Goal: Task Accomplishment & Management: Manage account settings

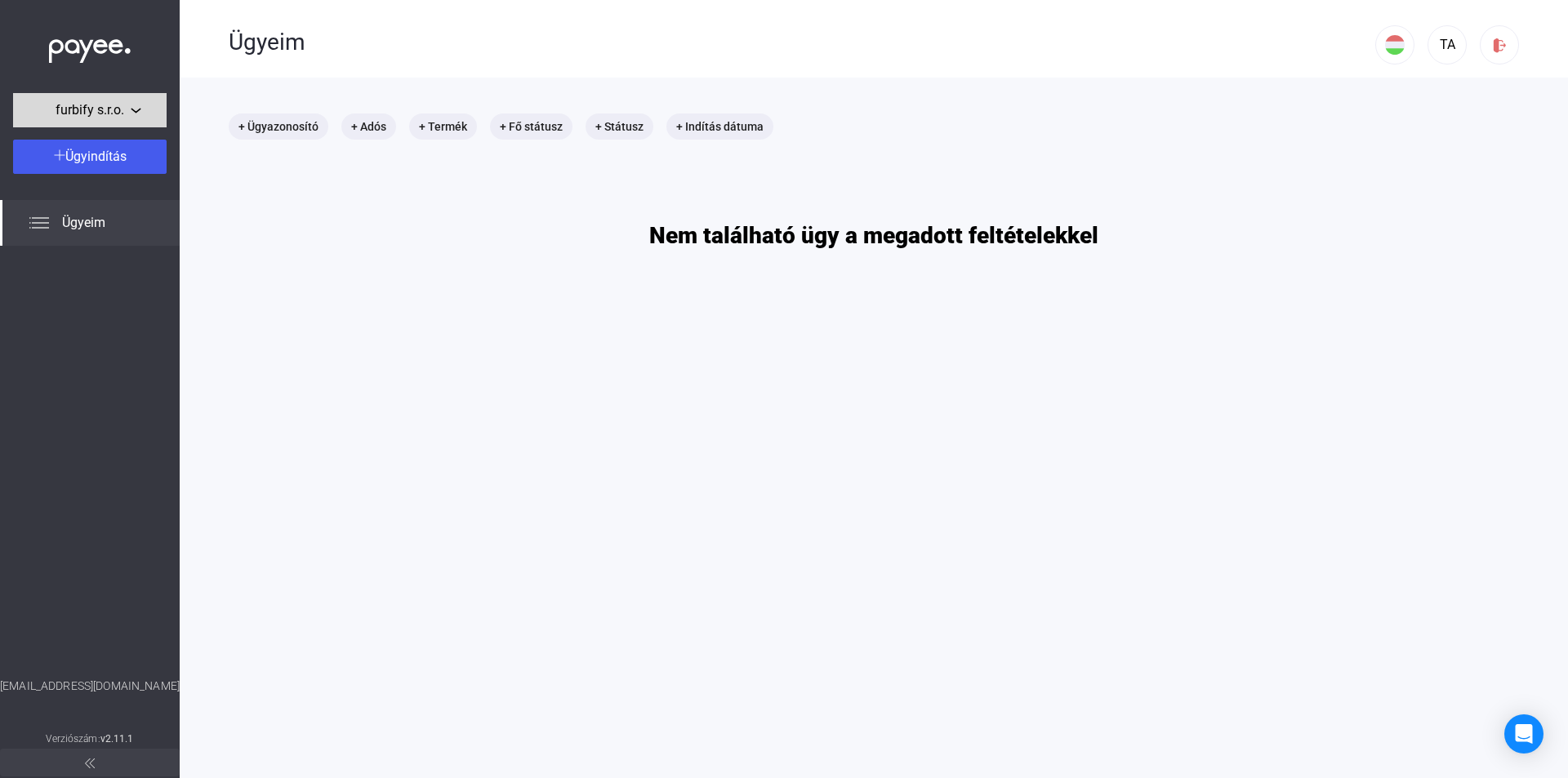
click at [130, 110] on div "furbify s.r.o." at bounding box center [90, 110] width 143 height 21
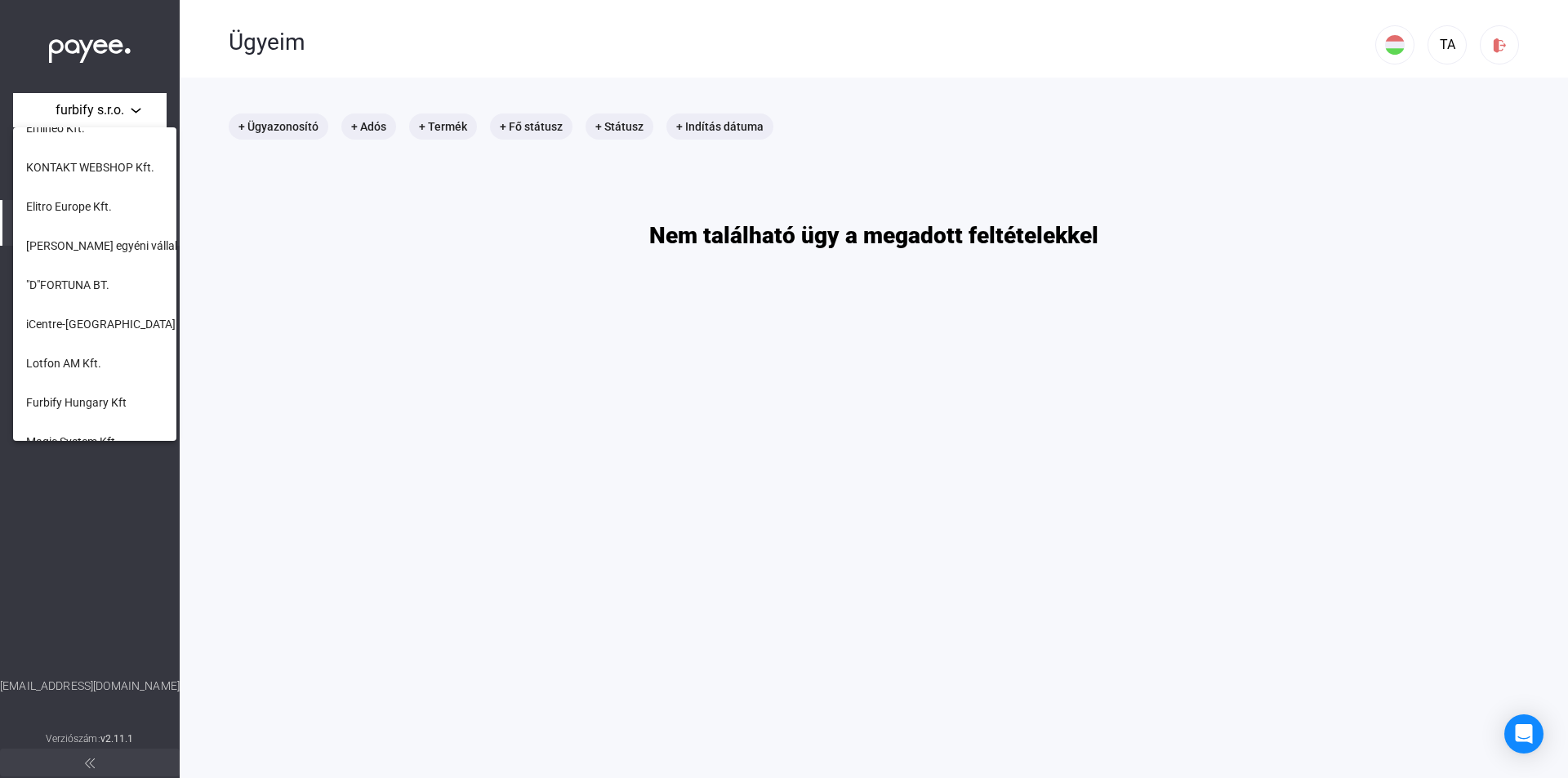
scroll to position [667, 0]
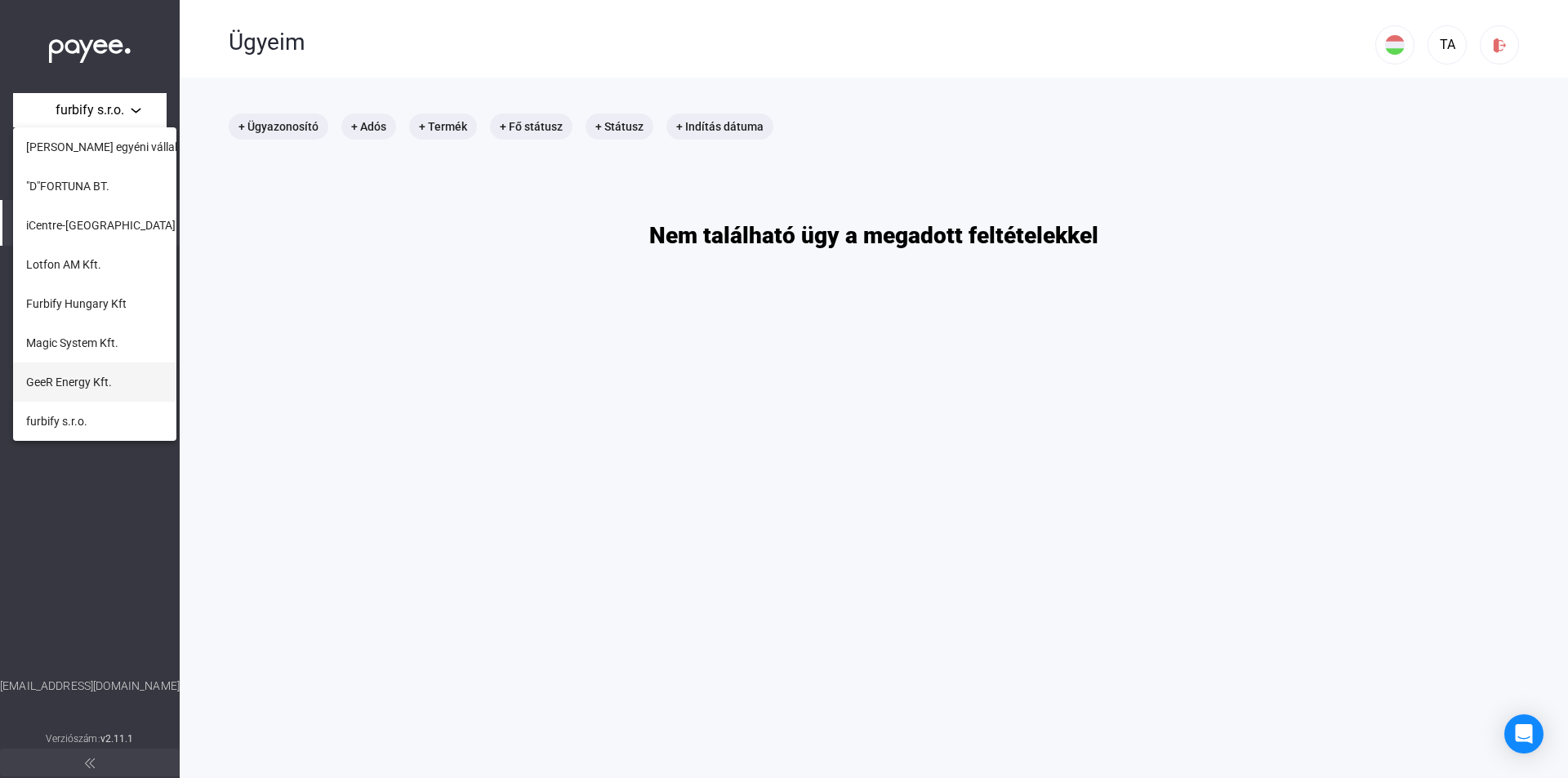
click at [96, 385] on span "GeeR Energy Kft." at bounding box center [69, 381] width 86 height 20
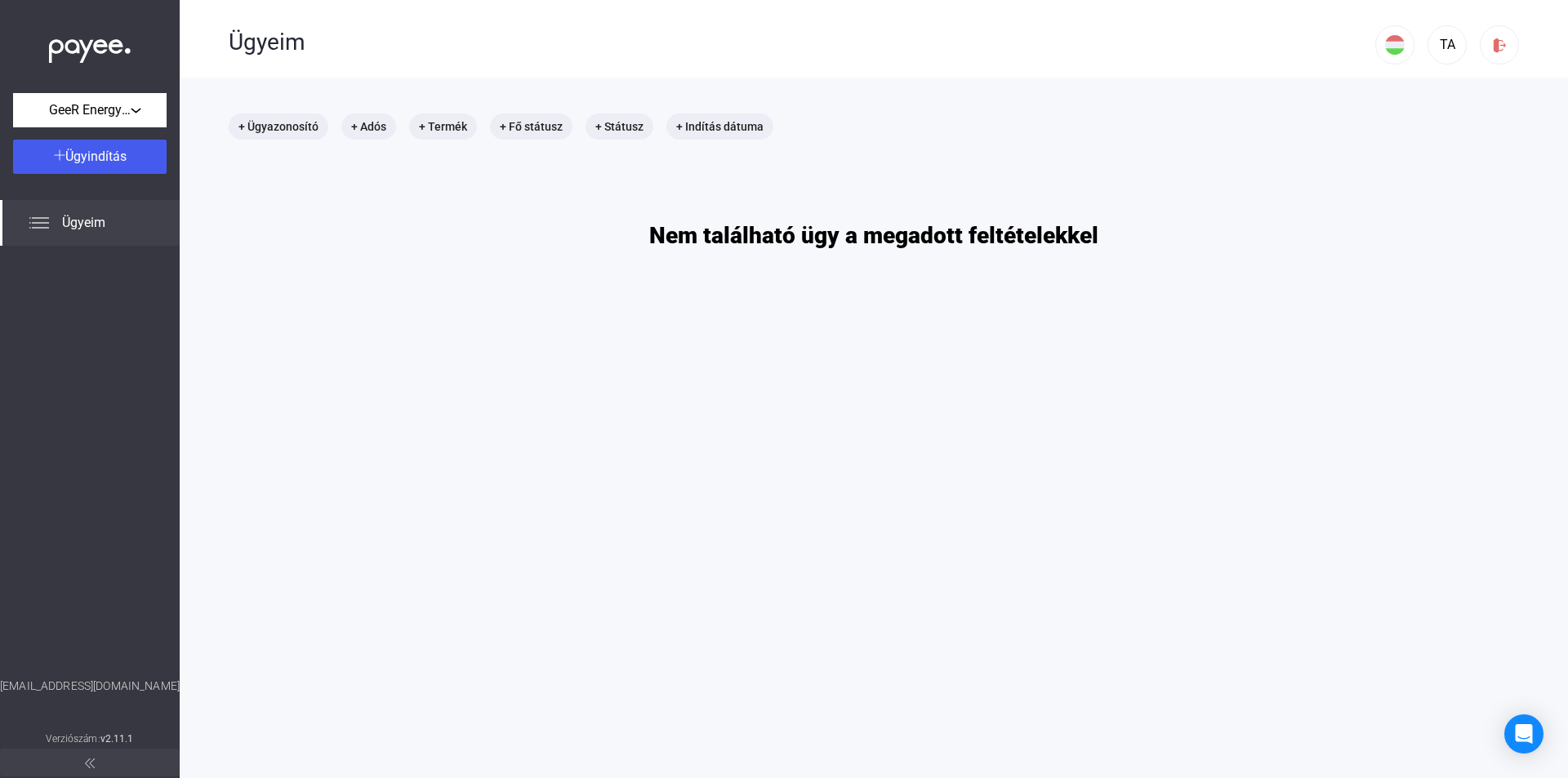
click at [78, 128] on div "GeeR Energy Kft. Ügyindítás Ügyeim [EMAIL_ADDRESS][DOMAIN_NAME] Verziószám: v2.…" at bounding box center [90, 389] width 179 height 778
click at [102, 110] on span "GeeR Energy Kft." at bounding box center [90, 110] width 81 height 20
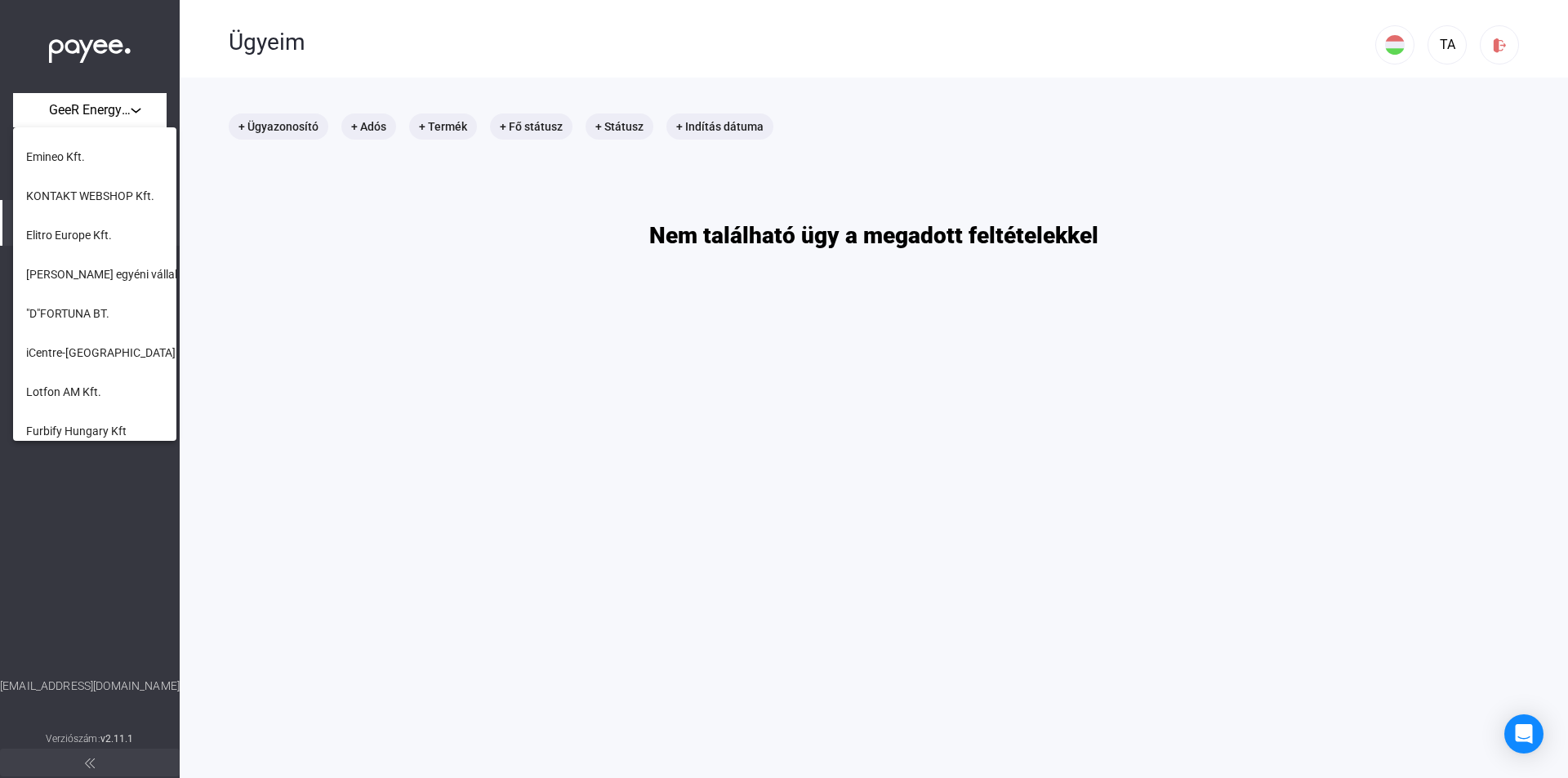
scroll to position [667, 0]
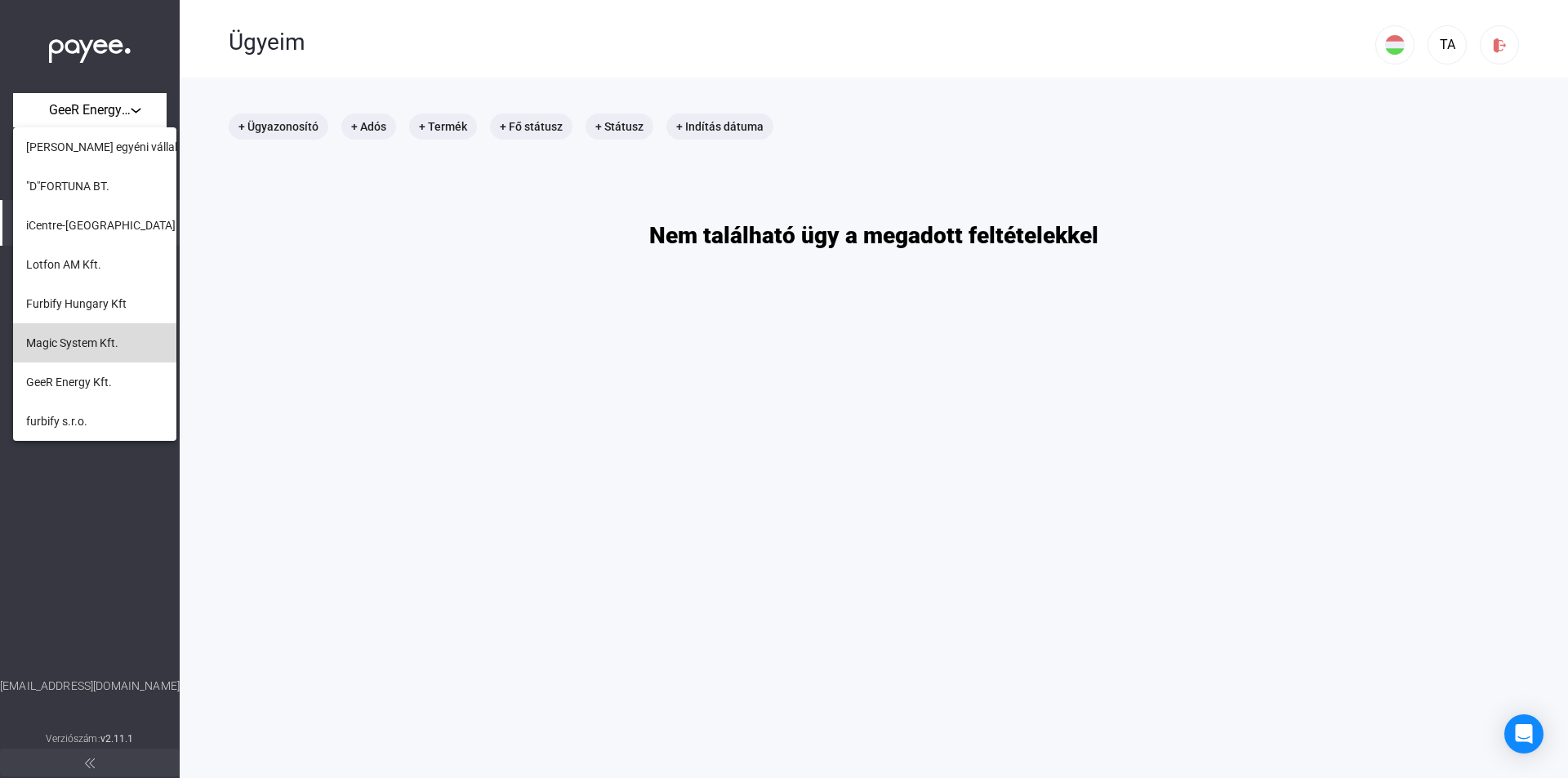
click at [97, 341] on span "Magic System Kft." at bounding box center [73, 343] width 93 height 20
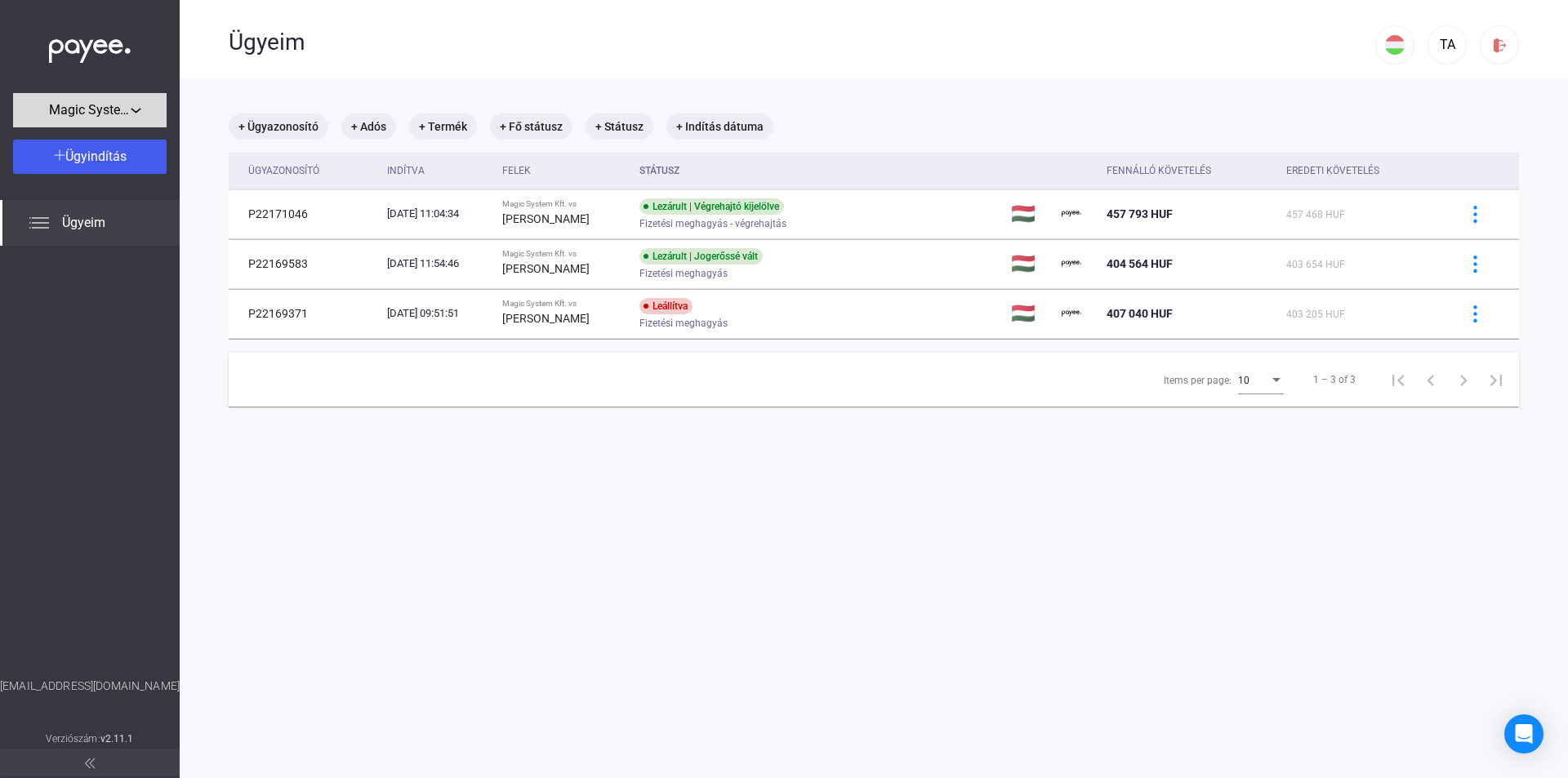
click at [110, 113] on span "Magic System Kft." at bounding box center [90, 110] width 81 height 20
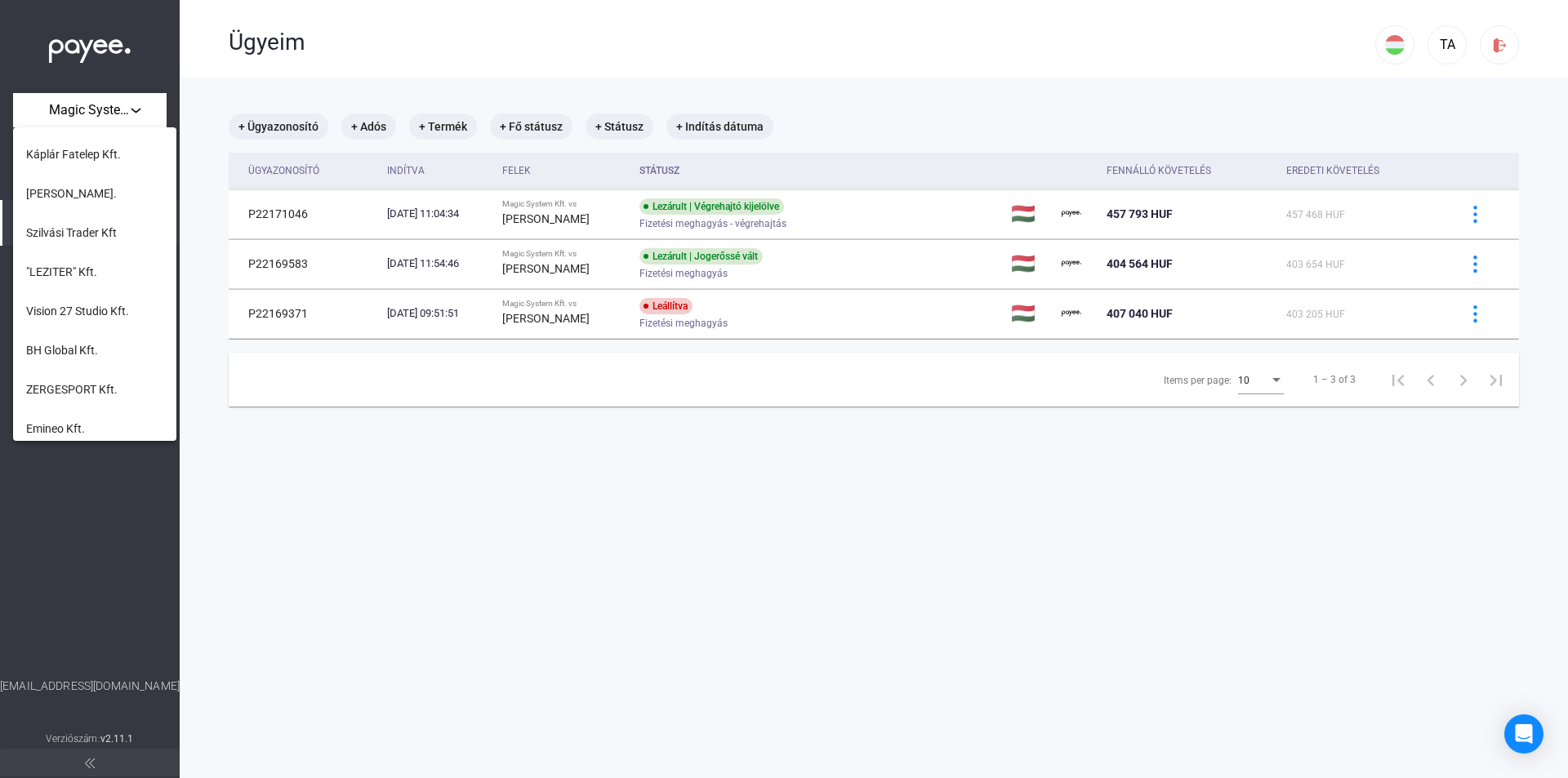
scroll to position [667, 0]
click at [94, 299] on span "Furbify Hungary Kft" at bounding box center [76, 303] width 100 height 20
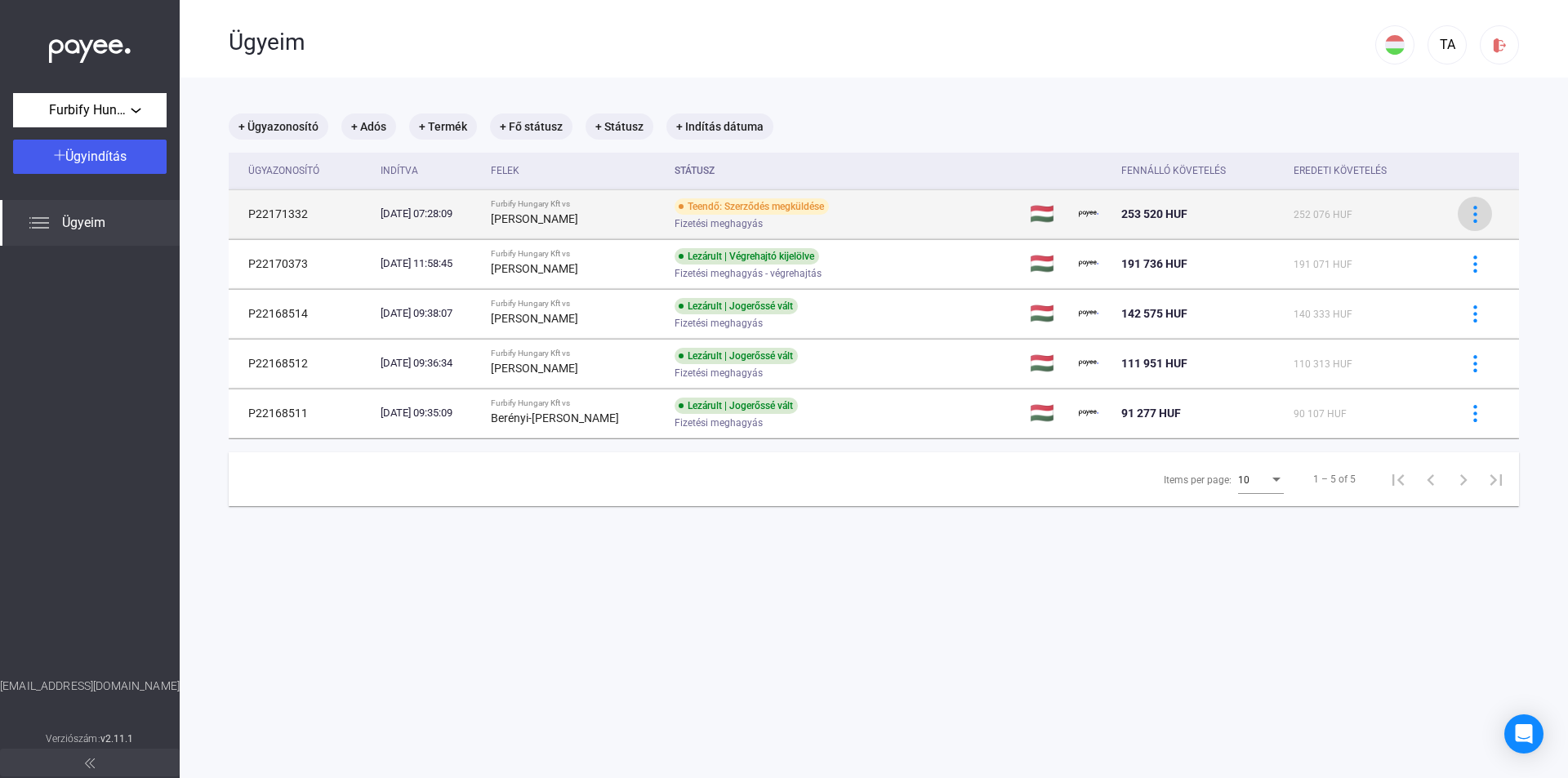
click at [1466, 209] on img at bounding box center [1475, 214] width 17 height 17
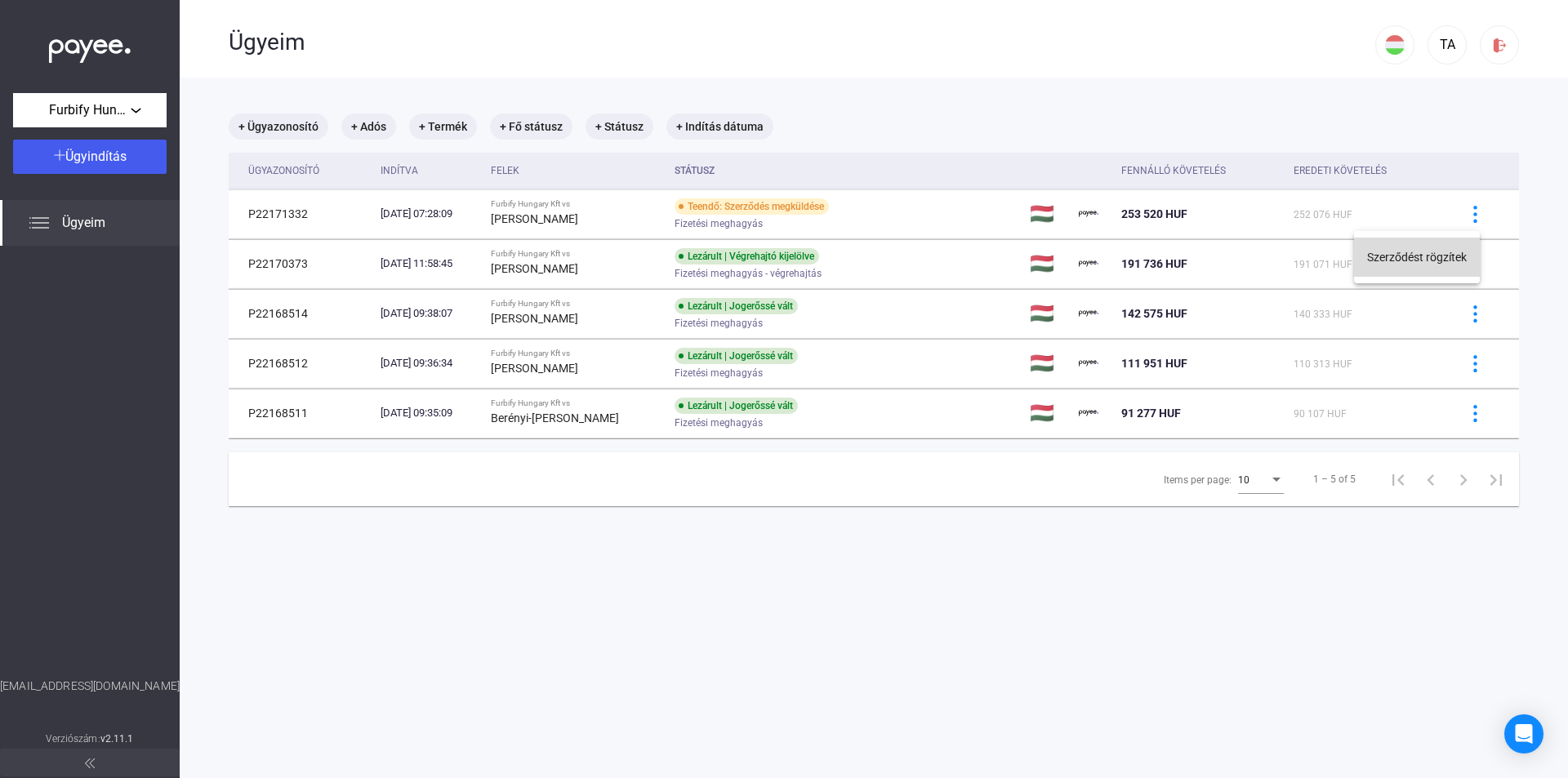
click at [1424, 257] on button "Szerződést rögzítek" at bounding box center [1416, 258] width 126 height 40
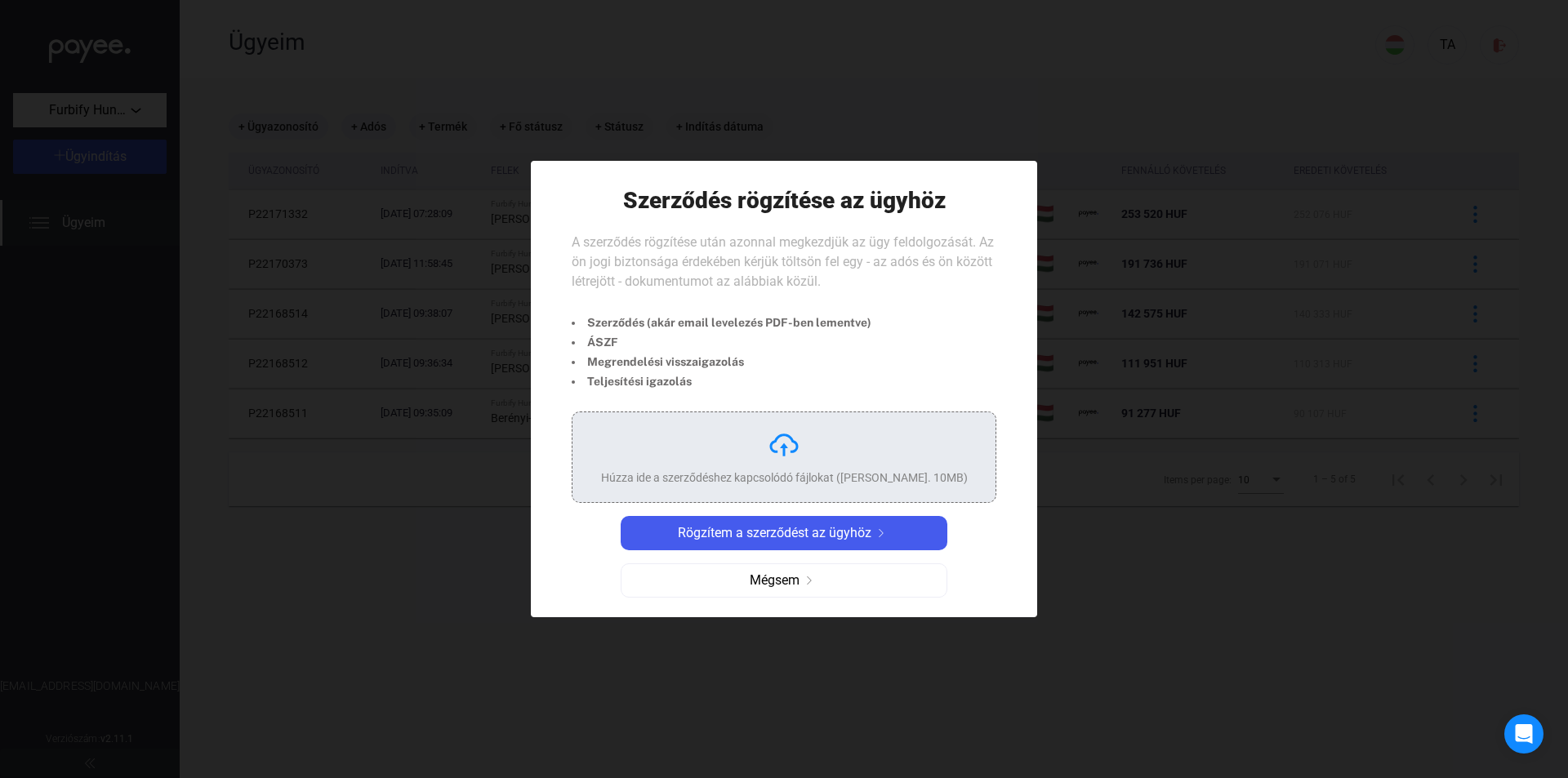
click at [777, 438] on img at bounding box center [784, 445] width 33 height 33
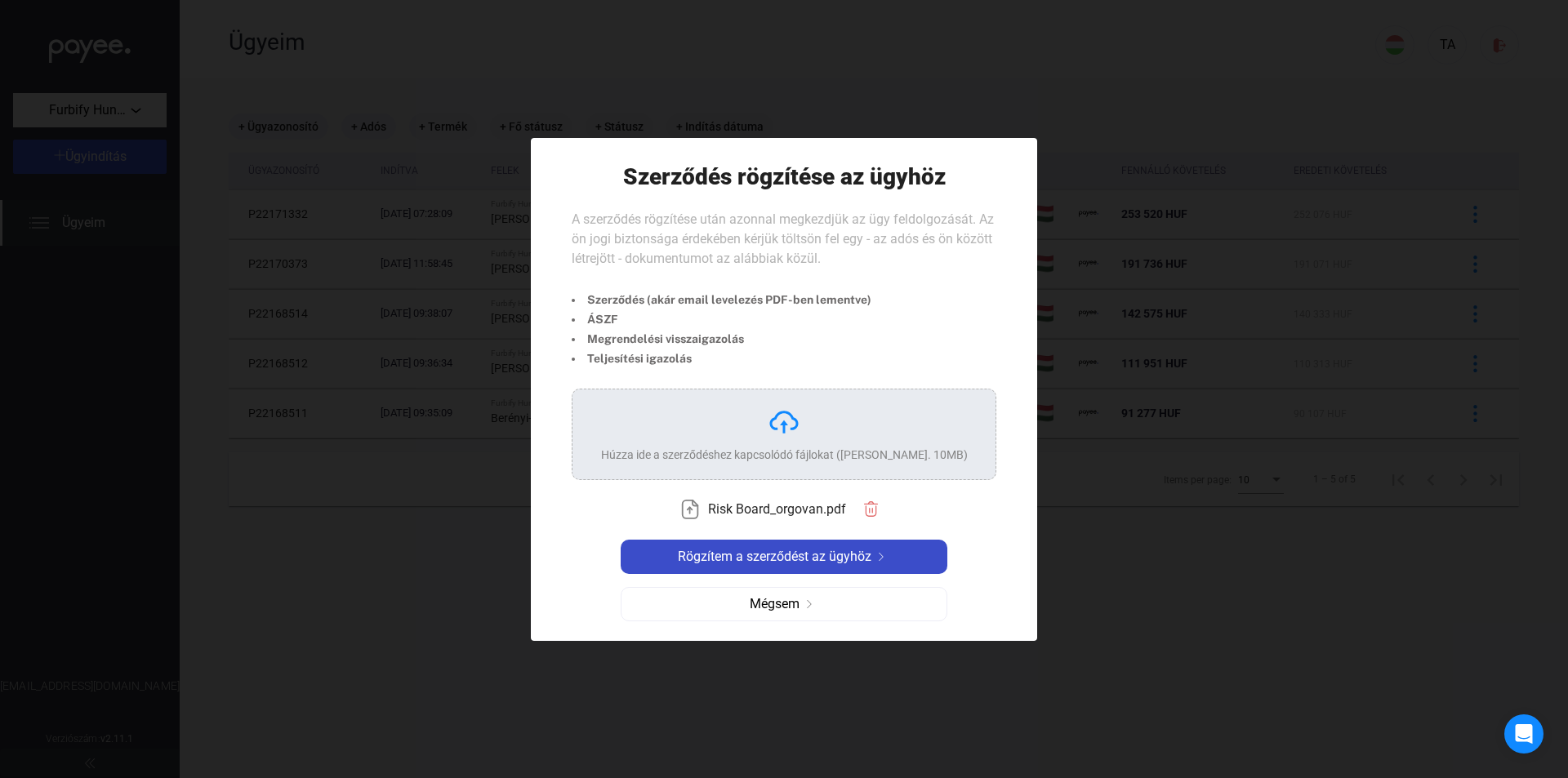
click at [852, 563] on span "Rögzítem a szerződést az ügyhöz" at bounding box center [774, 556] width 194 height 20
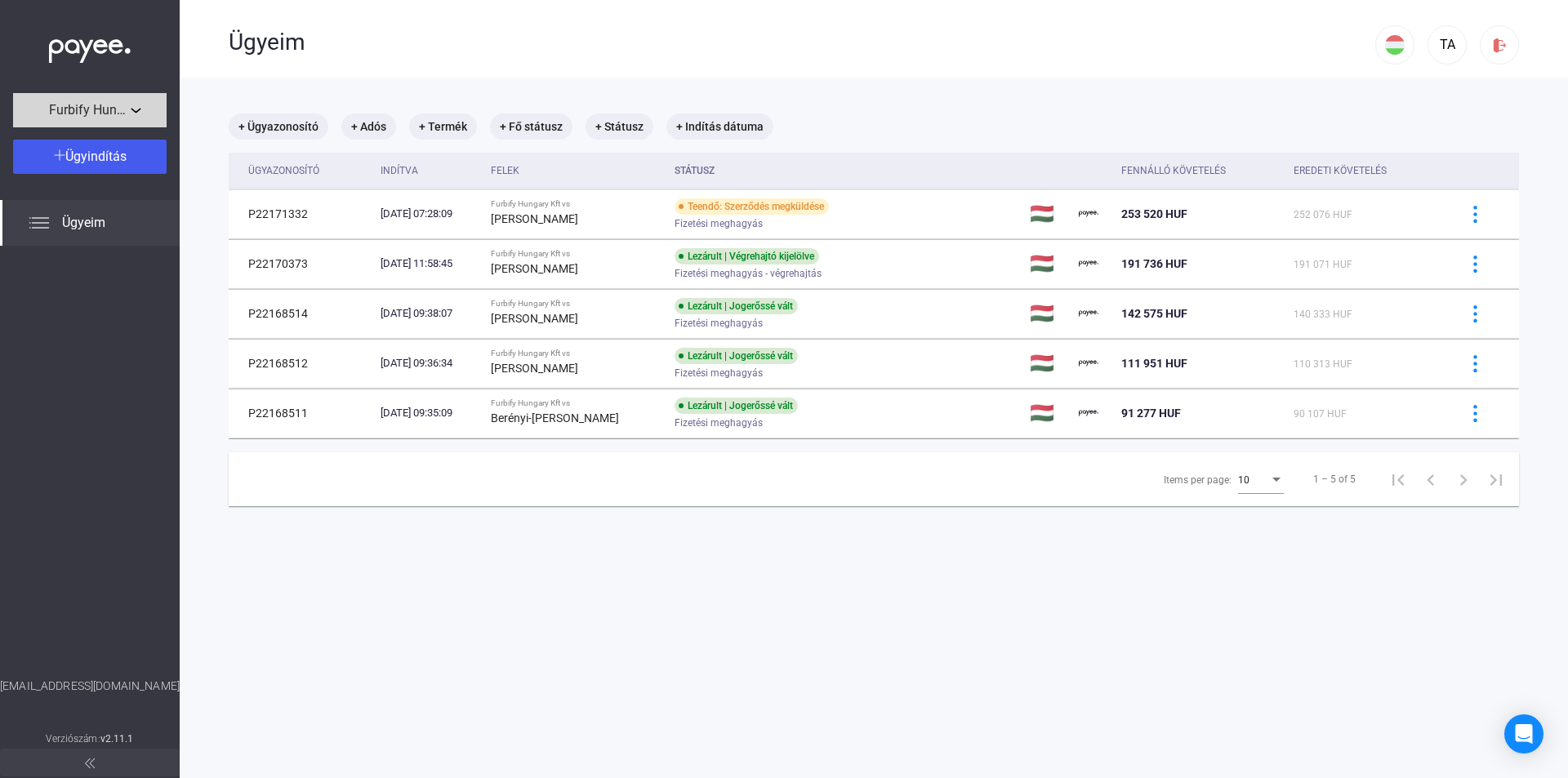
click at [157, 119] on div "Furbify Hungary Kft" at bounding box center [90, 110] width 143 height 21
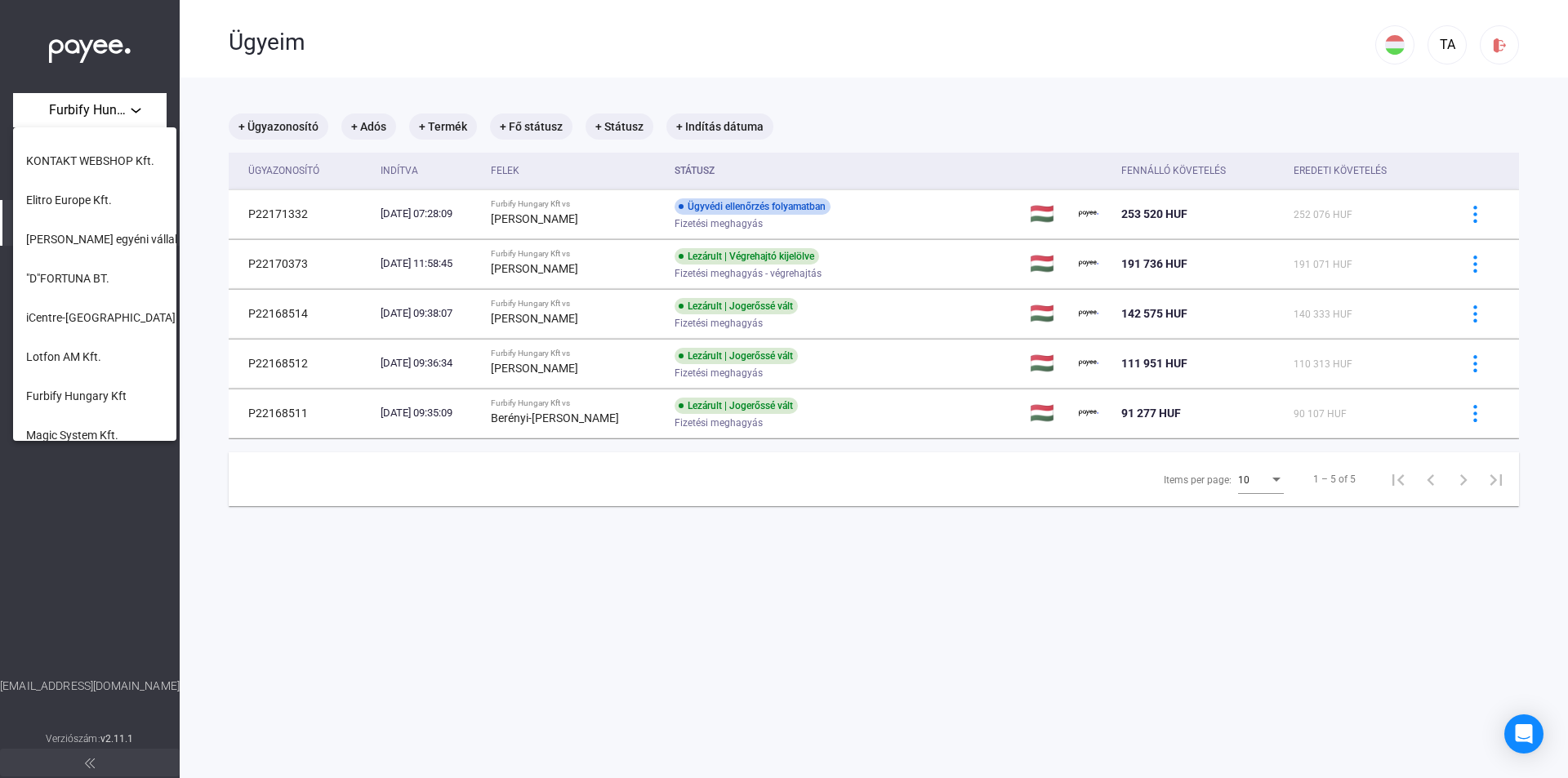
scroll to position [667, 0]
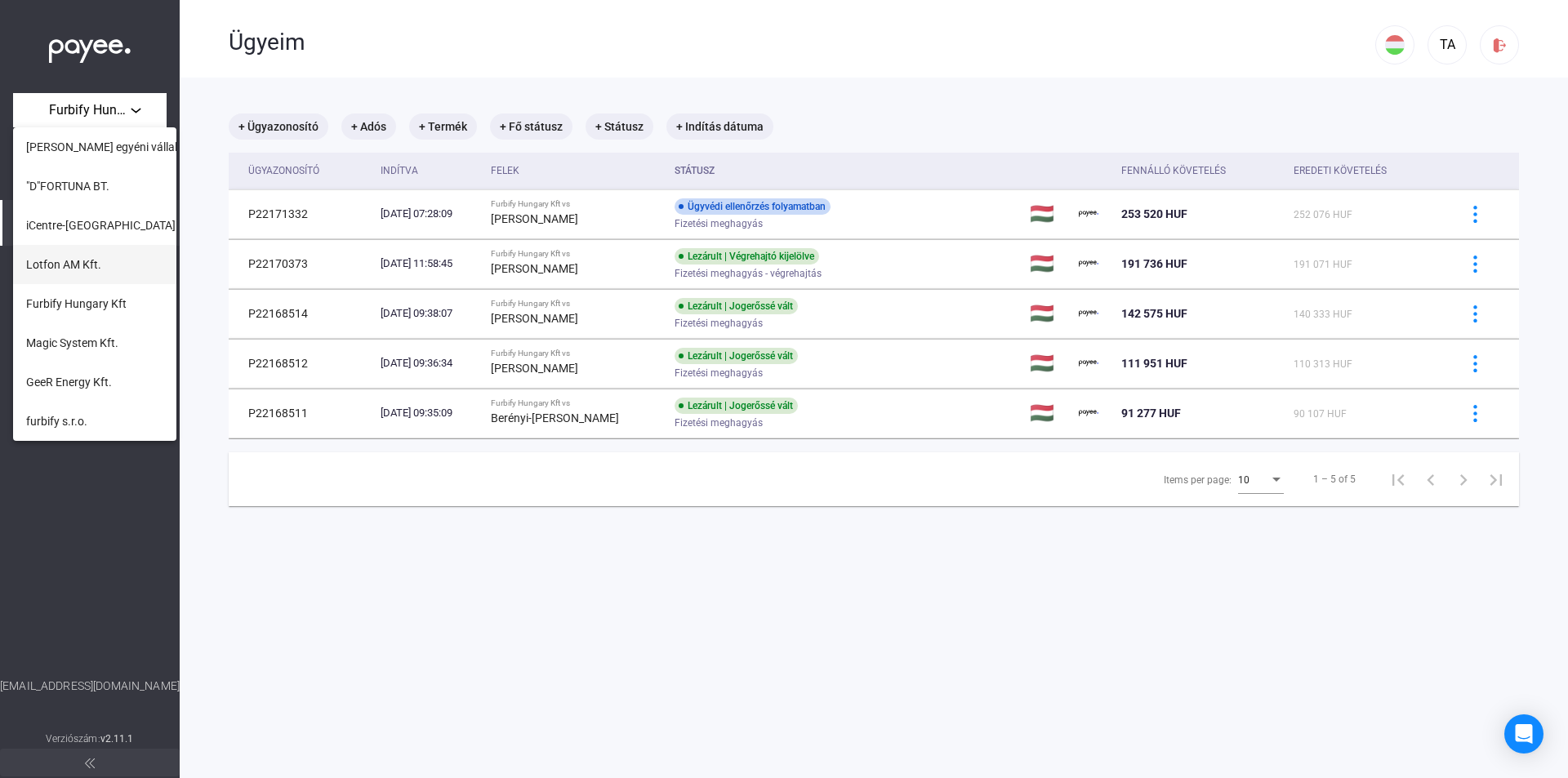
click at [89, 265] on span "Lotfon AM Kft." at bounding box center [64, 264] width 76 height 20
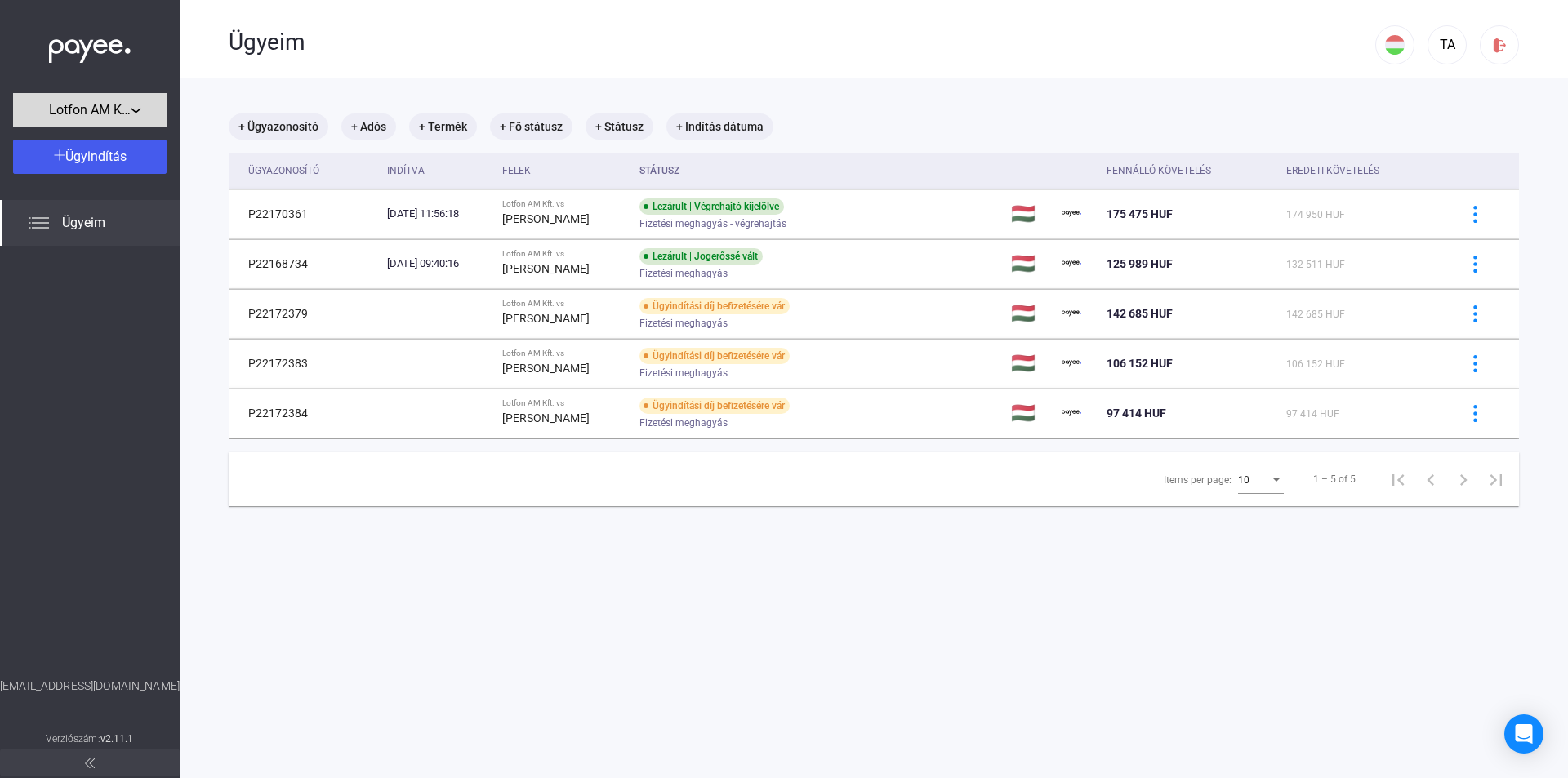
click at [121, 123] on button "Lotfon AM Kft." at bounding box center [90, 110] width 154 height 34
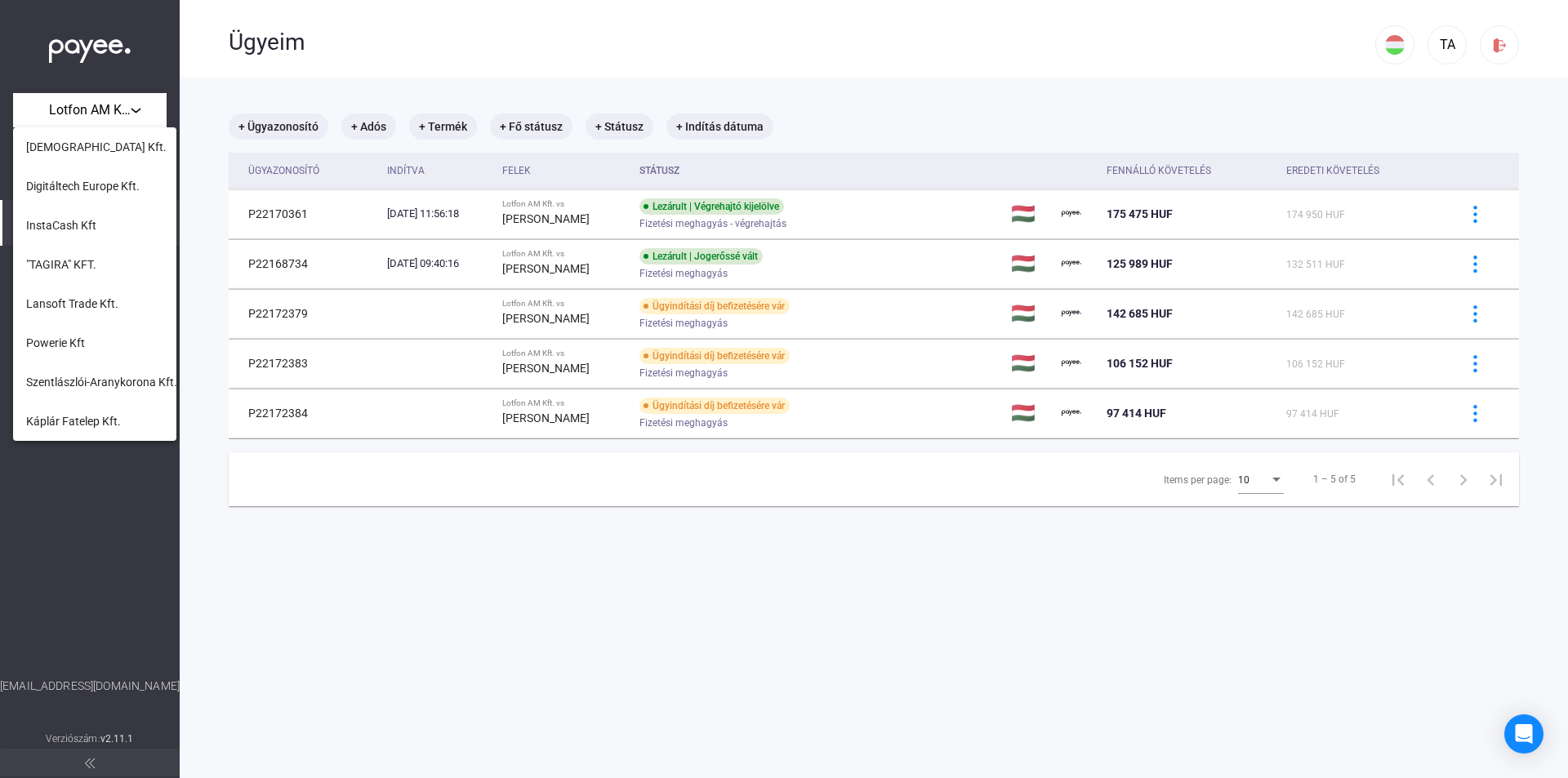
scroll to position [667, 0]
click at [78, 216] on span "iCentre-[GEOGRAPHIC_DATA] Kft." at bounding box center [111, 225] width 171 height 20
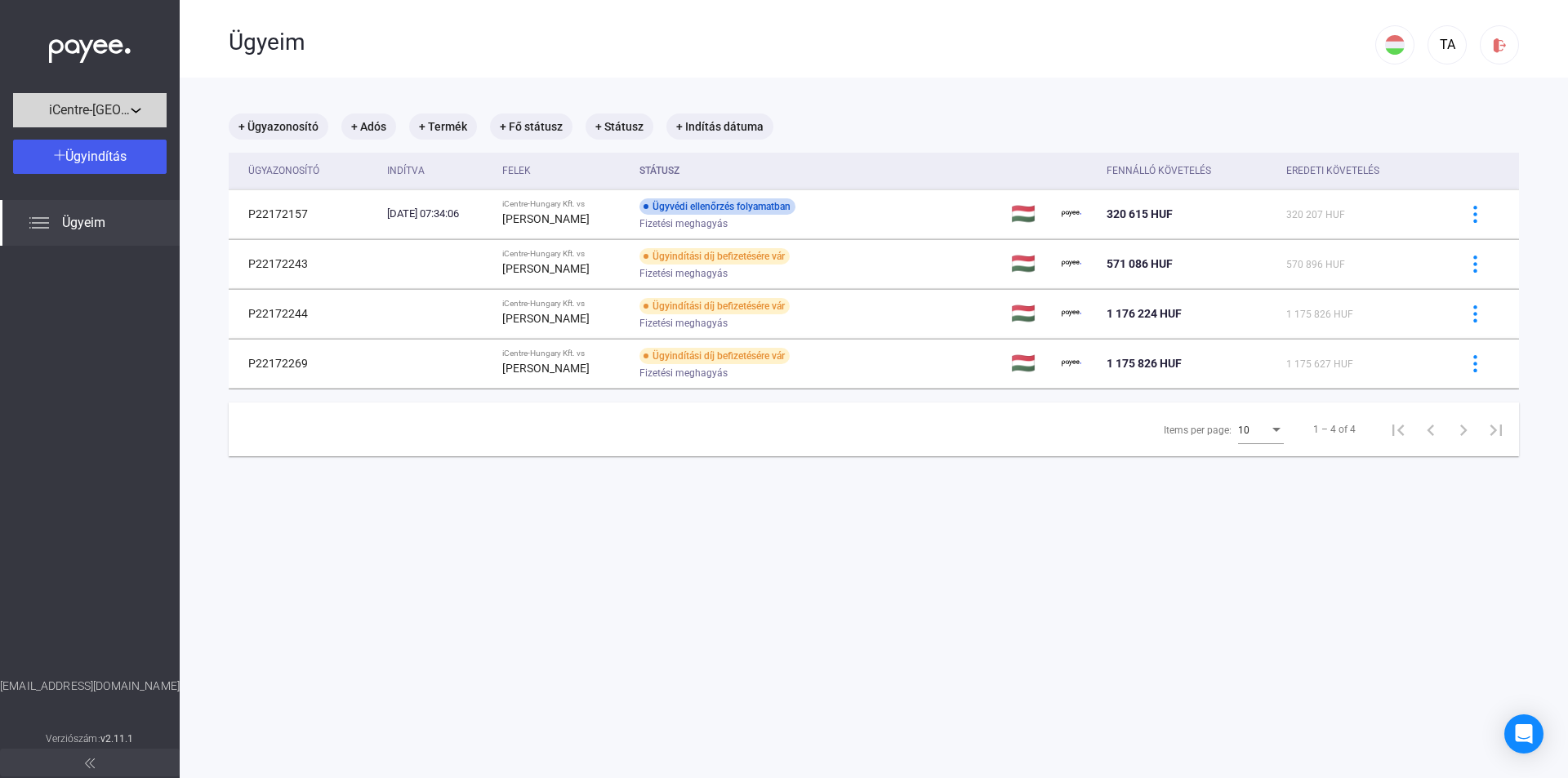
click at [111, 104] on span "iCentre-[GEOGRAPHIC_DATA] Kft." at bounding box center [90, 110] width 81 height 20
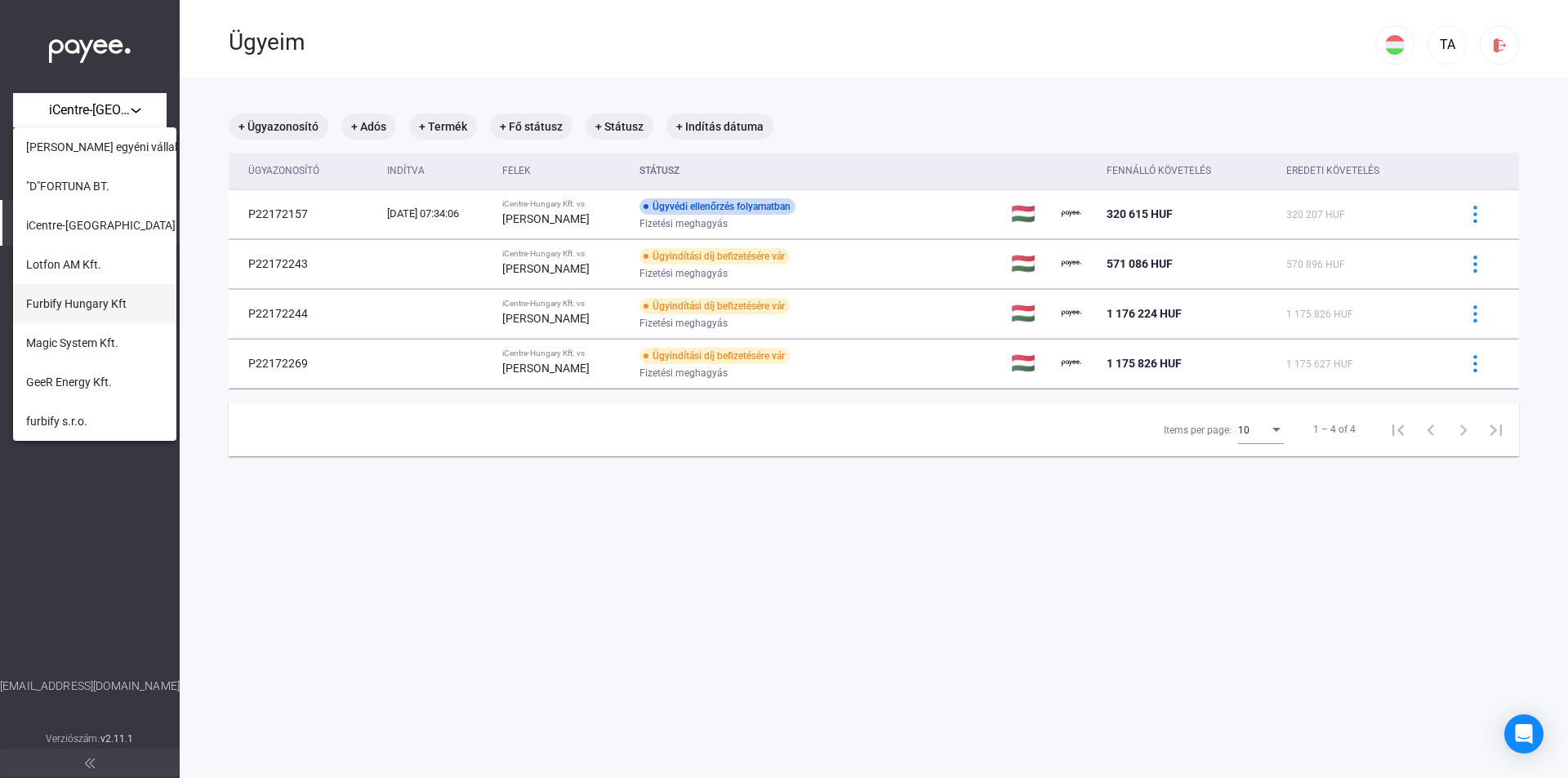
scroll to position [584, 0]
click at [88, 262] on span ""D"FORTUNA BT." at bounding box center [68, 267] width 83 height 20
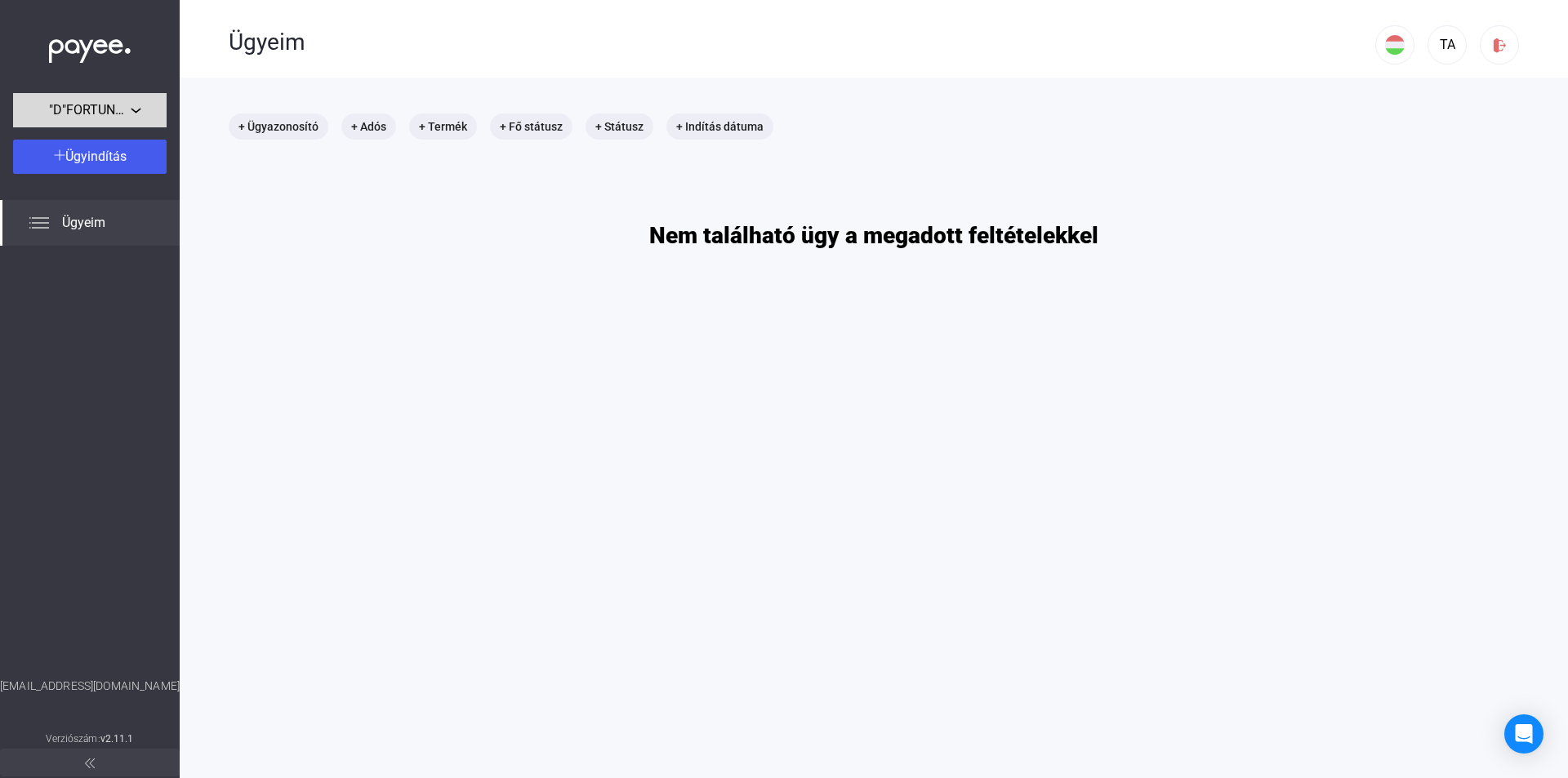
click at [110, 108] on span ""D"FORTUNA BT." at bounding box center [90, 110] width 81 height 20
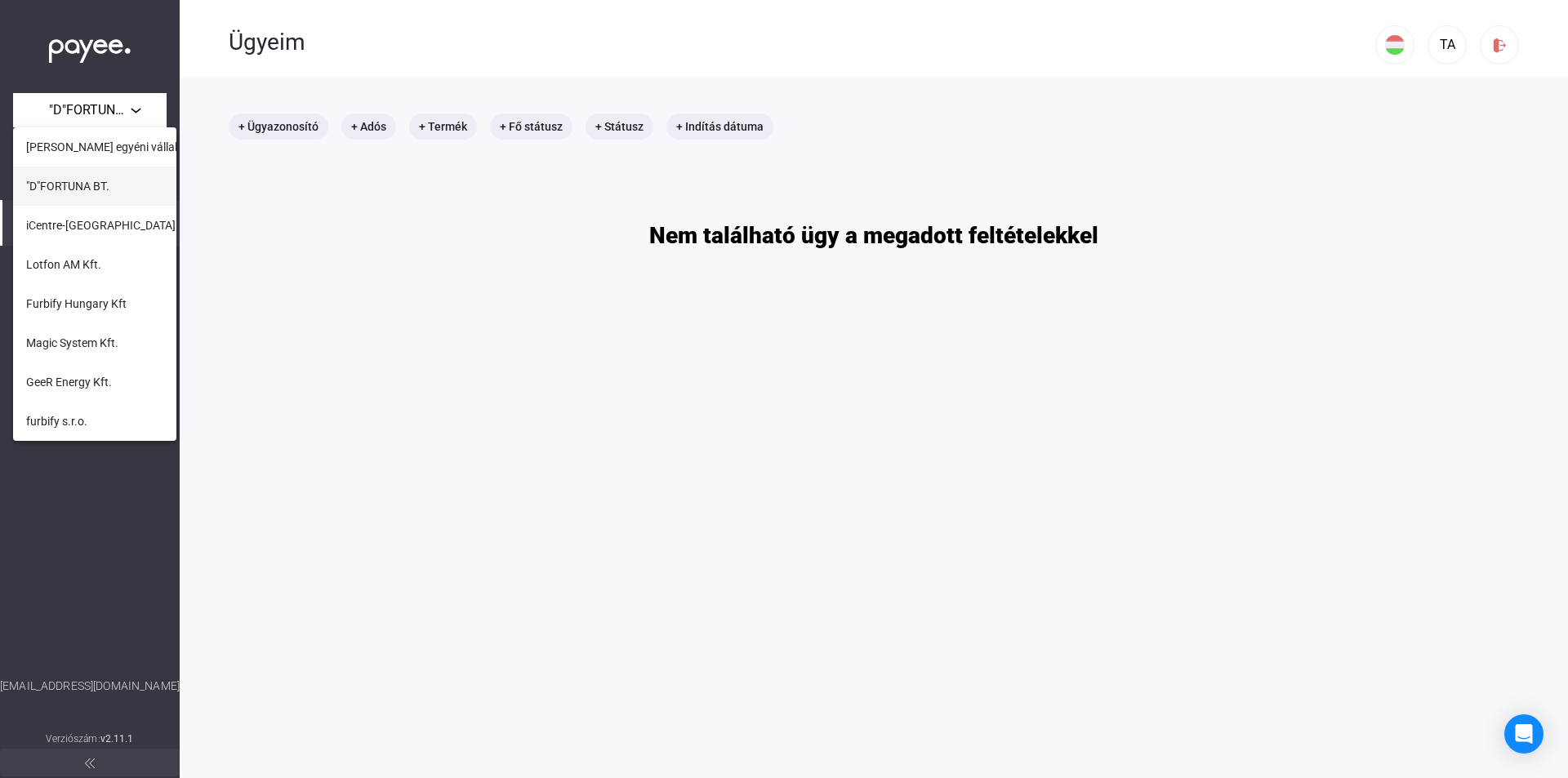
scroll to position [584, 0]
click at [103, 230] on span "[PERSON_NAME] egyéni vállalkozó" at bounding box center [114, 228] width 176 height 20
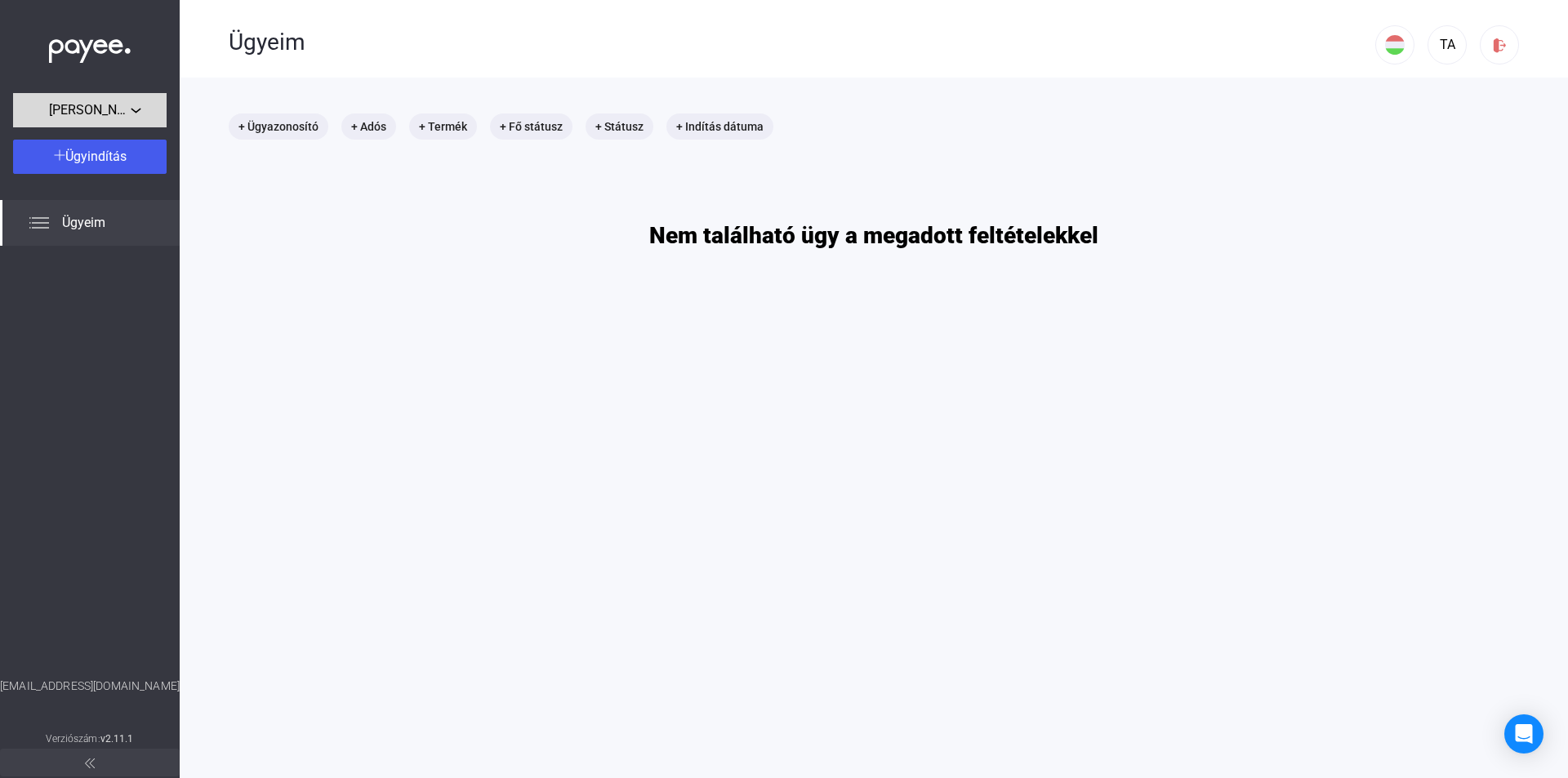
click at [135, 111] on div "[PERSON_NAME] egyéni vállalkozó" at bounding box center [90, 110] width 143 height 21
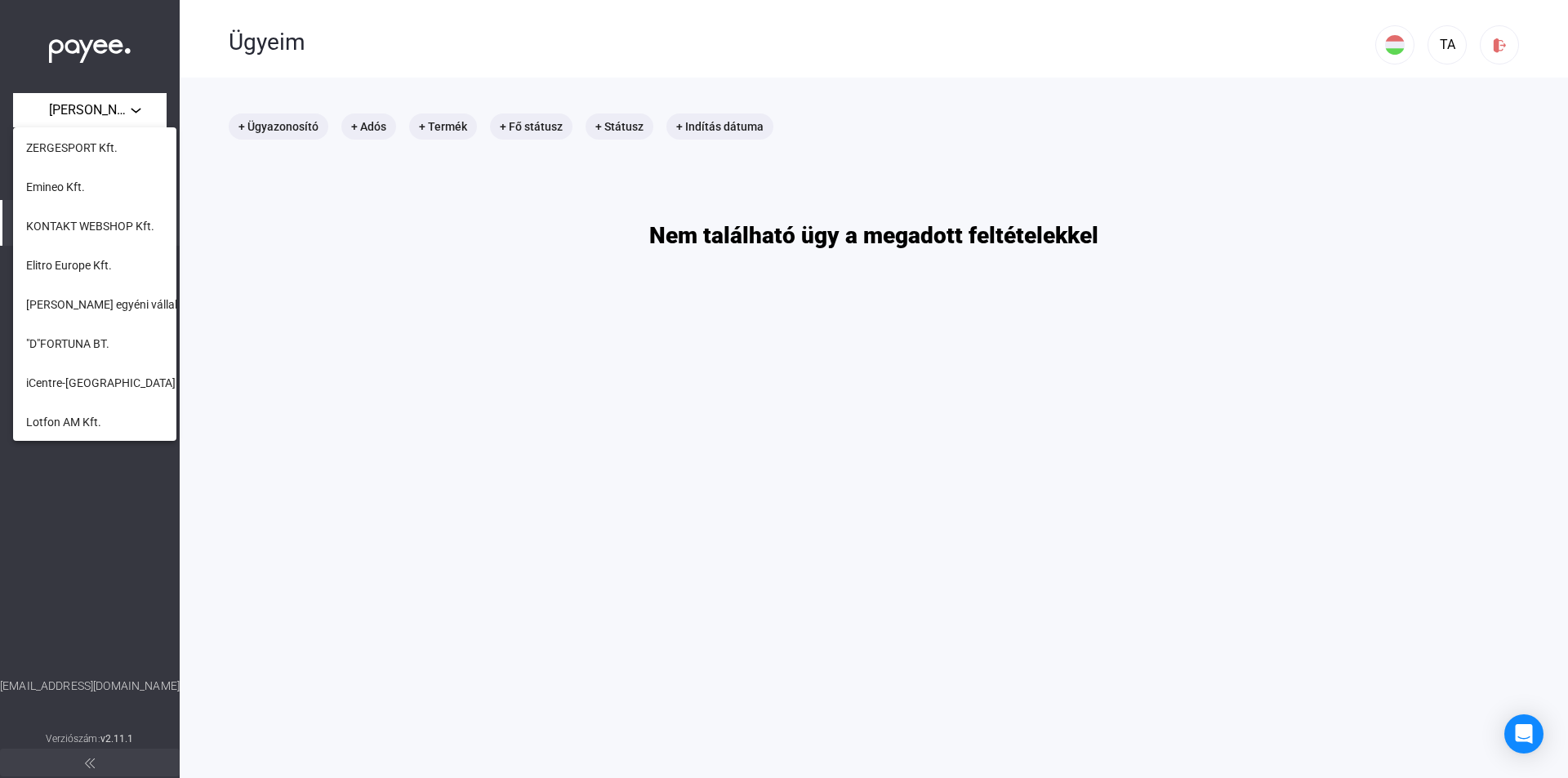
scroll to position [421, 0]
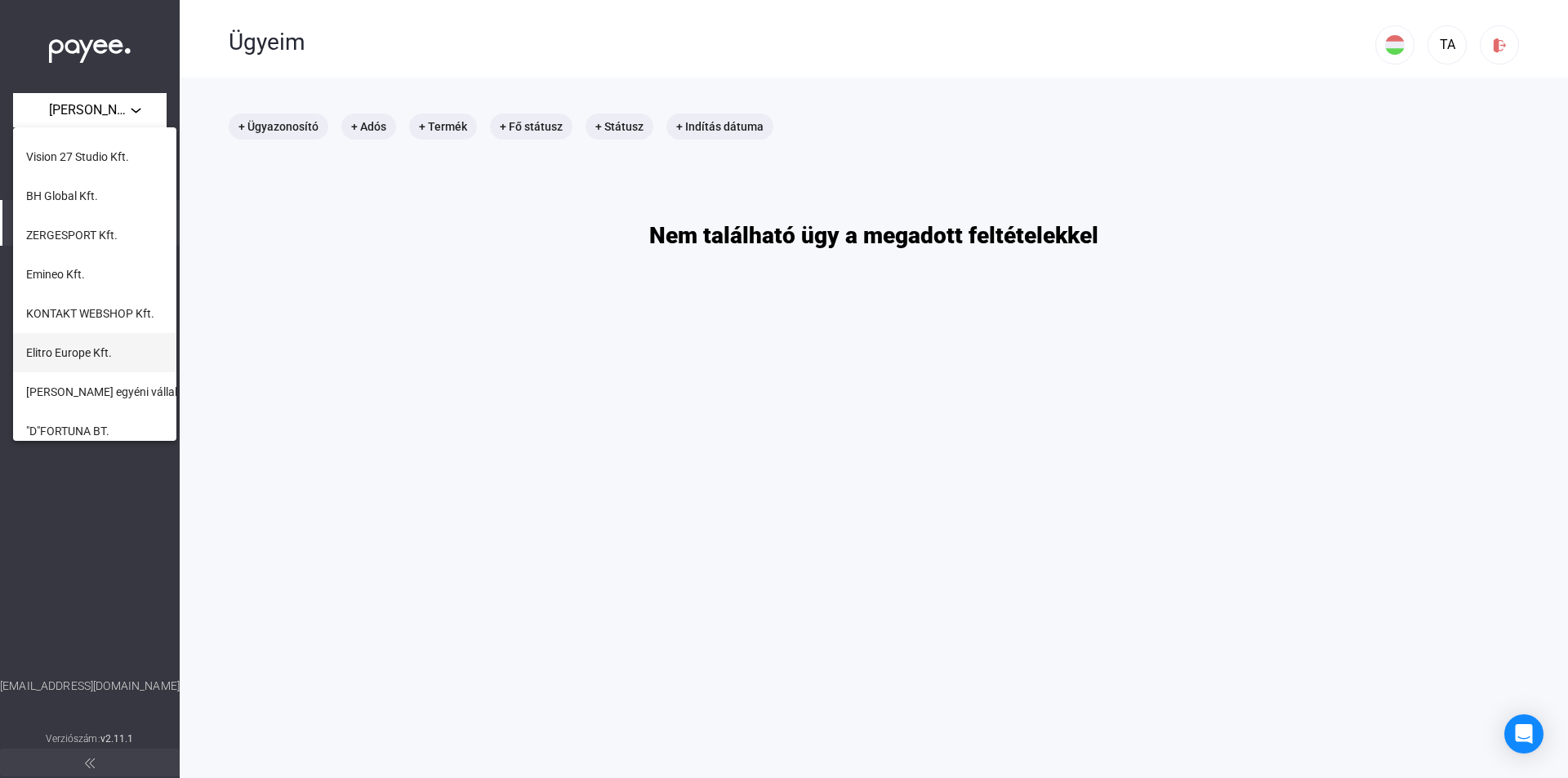
click at [93, 352] on span "Elitro Europe Kft." at bounding box center [69, 352] width 86 height 20
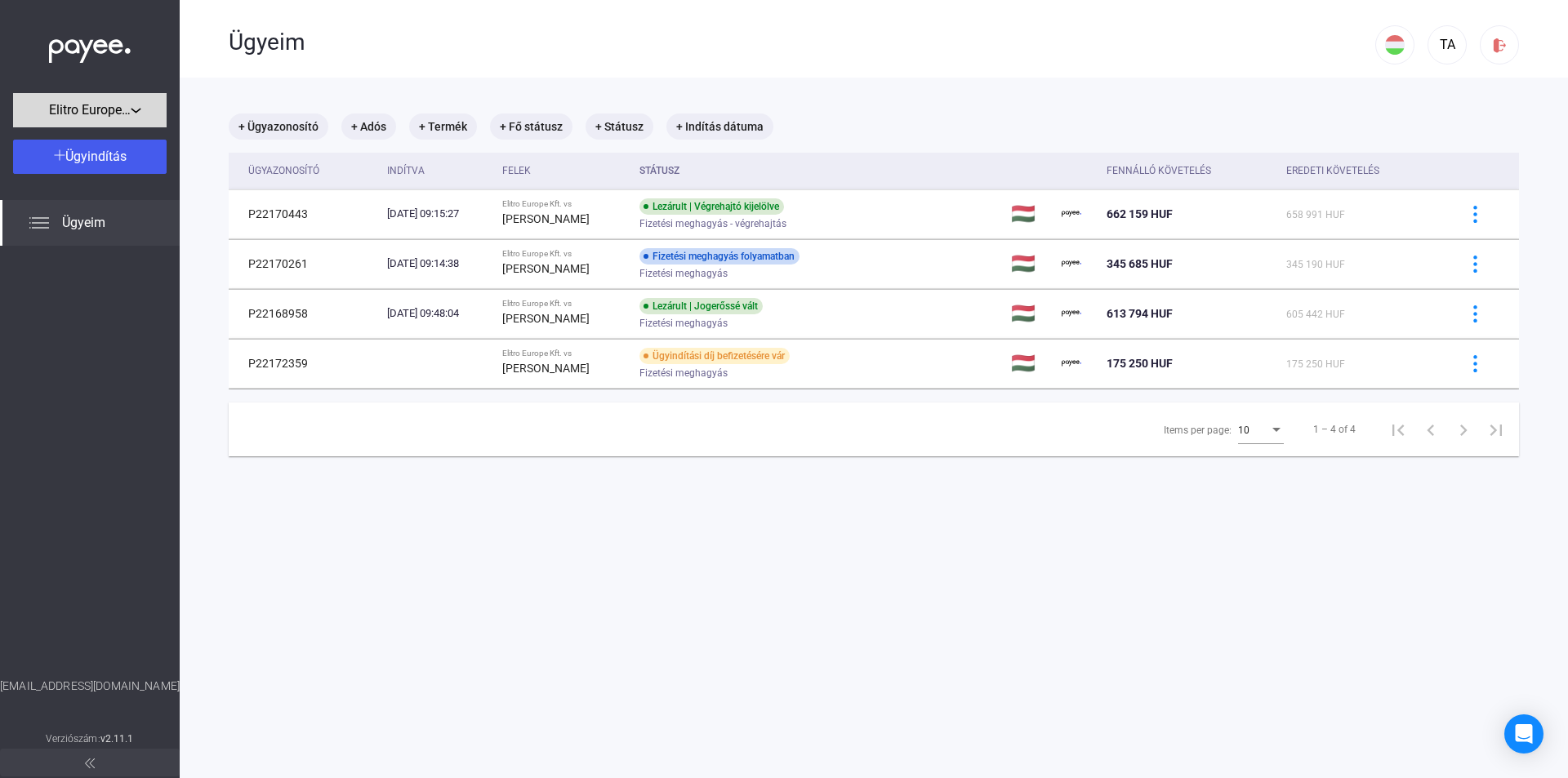
click at [150, 104] on div "Elitro Europe Kft." at bounding box center [90, 110] width 143 height 21
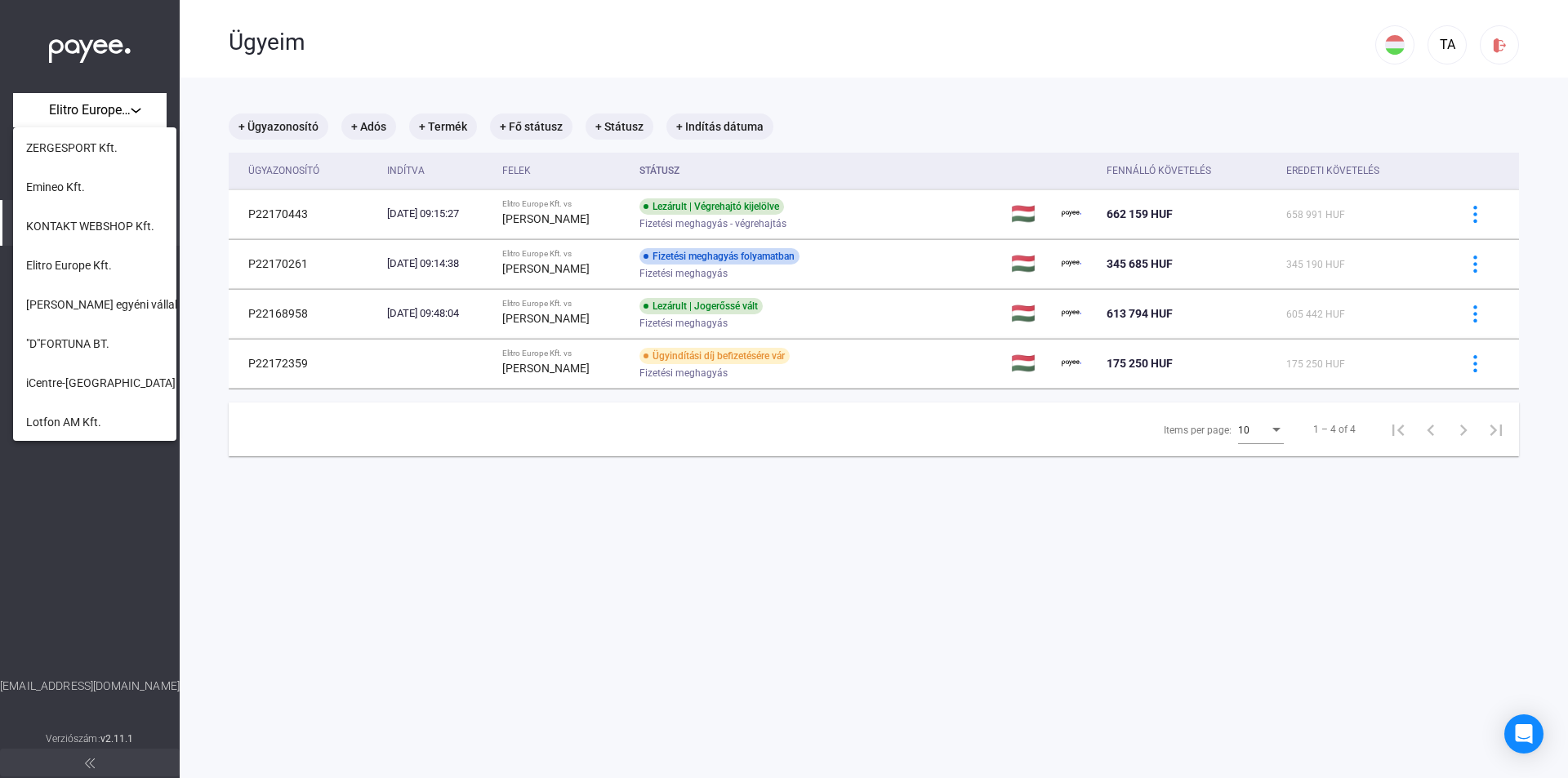
scroll to position [503, 0]
click at [100, 227] on span "KONTAKT WEBSHOP Kft." at bounding box center [91, 231] width 128 height 20
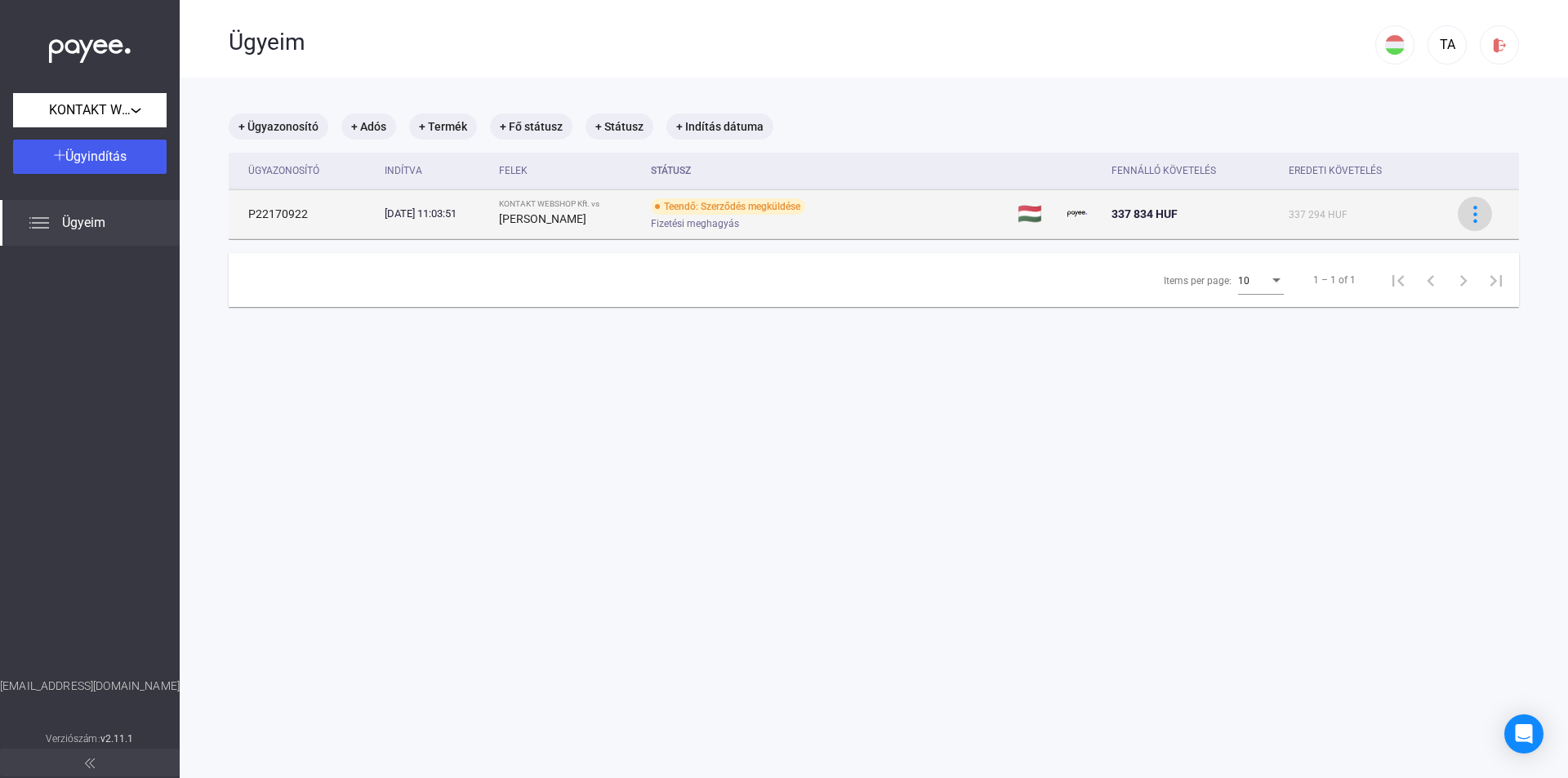
click at [1468, 217] on img at bounding box center [1475, 214] width 17 height 17
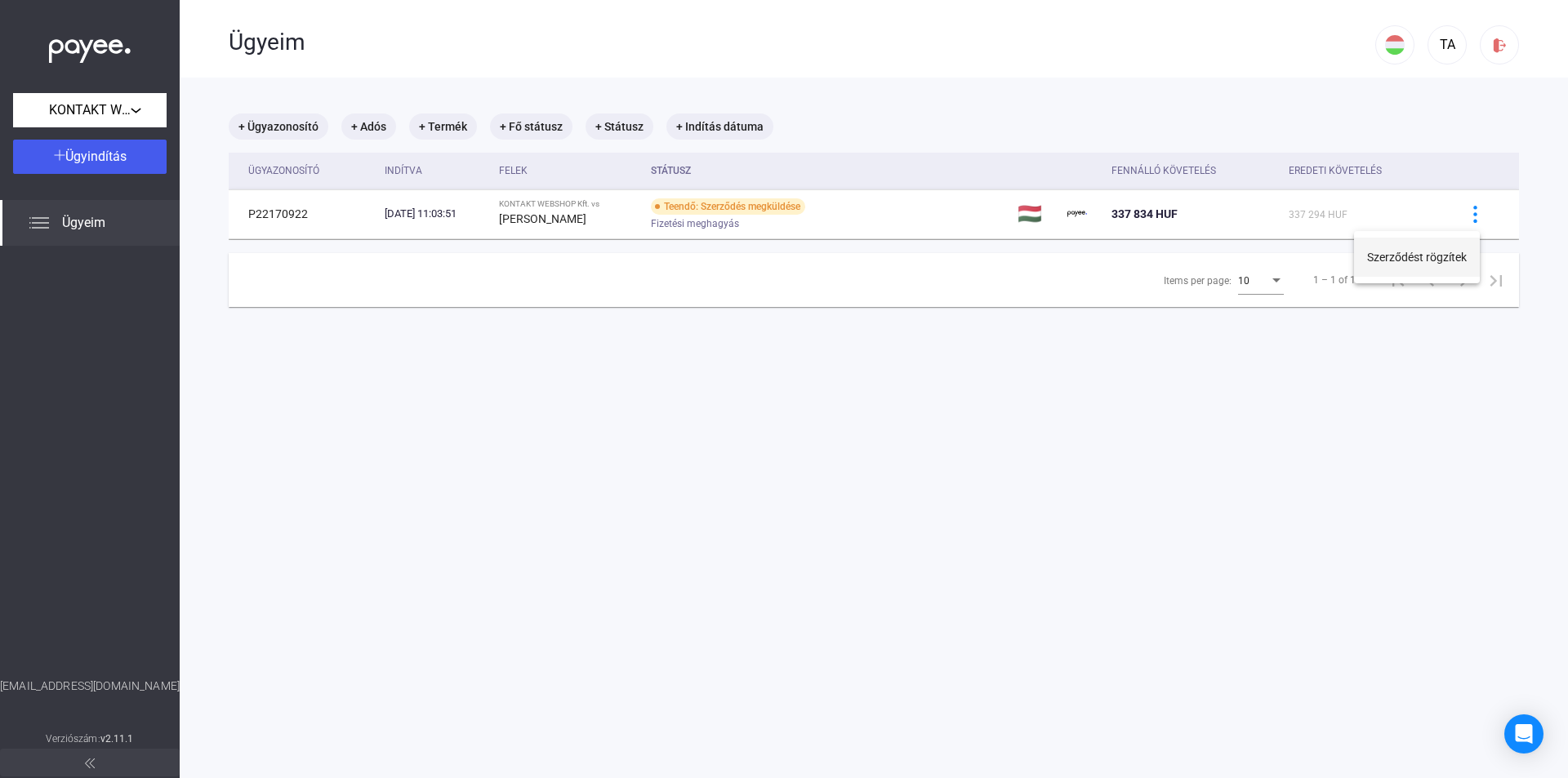
click at [1397, 261] on button "Szerződést rögzítek" at bounding box center [1416, 258] width 126 height 40
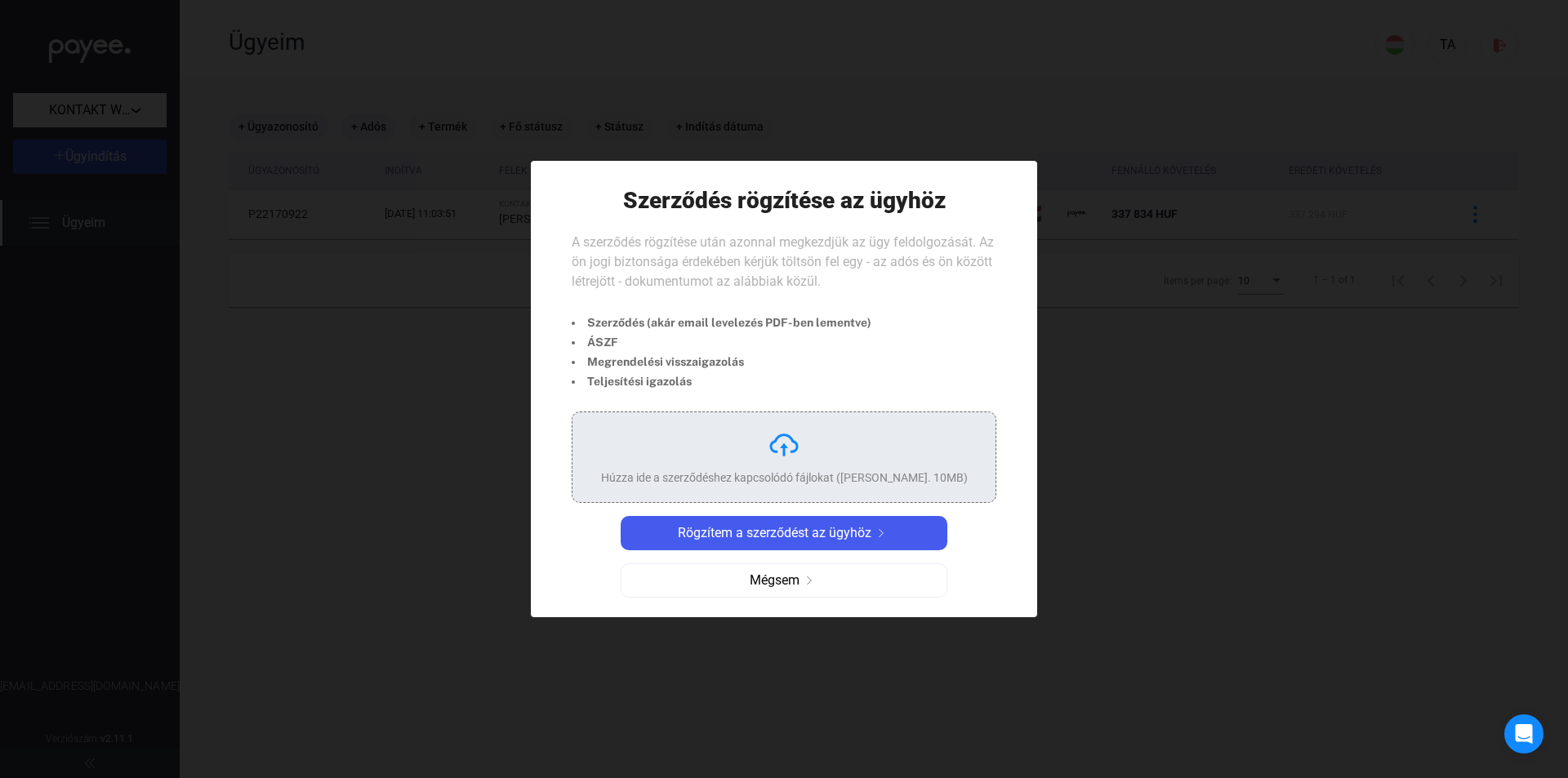
click at [849, 478] on div "Húzza ide a szerződéshez kapcsolódó fájlokat ([PERSON_NAME]. 10MB)" at bounding box center [784, 477] width 366 height 16
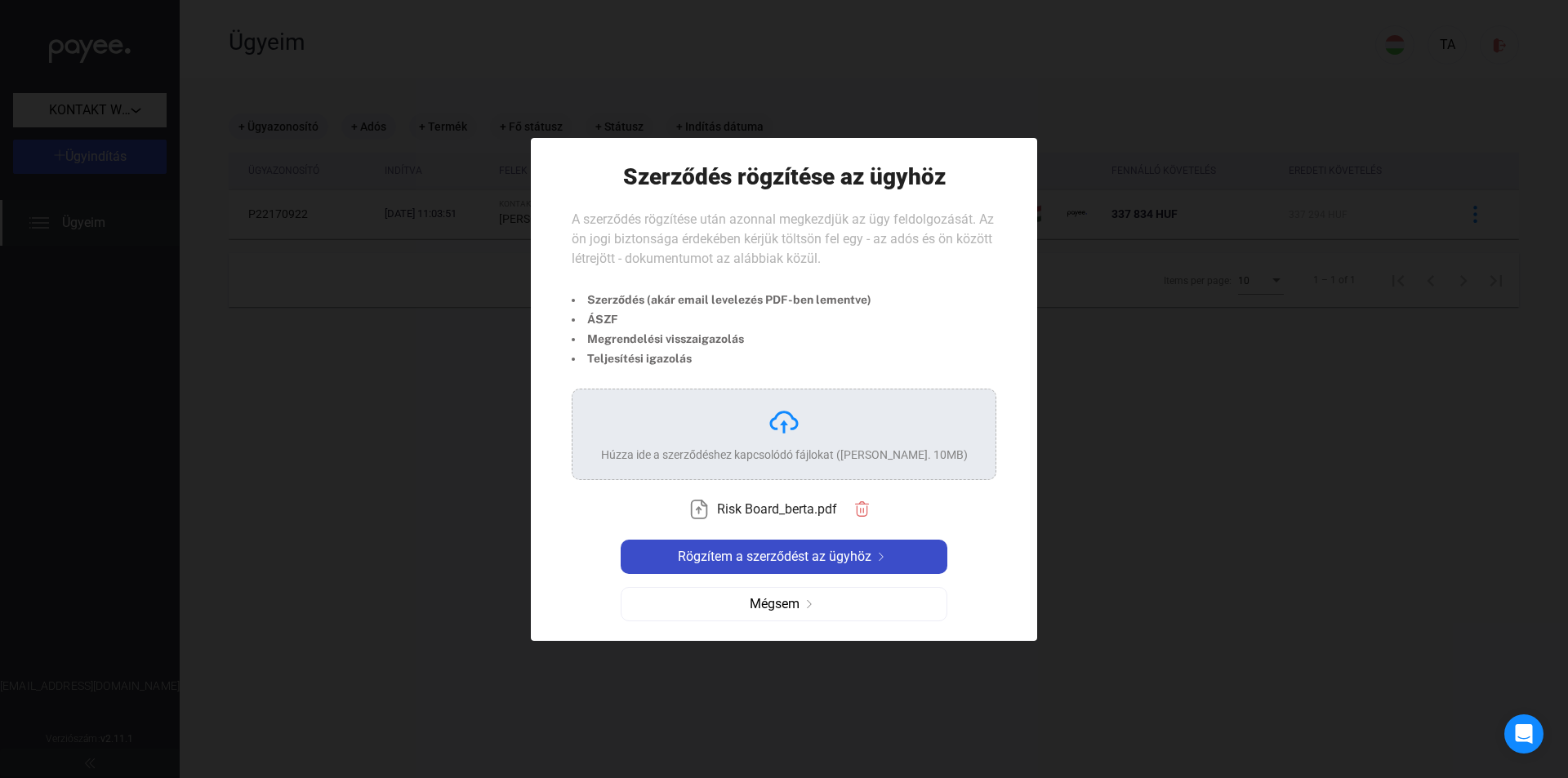
click at [851, 555] on span "Rögzítem a szerződést az ügyhöz" at bounding box center [774, 556] width 194 height 20
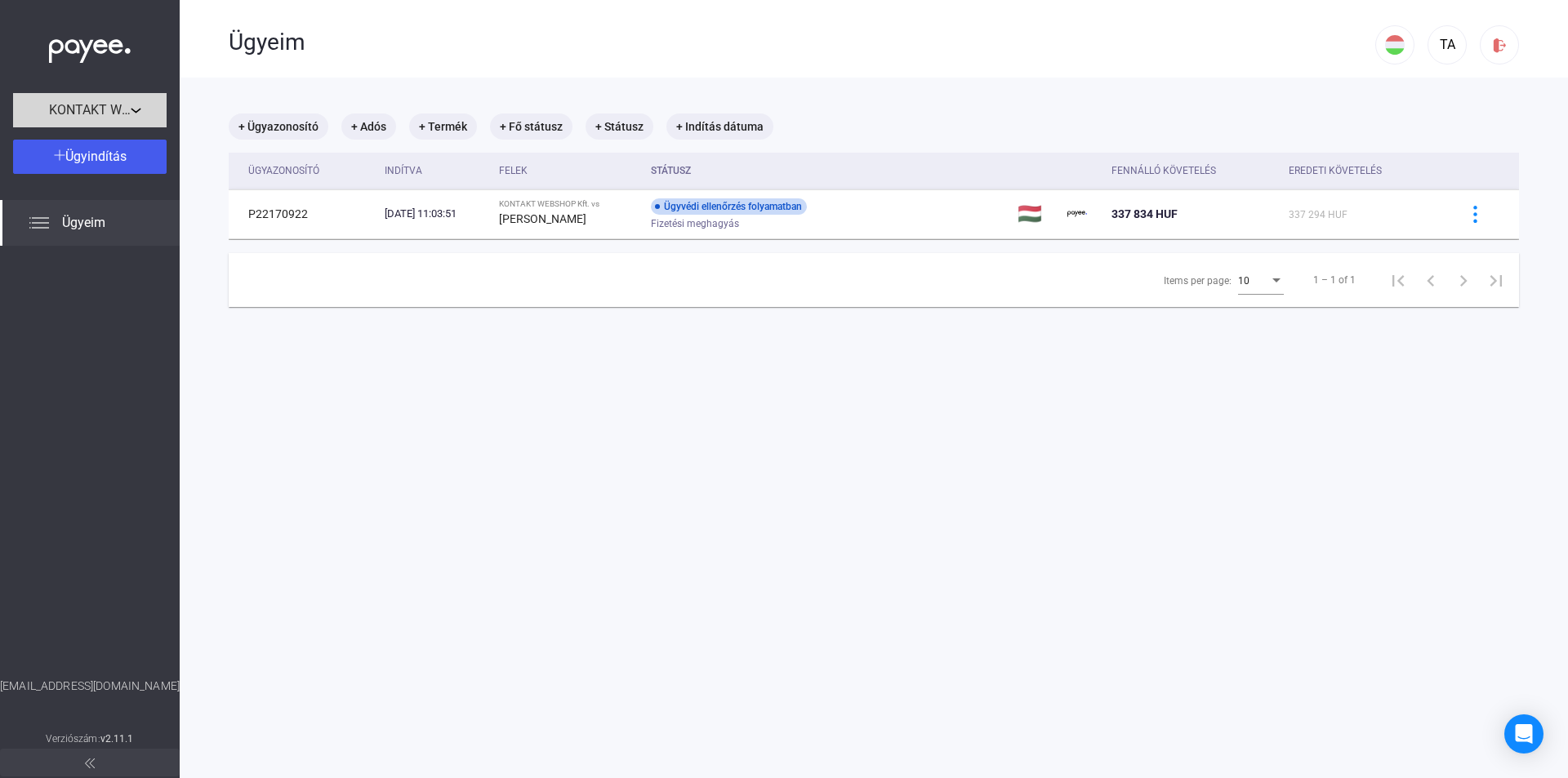
click at [96, 107] on span "KONTAKT WEBSHOP Kft." at bounding box center [90, 110] width 81 height 20
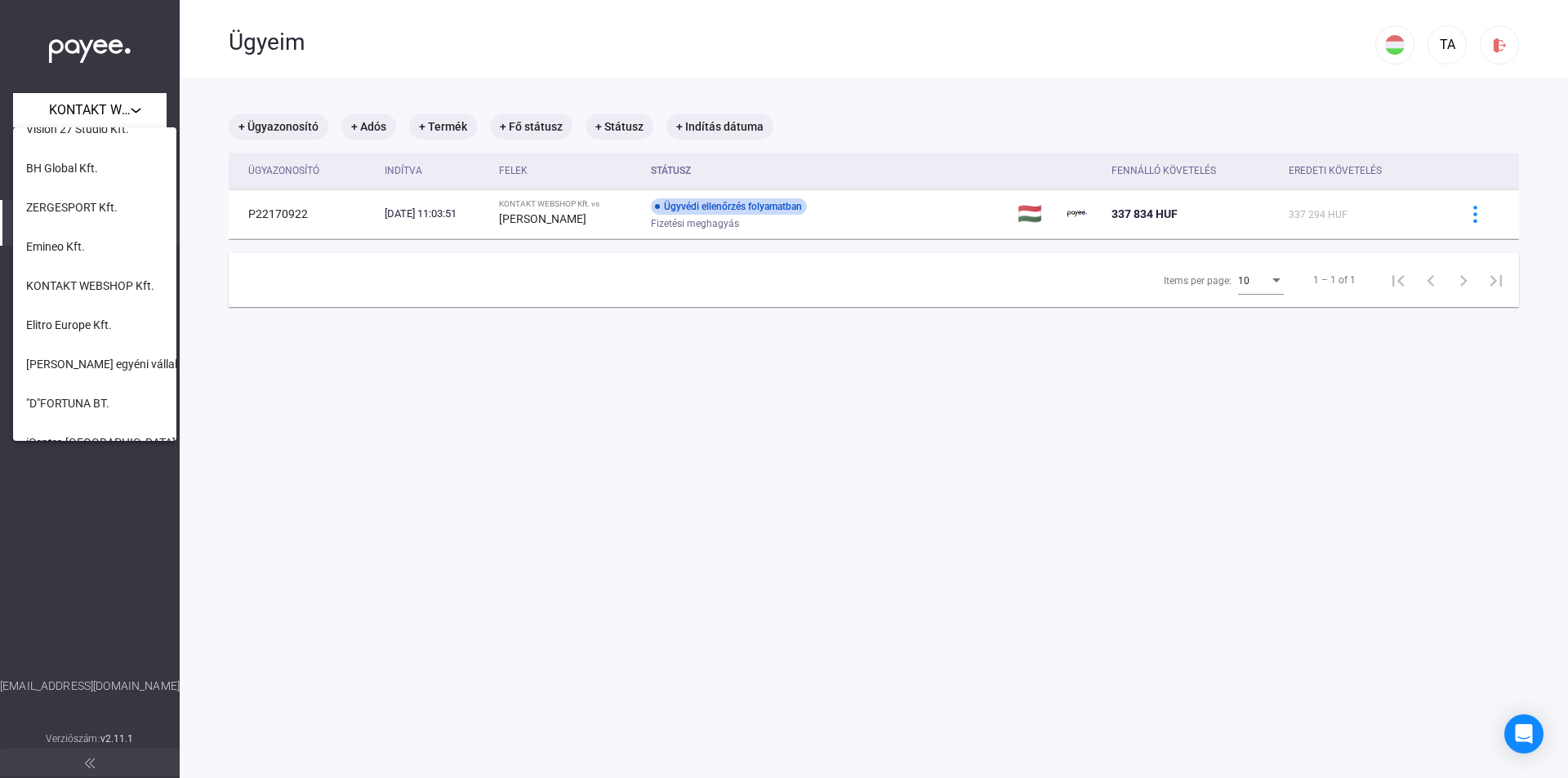
scroll to position [421, 0]
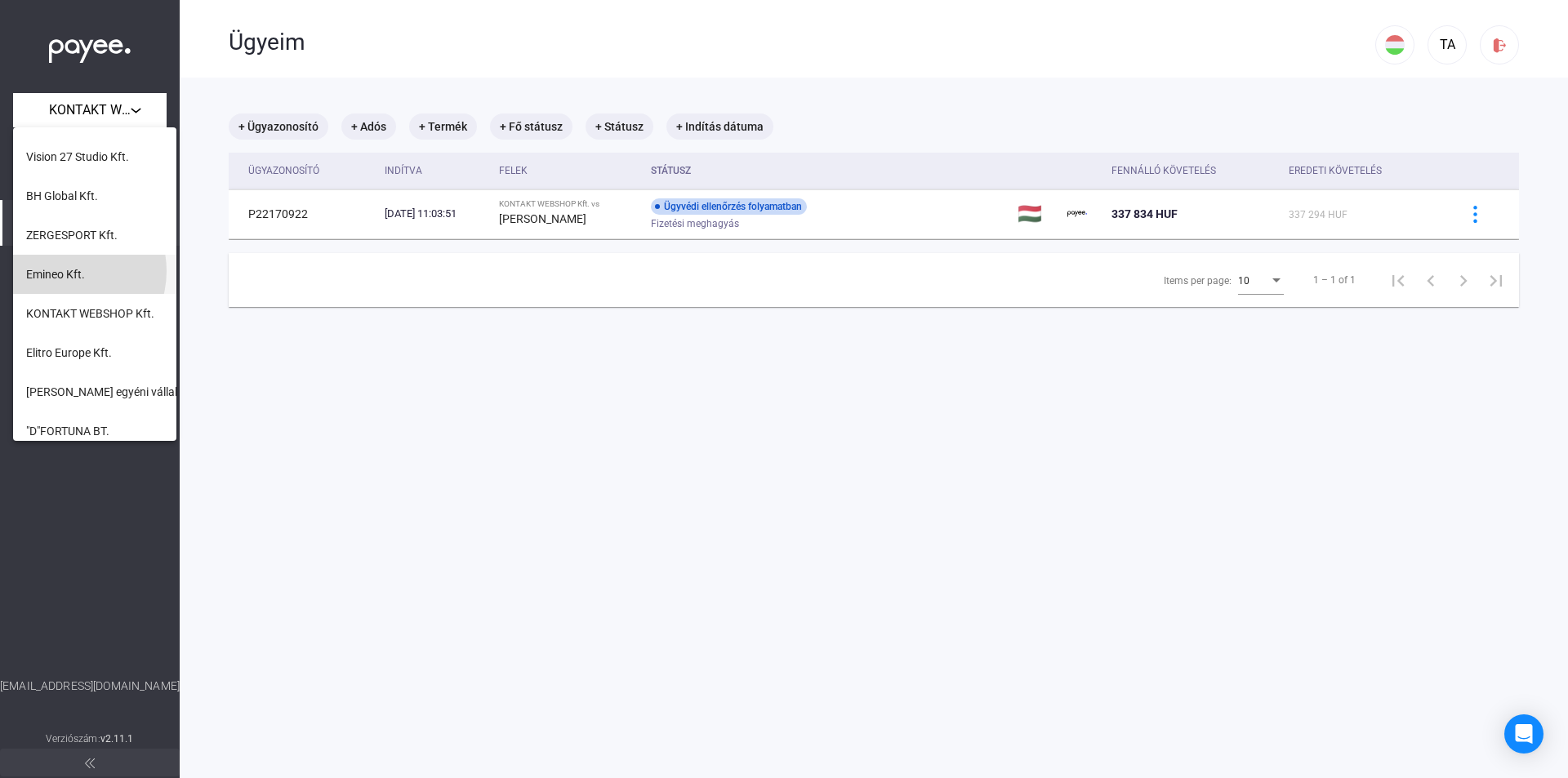
click at [66, 271] on span "Emineo Kft." at bounding box center [56, 274] width 59 height 20
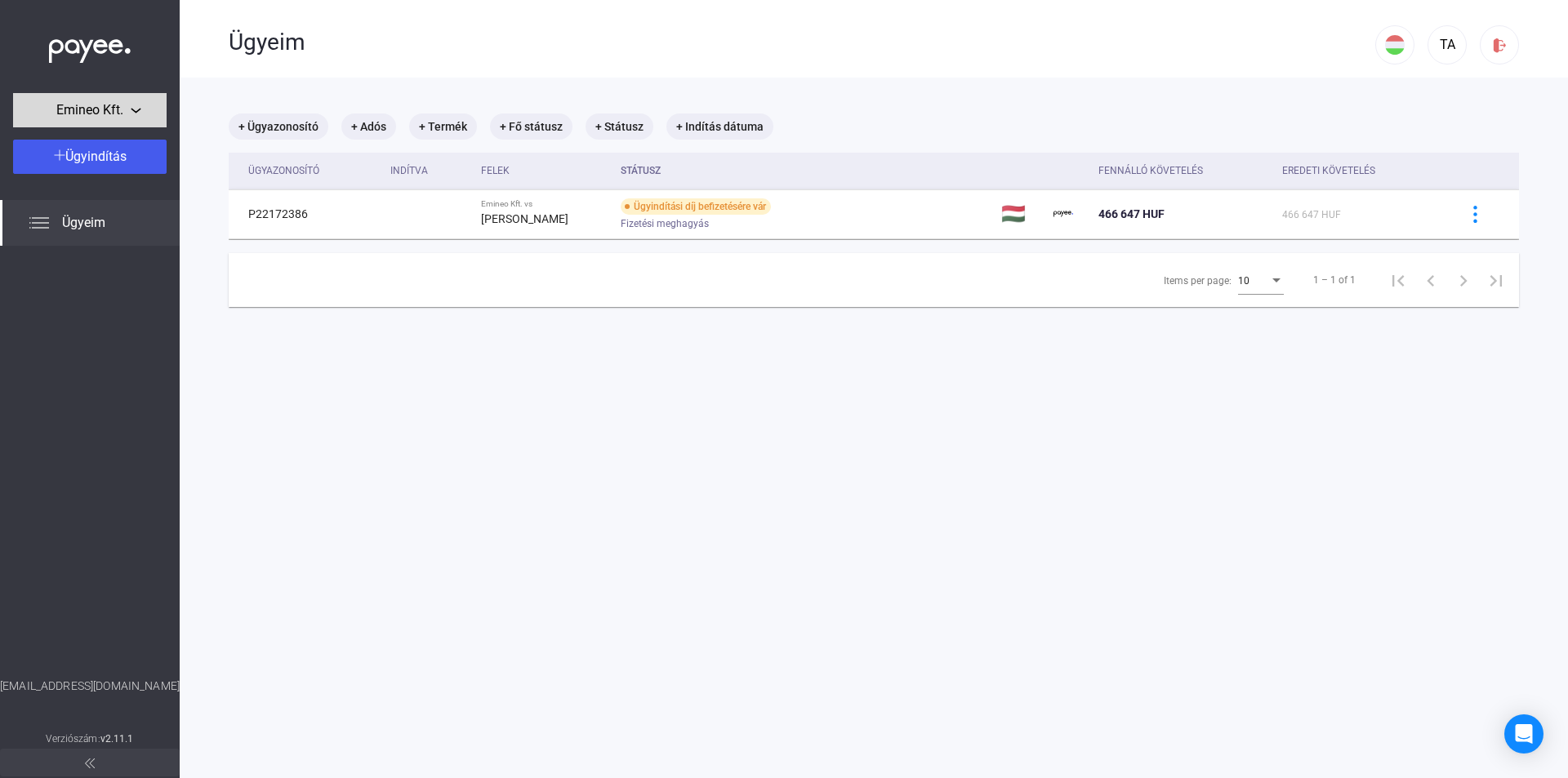
click at [85, 110] on span "Emineo Kft." at bounding box center [90, 110] width 67 height 20
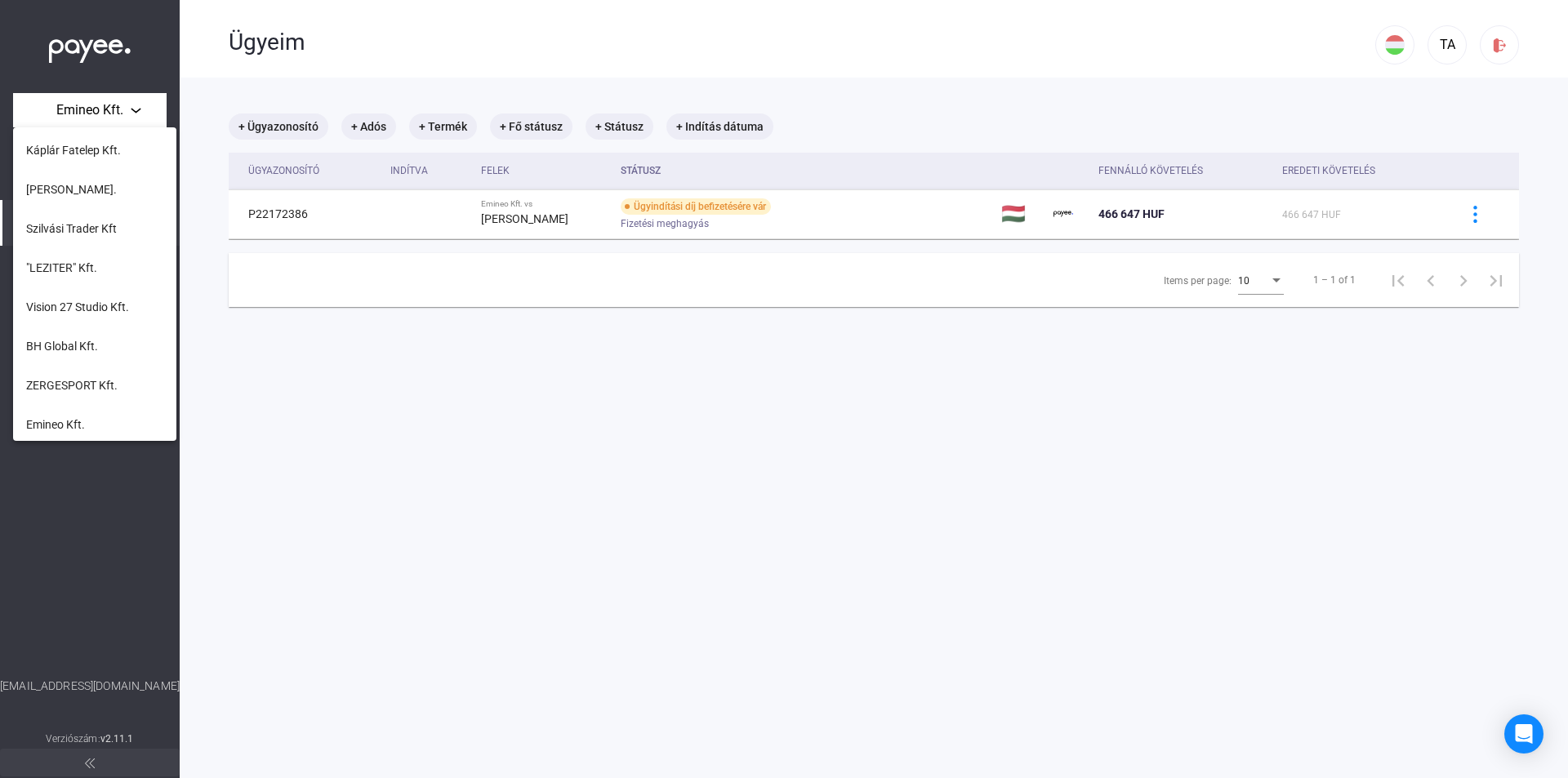
scroll to position [258, 0]
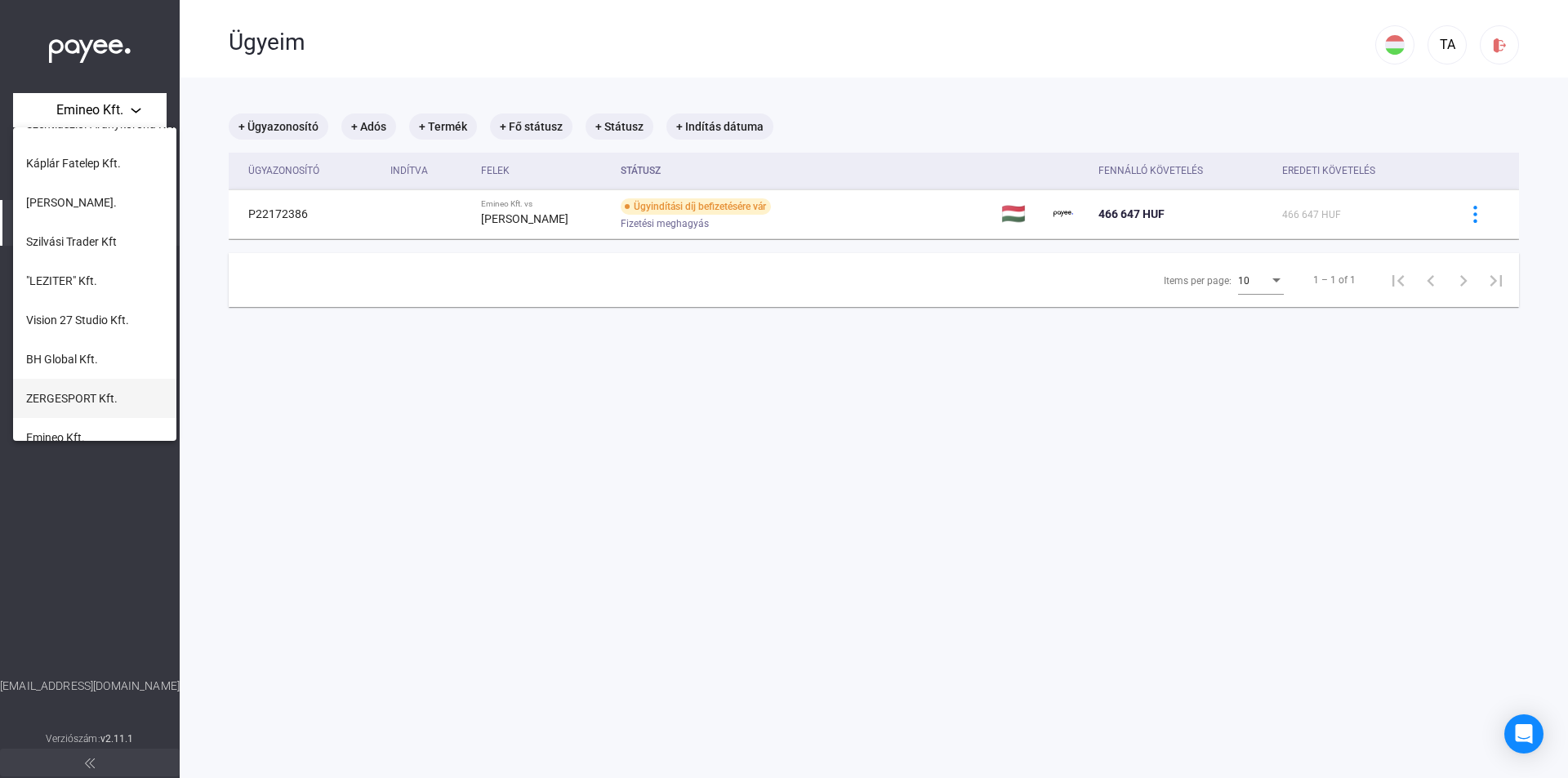
click at [95, 398] on span "ZERGESPORT Kft." at bounding box center [72, 398] width 92 height 20
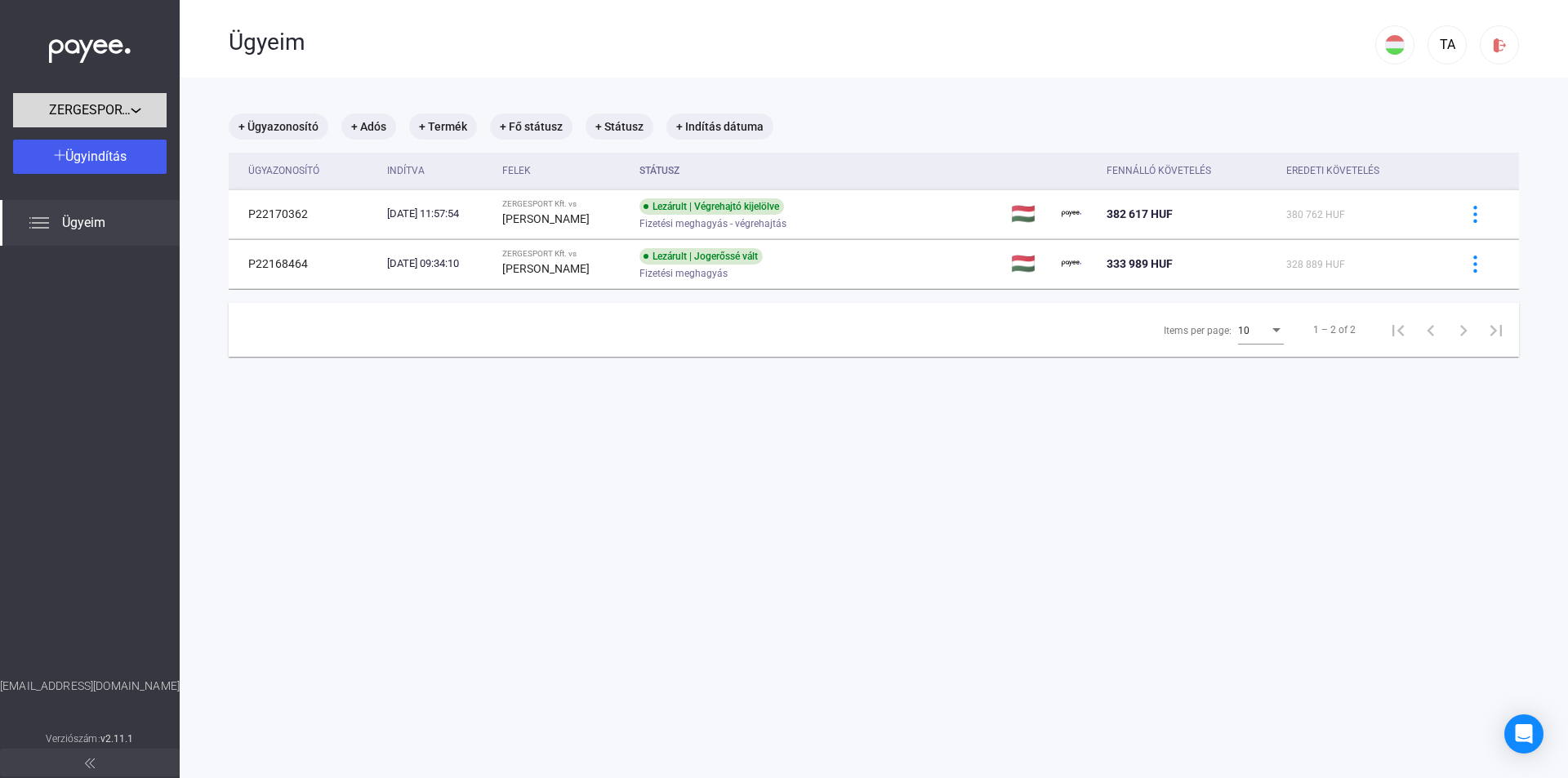
click at [104, 113] on span "ZERGESPORT Kft." at bounding box center [90, 110] width 81 height 20
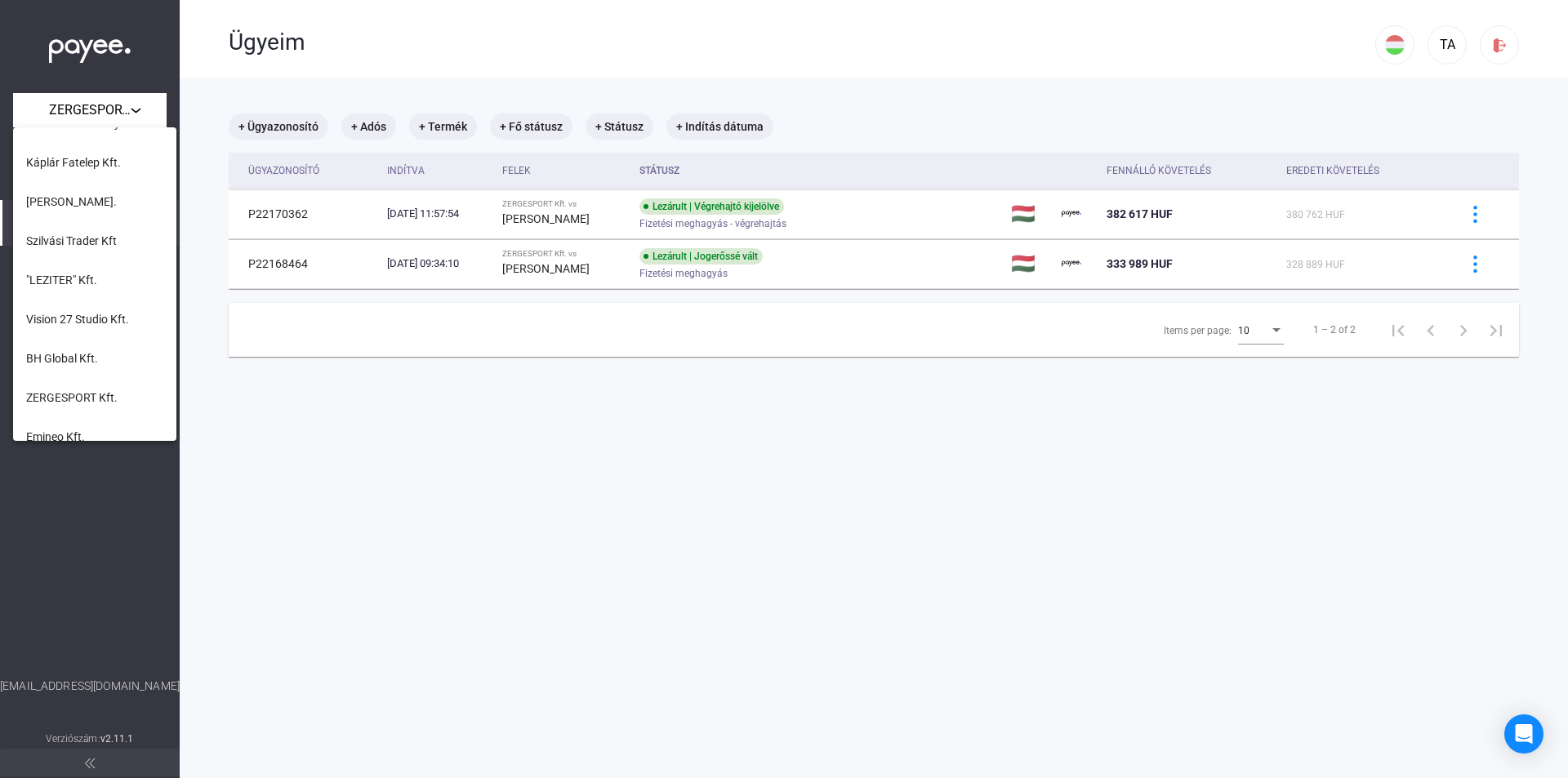
scroll to position [258, 0]
click at [86, 352] on span "BH Global Kft." at bounding box center [62, 359] width 72 height 20
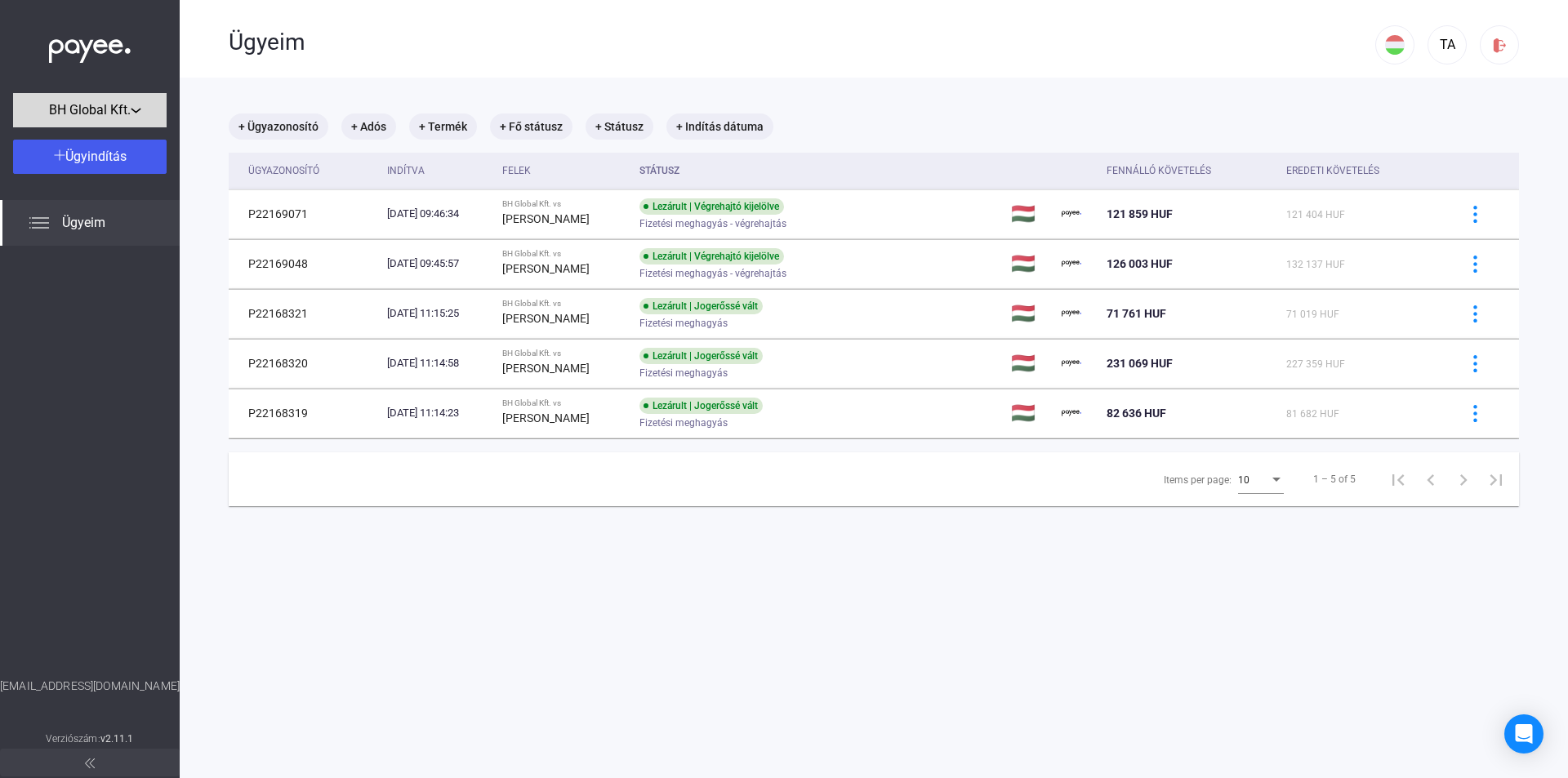
click at [113, 113] on span "BH Global Kft." at bounding box center [90, 110] width 81 height 20
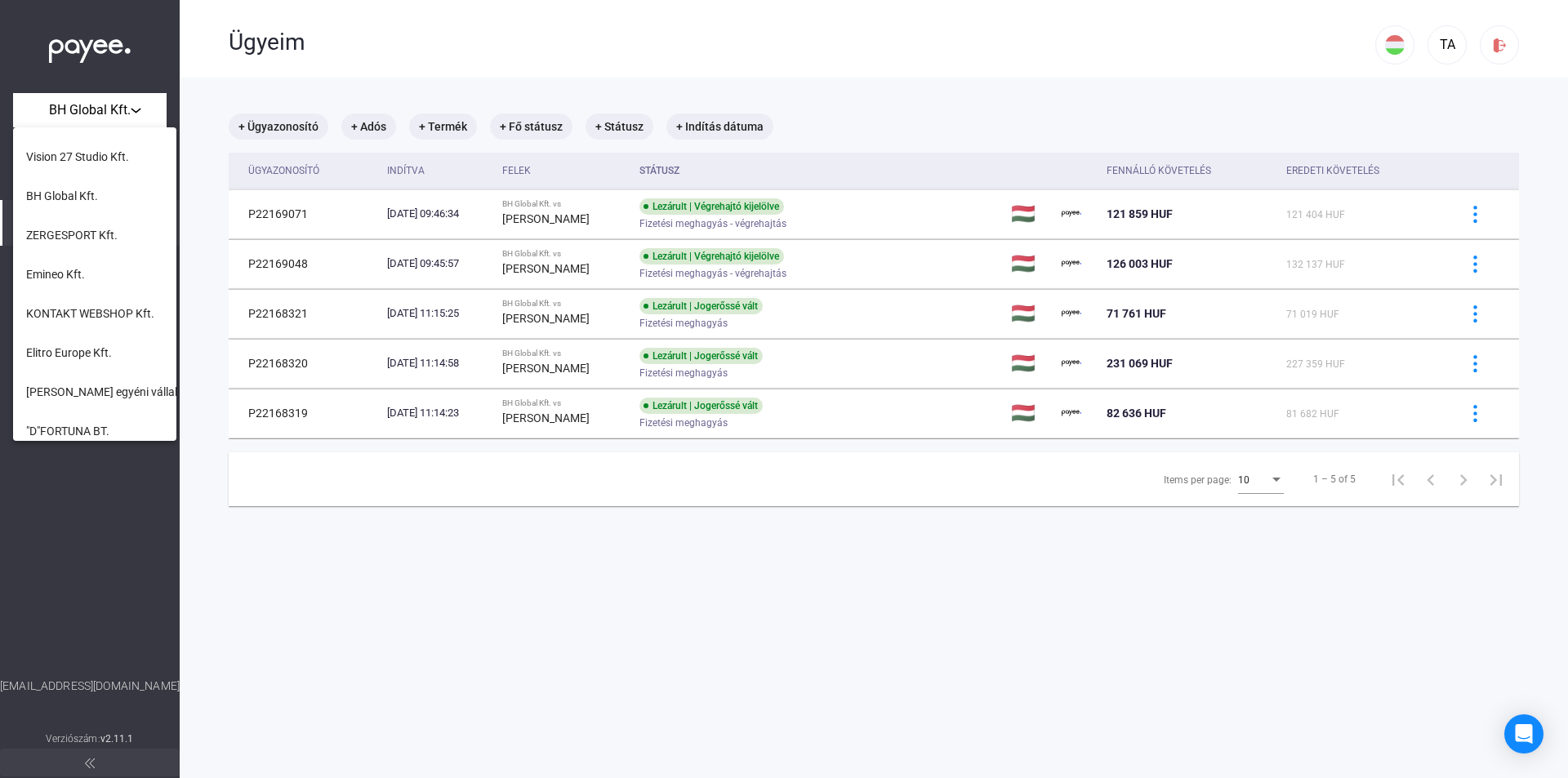
scroll to position [340, 0]
click at [95, 232] on span "Vision 27 Studio Kft." at bounding box center [77, 238] width 103 height 20
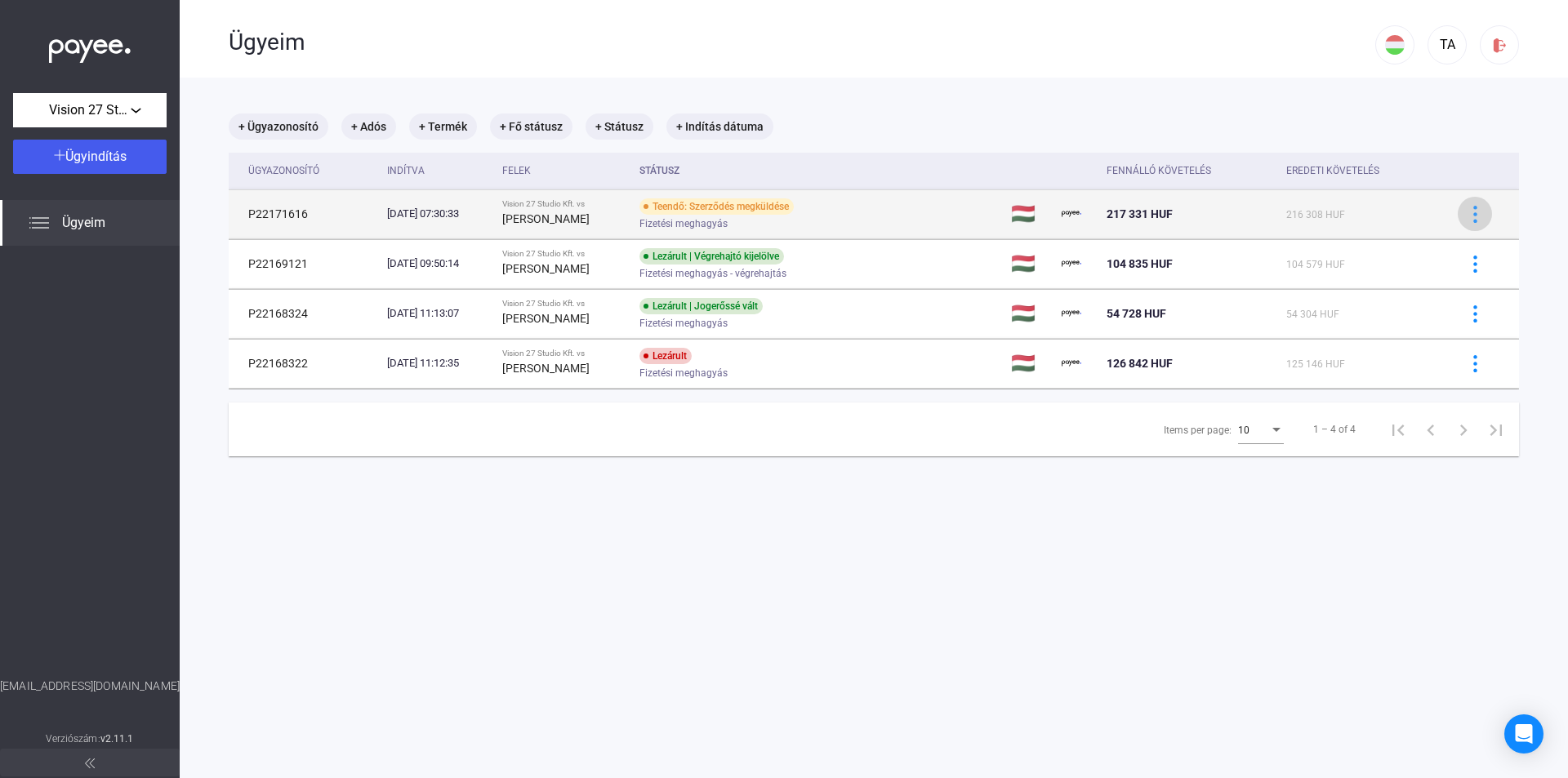
click at [1466, 214] on img at bounding box center [1475, 214] width 17 height 17
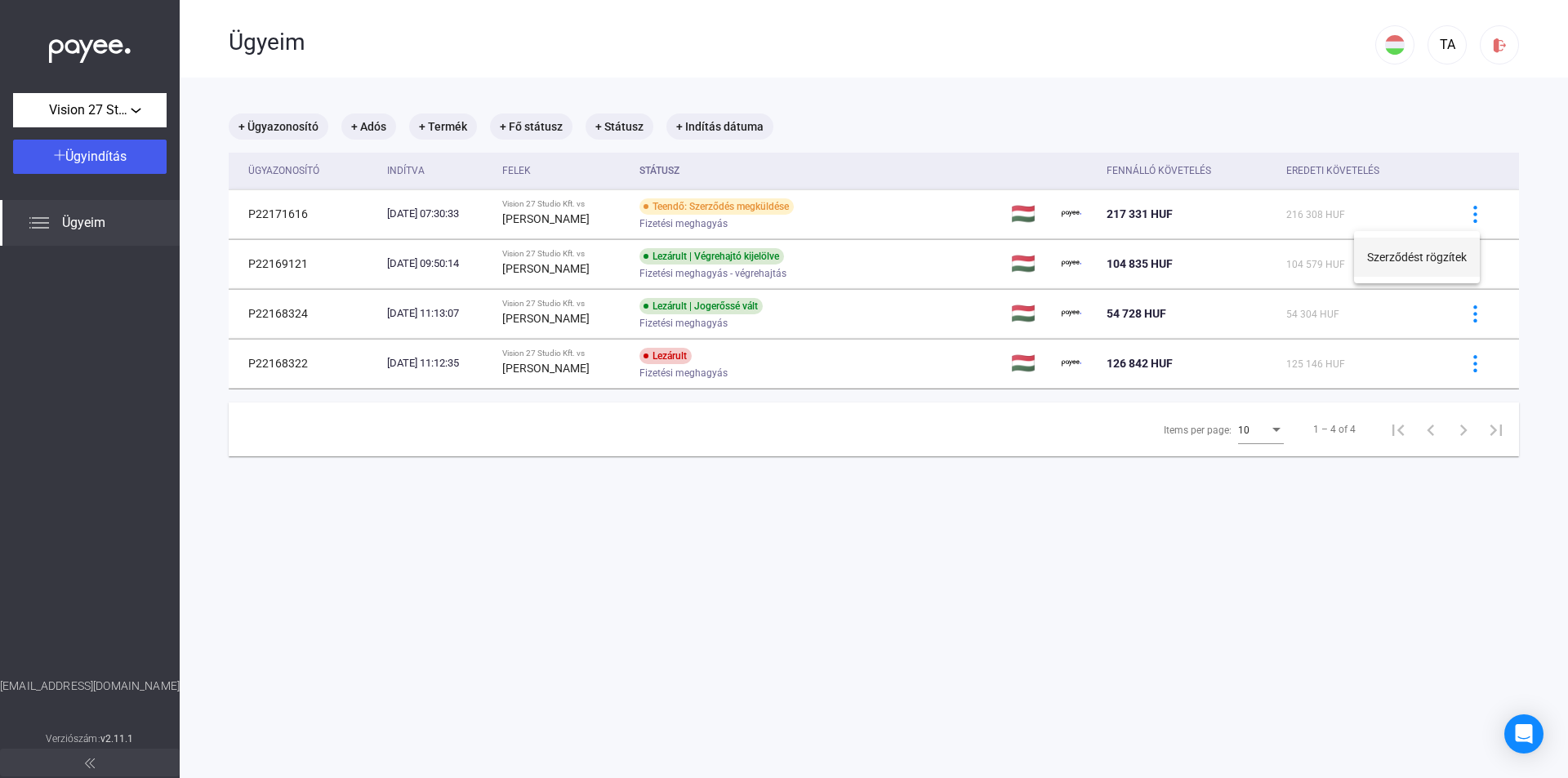
click at [1440, 255] on button "Szerződést rögzítek" at bounding box center [1416, 258] width 126 height 40
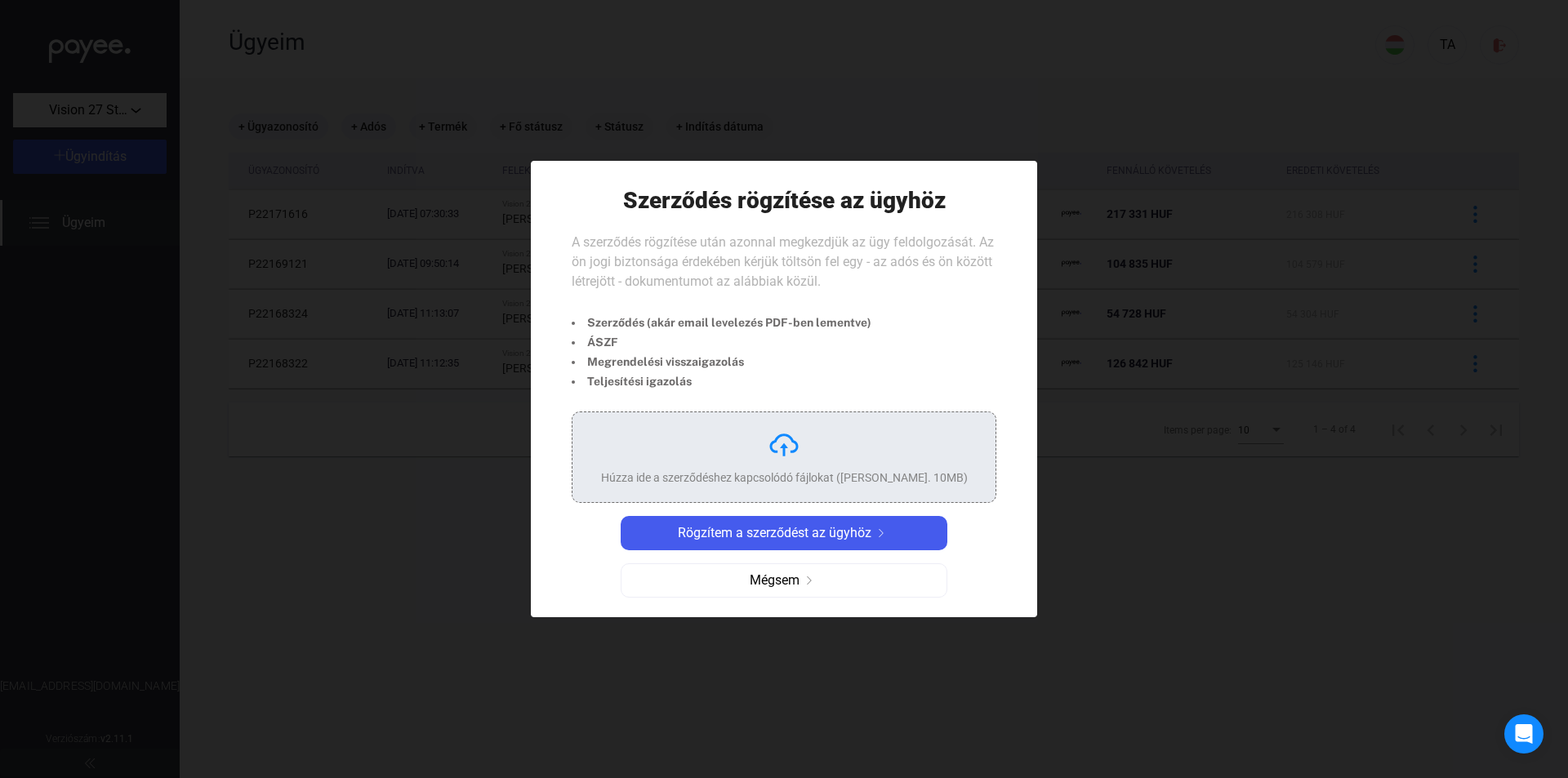
click at [765, 461] on div "Húzza ide a szerződéshez kapcsolódó fájlokat ([PERSON_NAME]. 10MB)" at bounding box center [784, 457] width 366 height 58
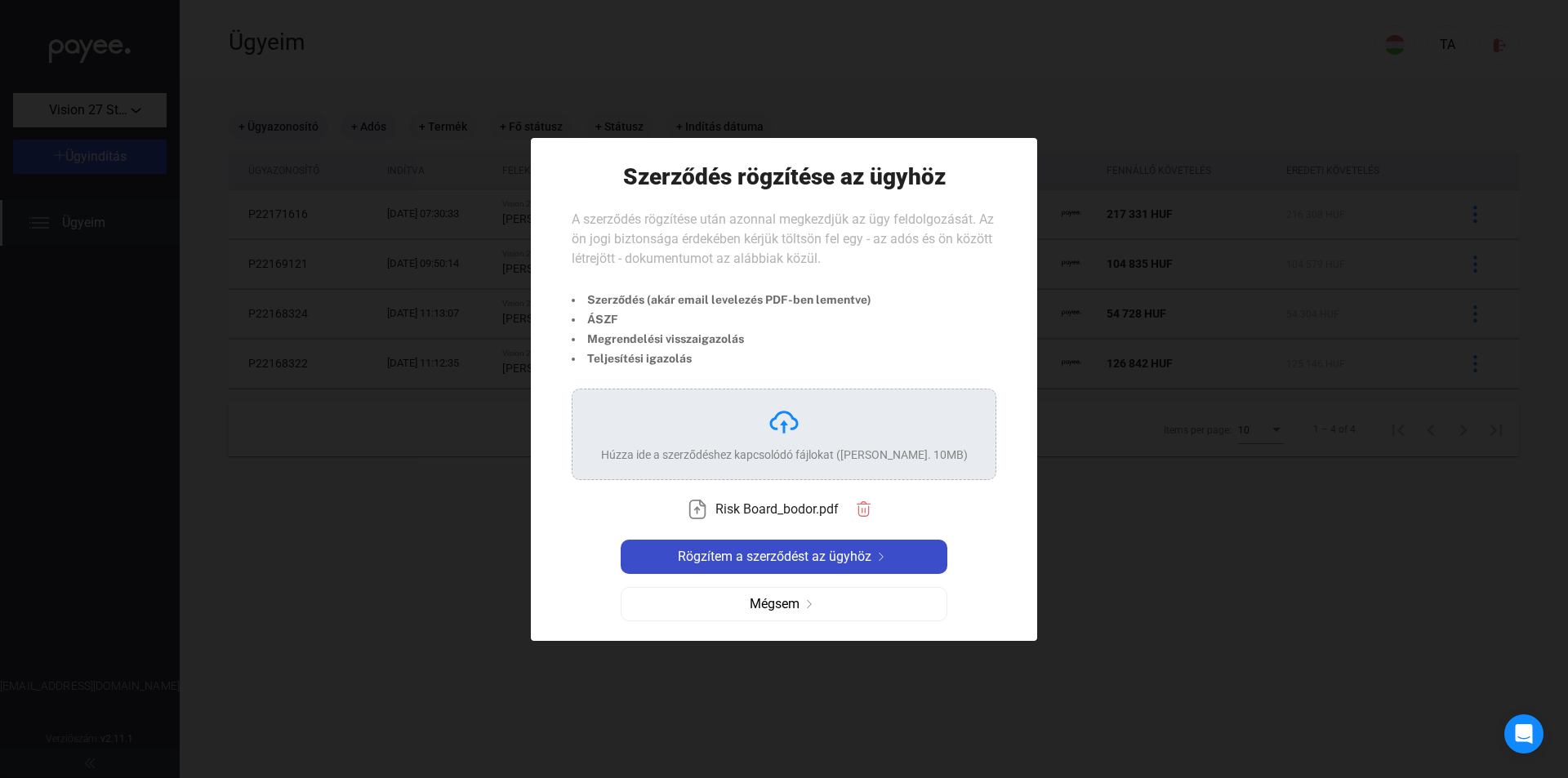
click at [899, 558] on div "Rögzítem a szerződést az ügyhöz" at bounding box center [784, 556] width 317 height 20
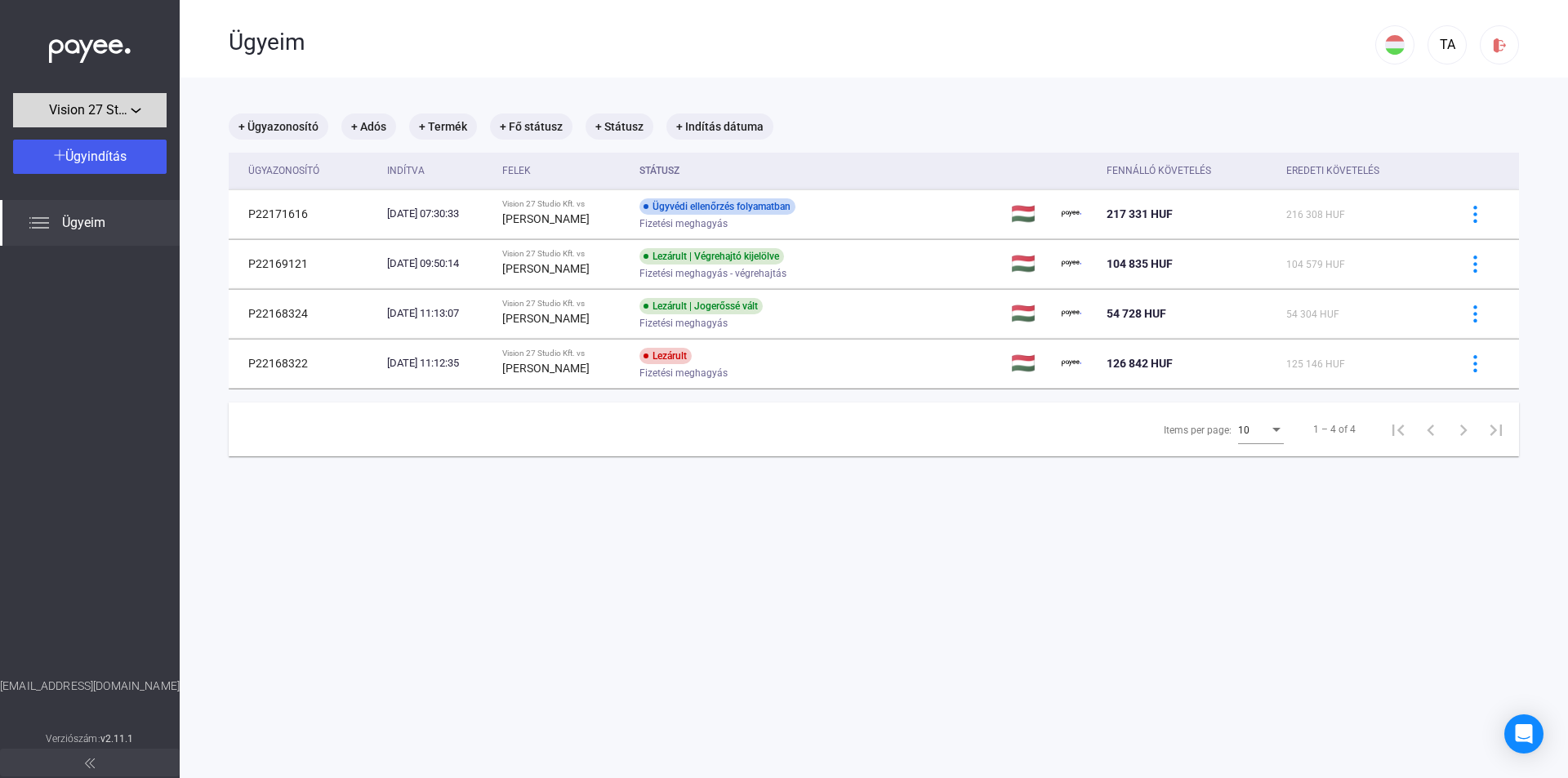
click at [142, 111] on div "Vision 27 Studio Kft." at bounding box center [90, 110] width 143 height 21
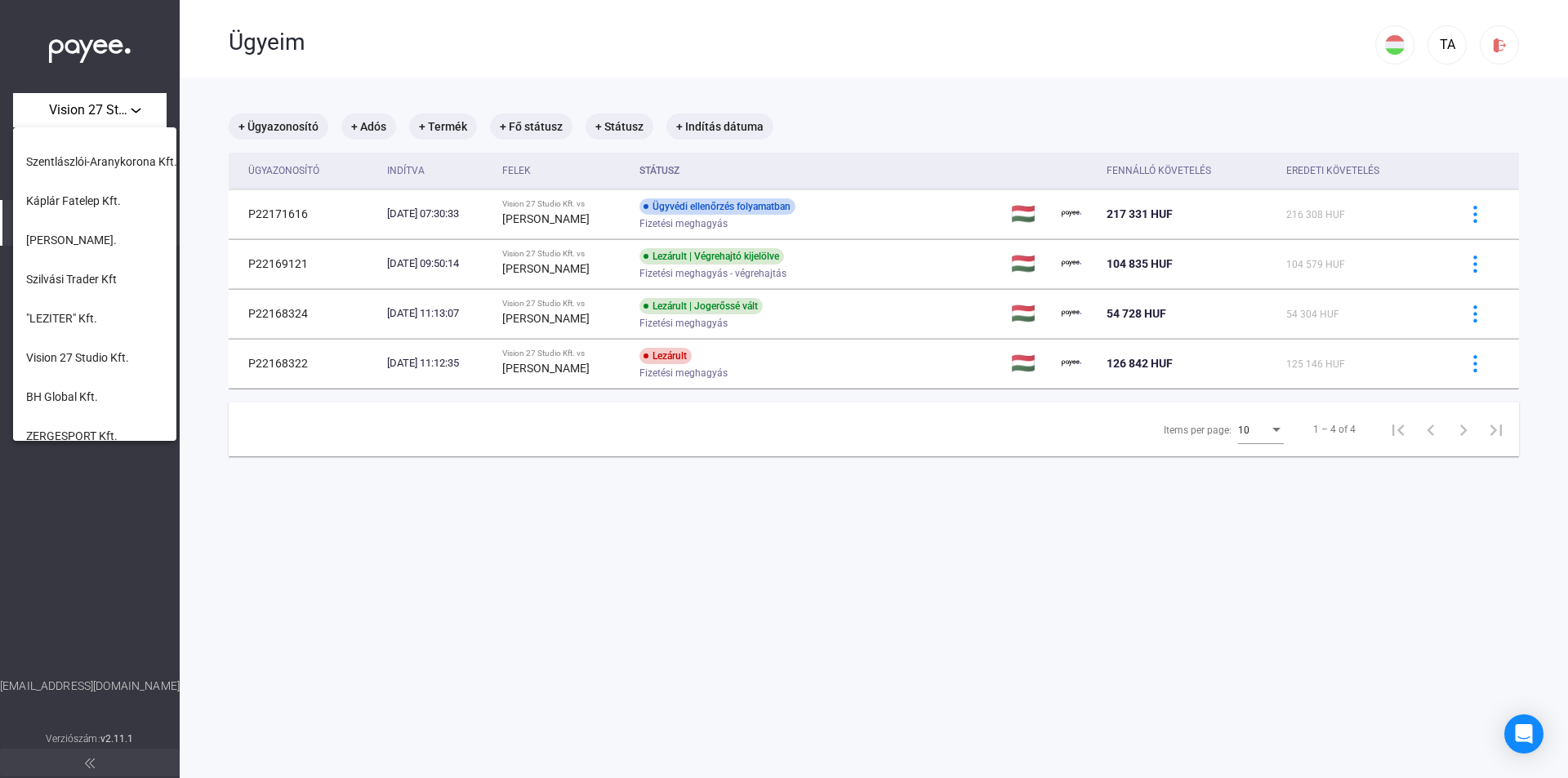
scroll to position [245, 0]
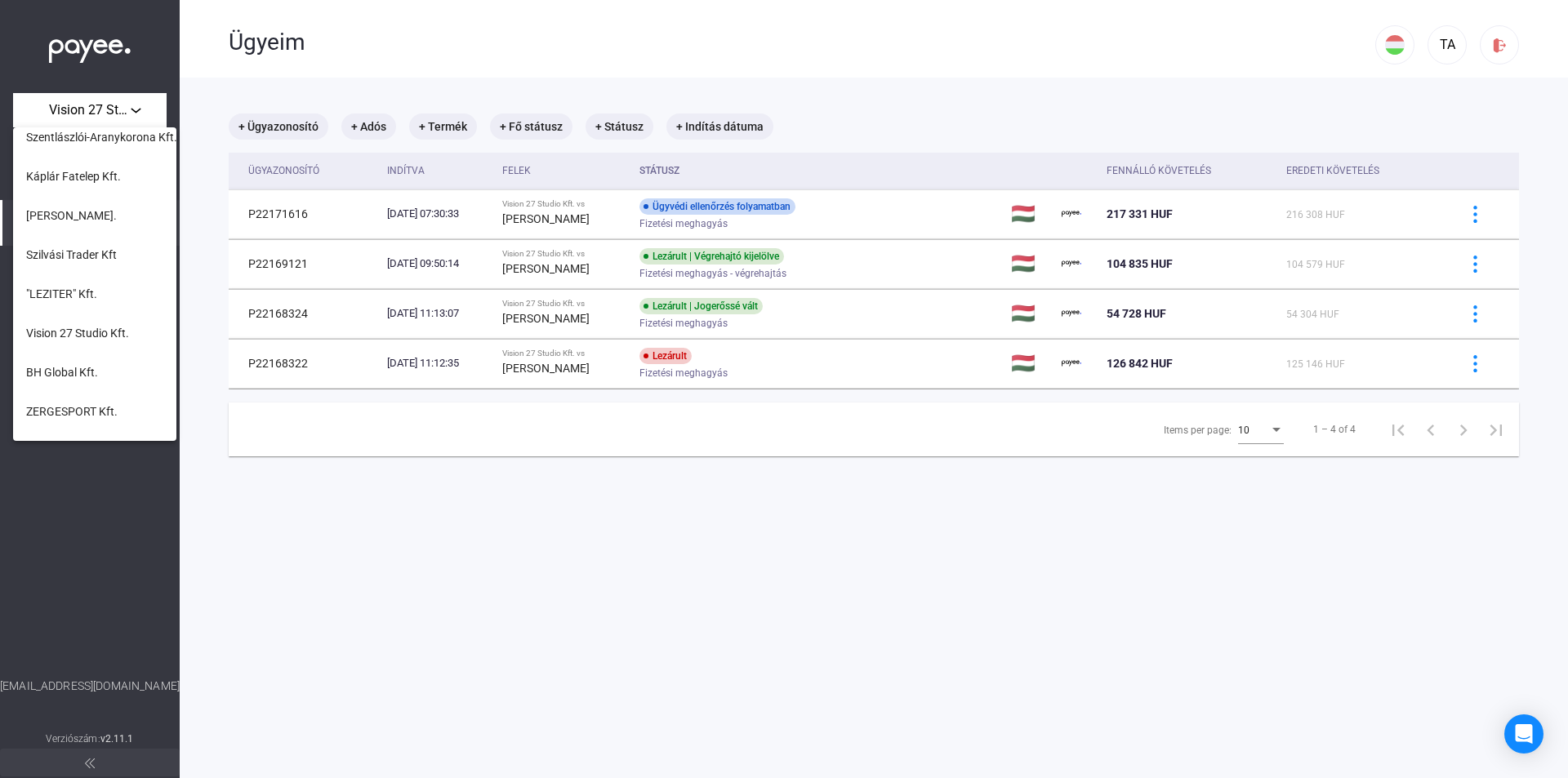
click at [88, 299] on span ""LEZITER" Kft." at bounding box center [61, 294] width 71 height 20
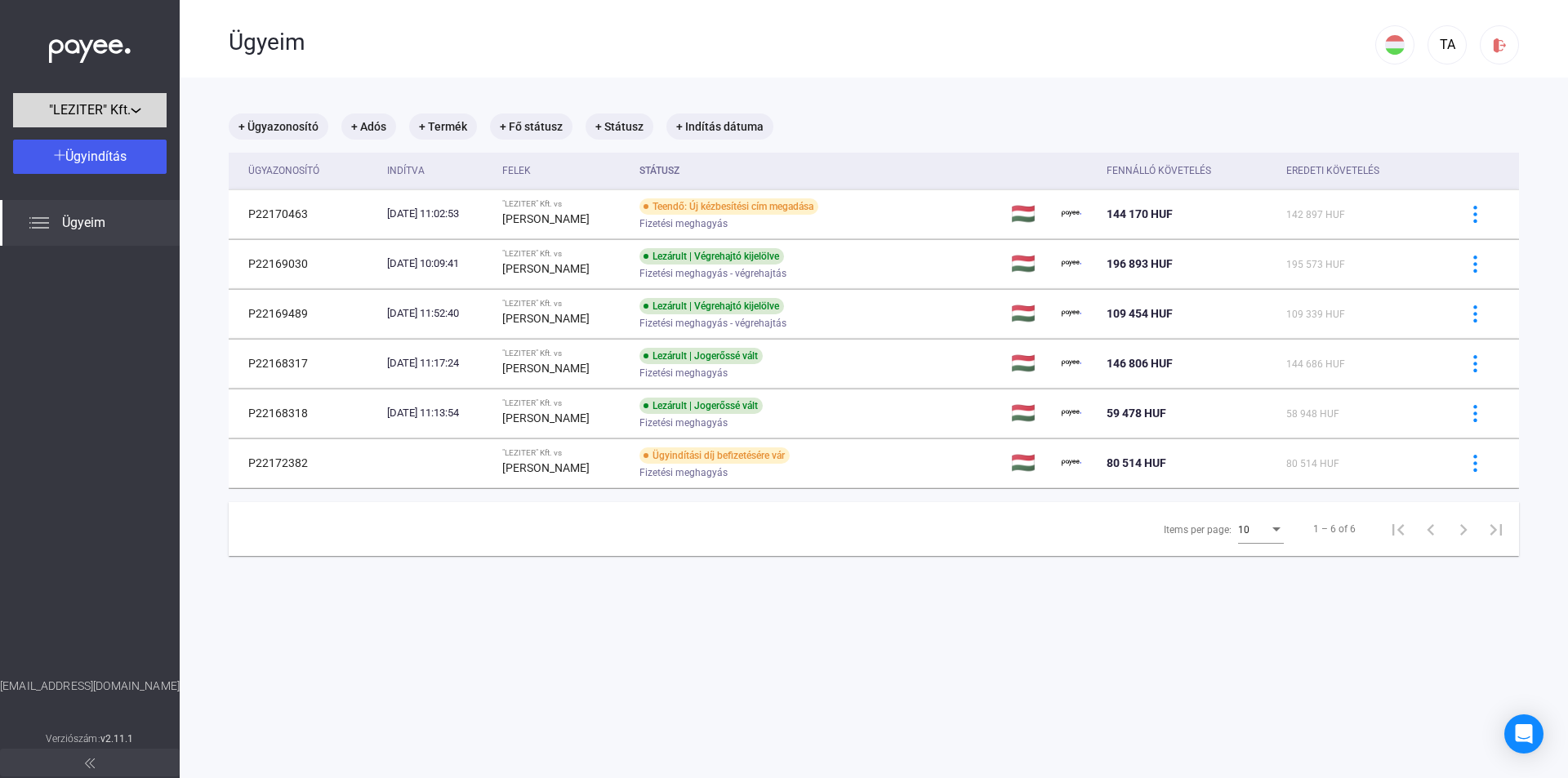
click at [137, 115] on div ""LEZITER" Kft." at bounding box center [90, 110] width 143 height 21
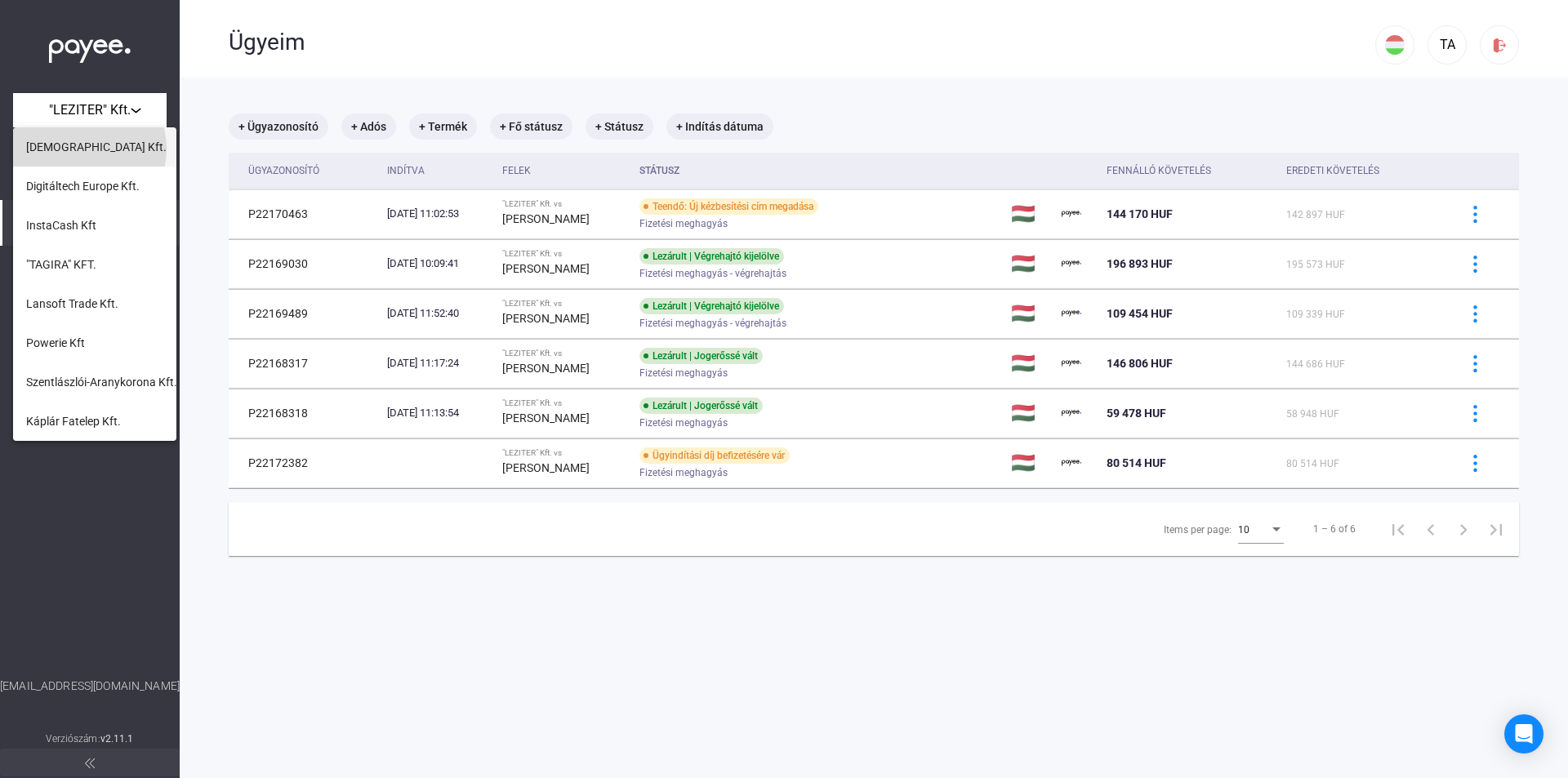
click at [80, 148] on span "[DEMOGRAPHIC_DATA] Kft." at bounding box center [96, 146] width 141 height 20
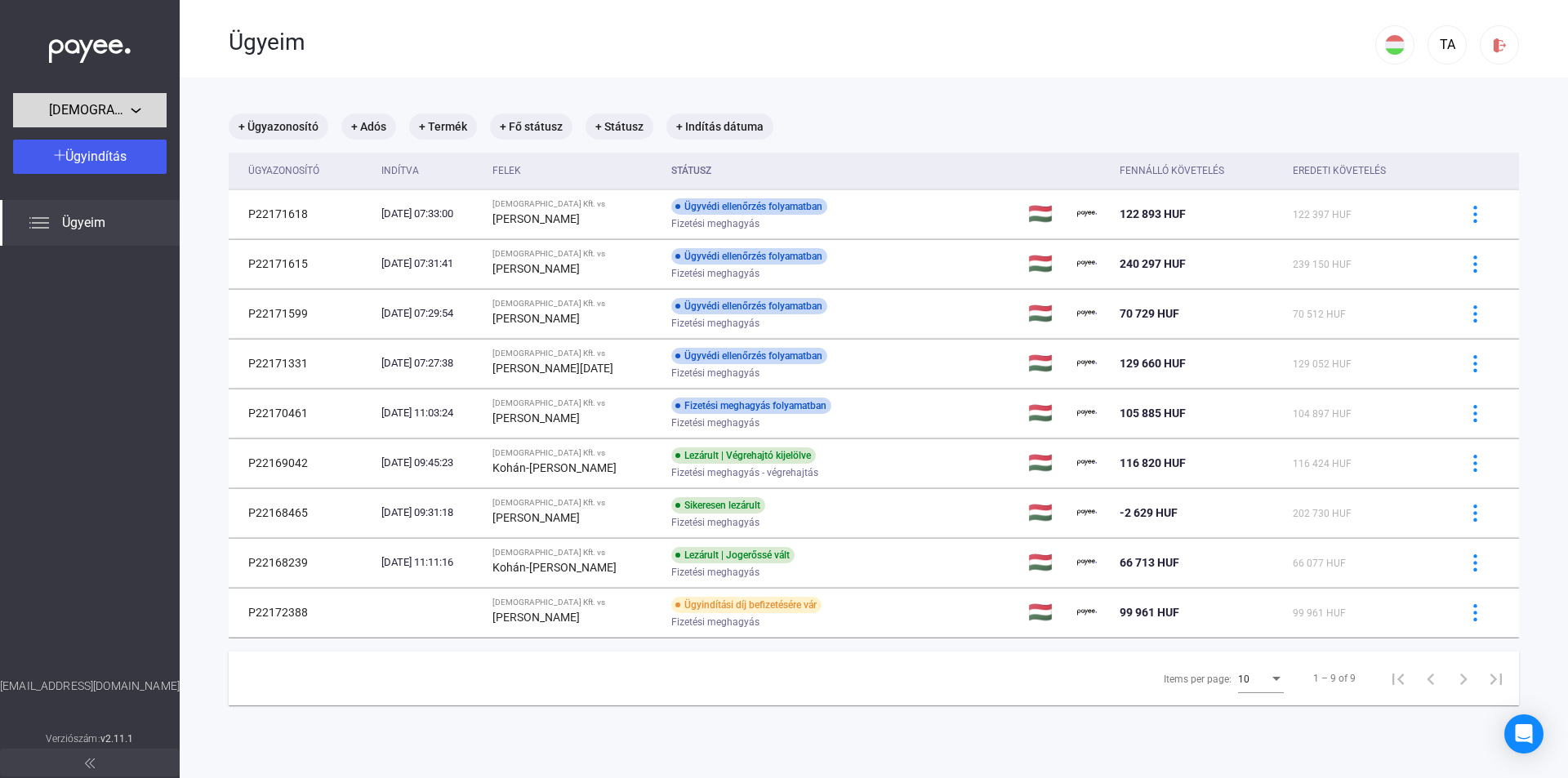
click at [130, 110] on span "[DEMOGRAPHIC_DATA] Kft." at bounding box center [90, 110] width 81 height 20
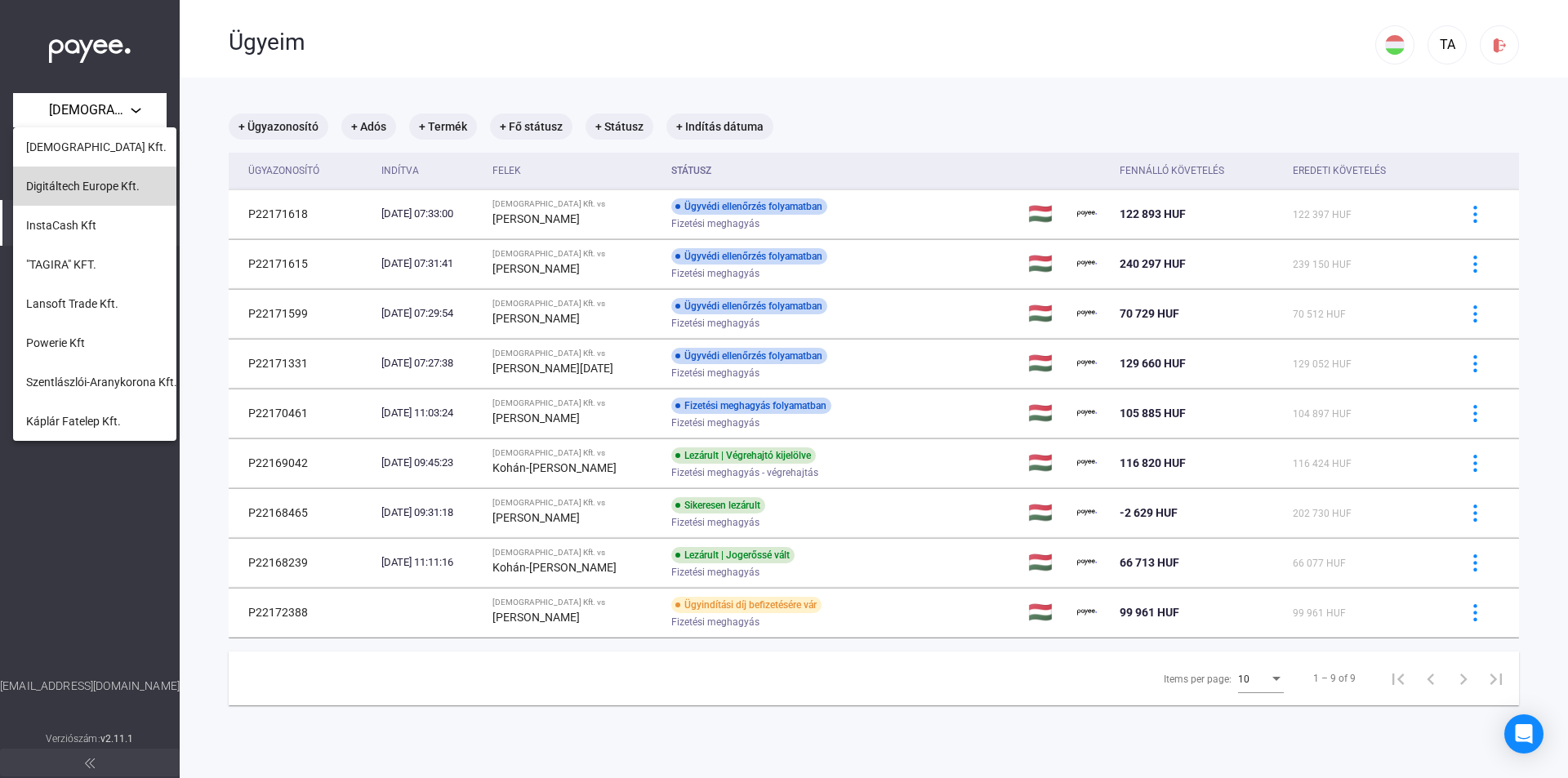
click at [105, 186] on span "Digitáltech Europe Kft." at bounding box center [83, 186] width 113 height 20
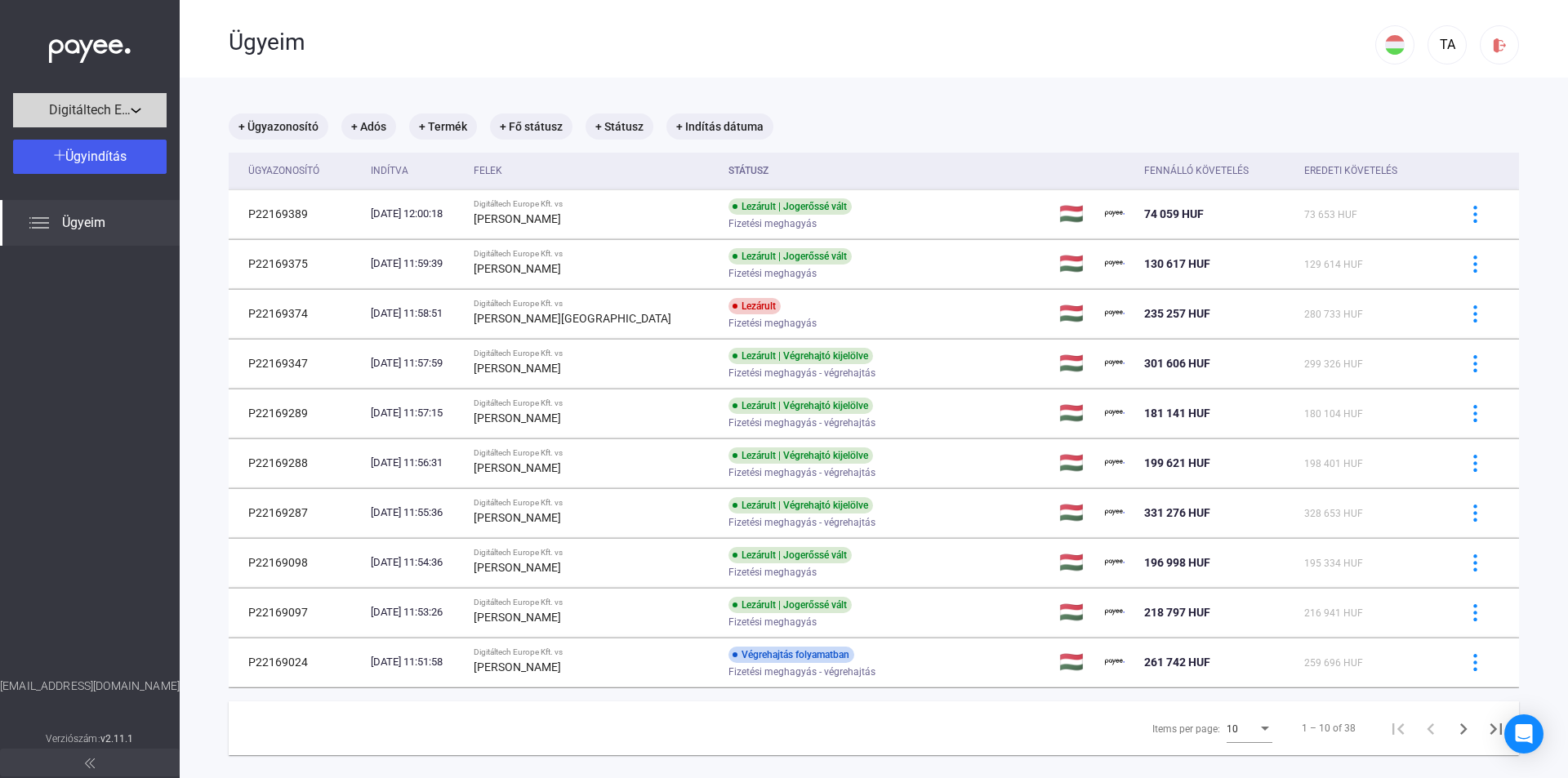
click at [148, 103] on div "Digitáltech Europe Kft." at bounding box center [90, 110] width 143 height 21
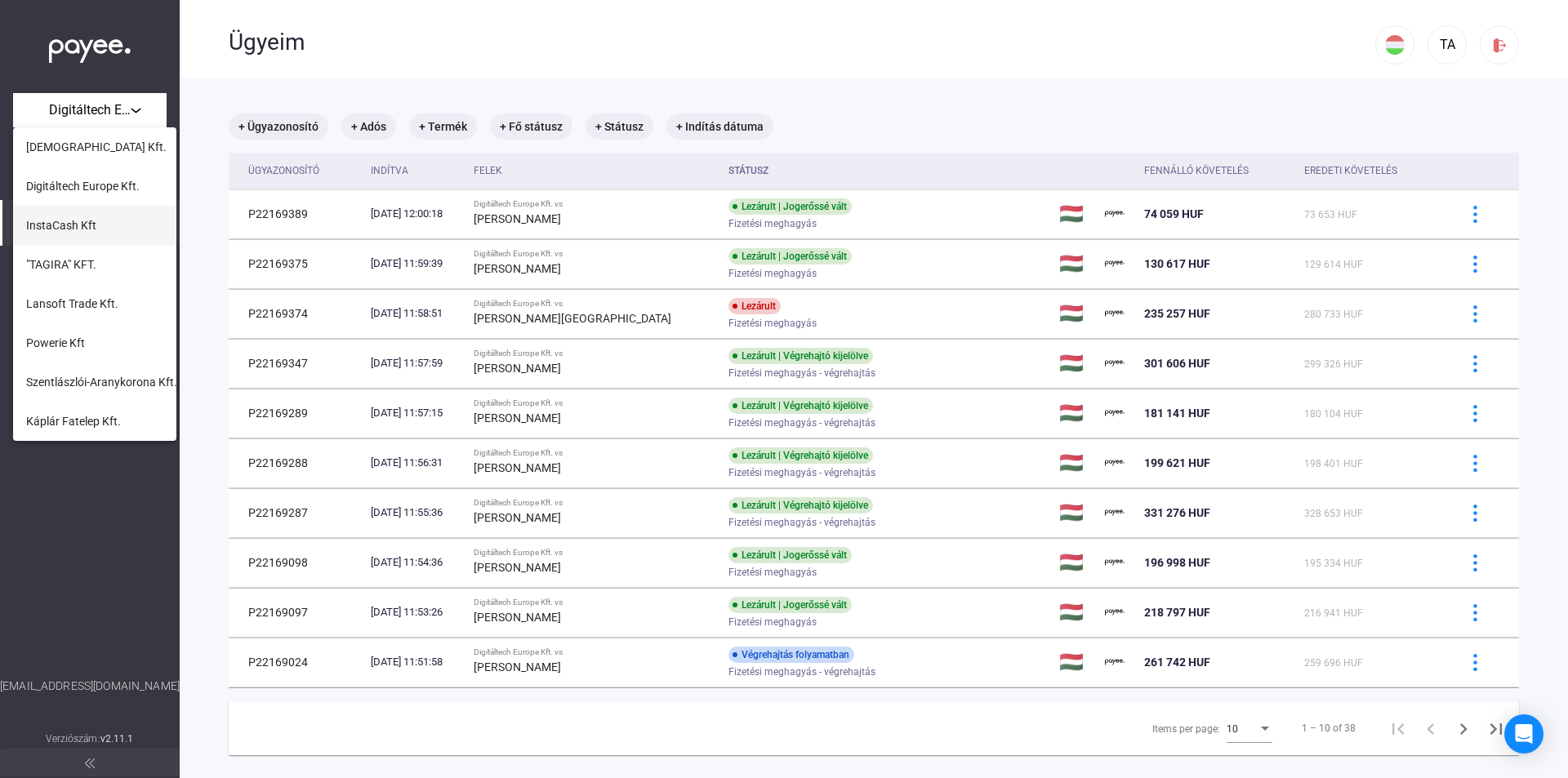
click at [105, 224] on button "InstaCash Kft" at bounding box center [94, 226] width 163 height 40
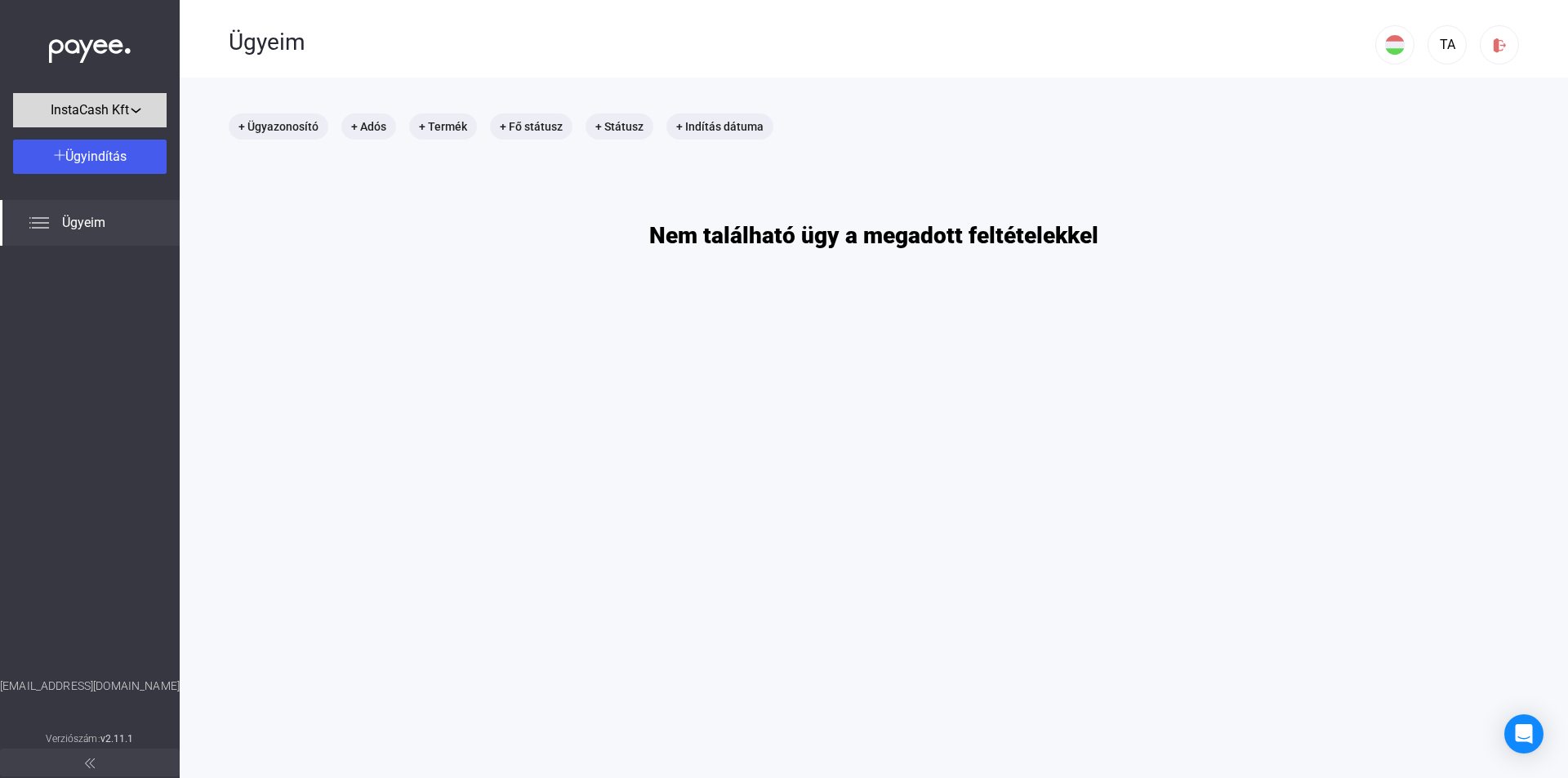
click at [148, 120] on div "InstaCash Kft" at bounding box center [90, 110] width 143 height 21
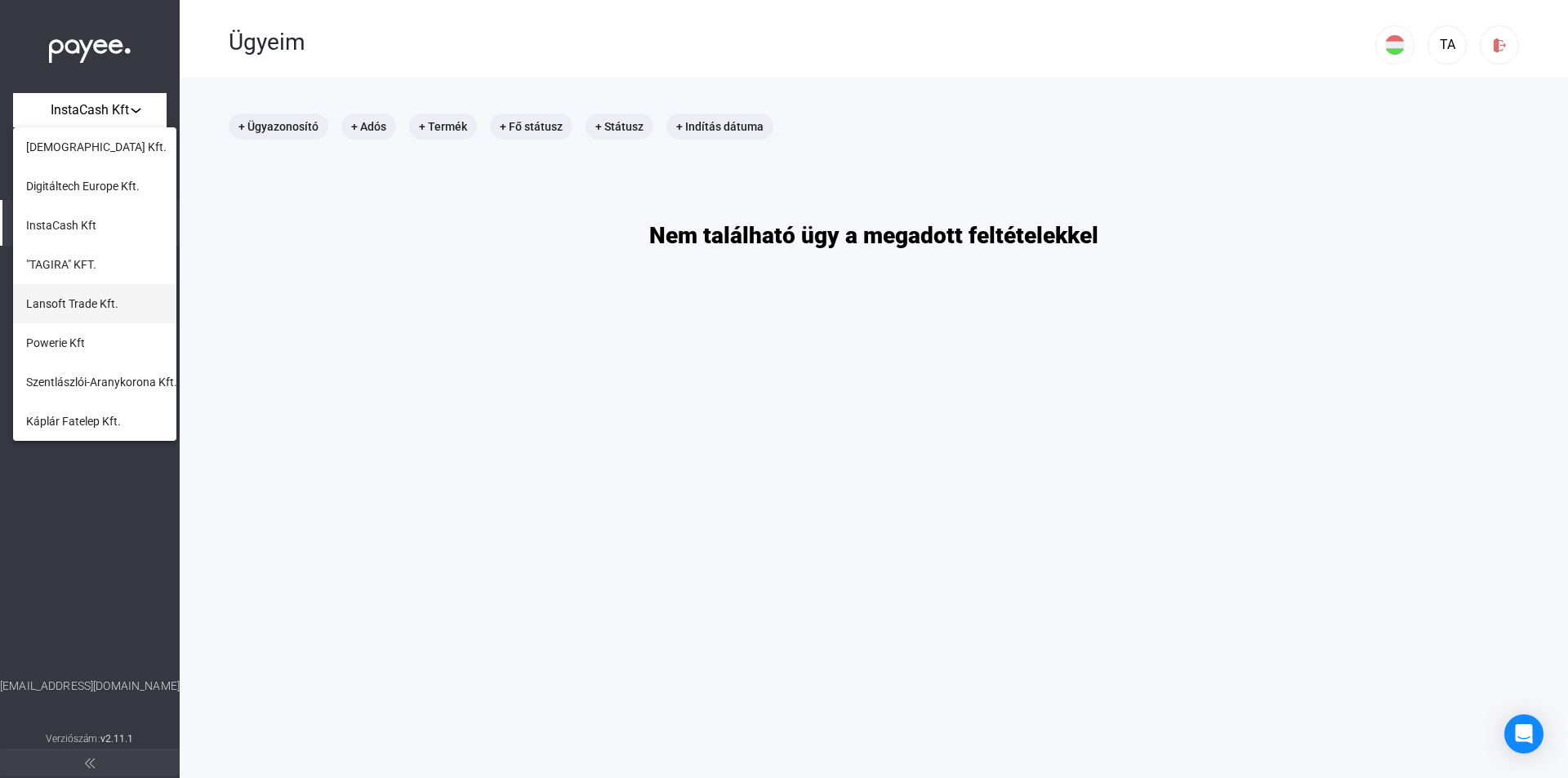
click at [82, 307] on span "Lansoft Trade Kft." at bounding box center [73, 303] width 93 height 20
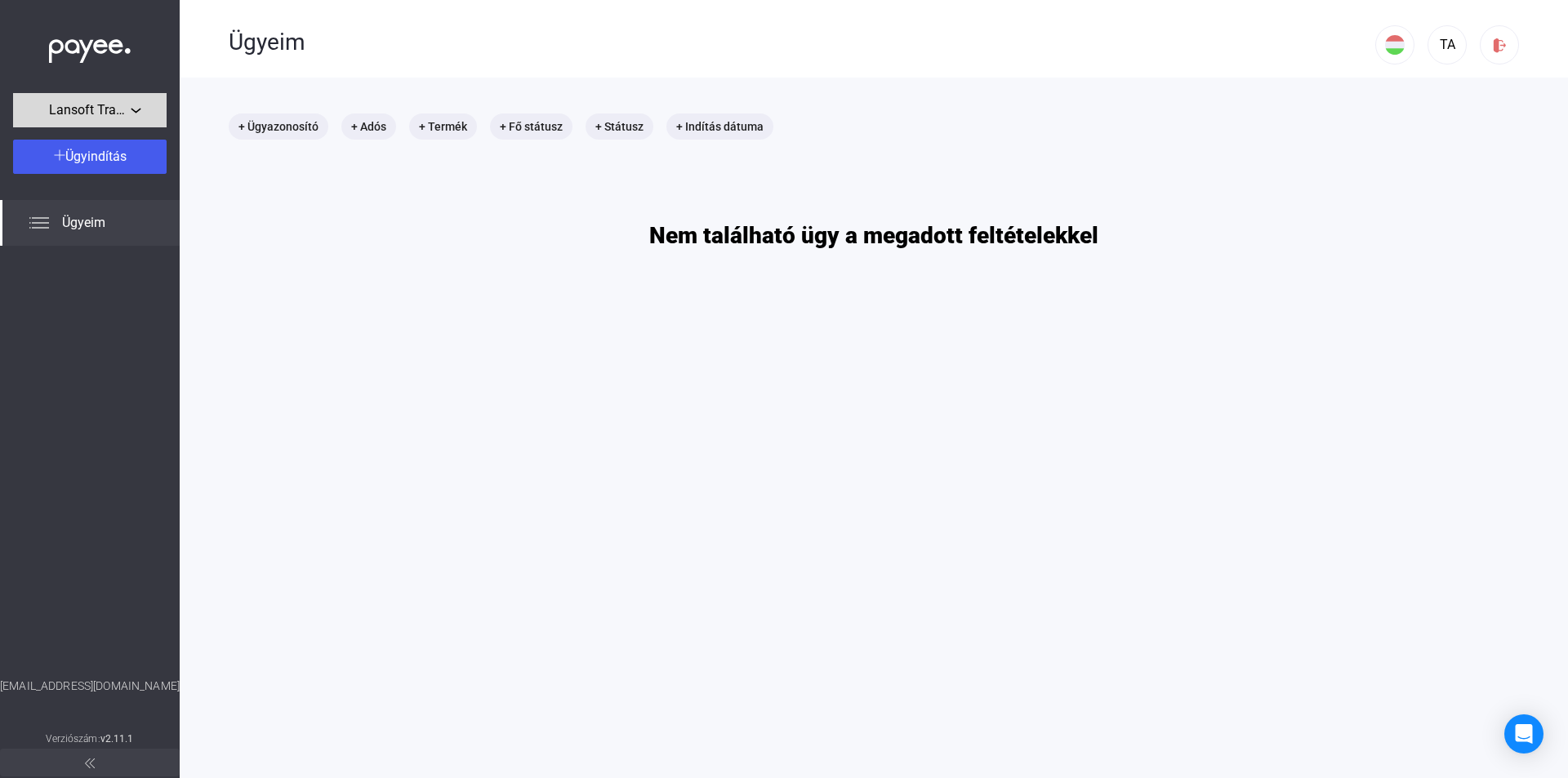
click at [136, 118] on div "Lansoft Trade Kft." at bounding box center [90, 110] width 143 height 21
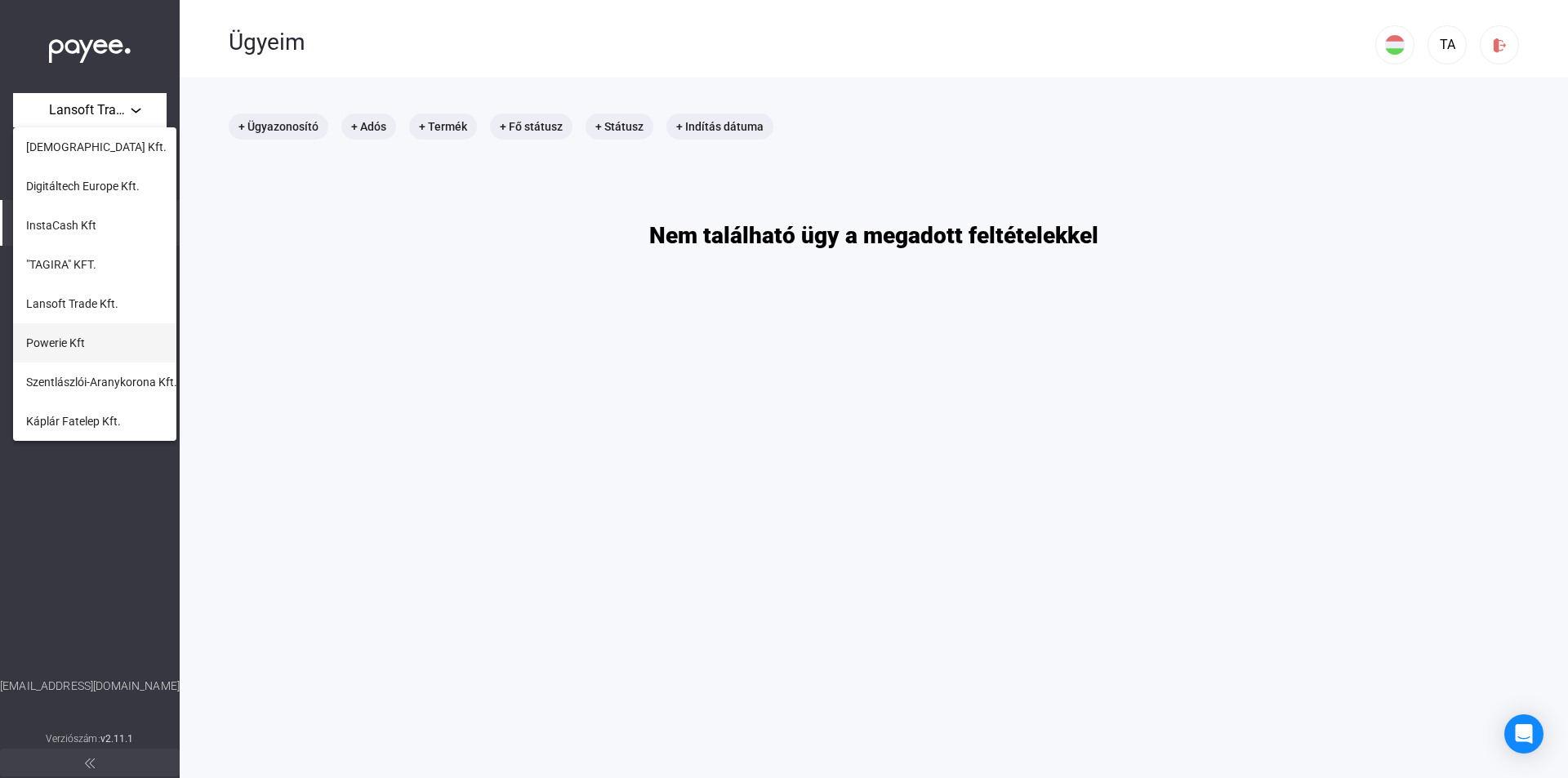
click at [89, 335] on button "Powerie Kft" at bounding box center [94, 344] width 163 height 40
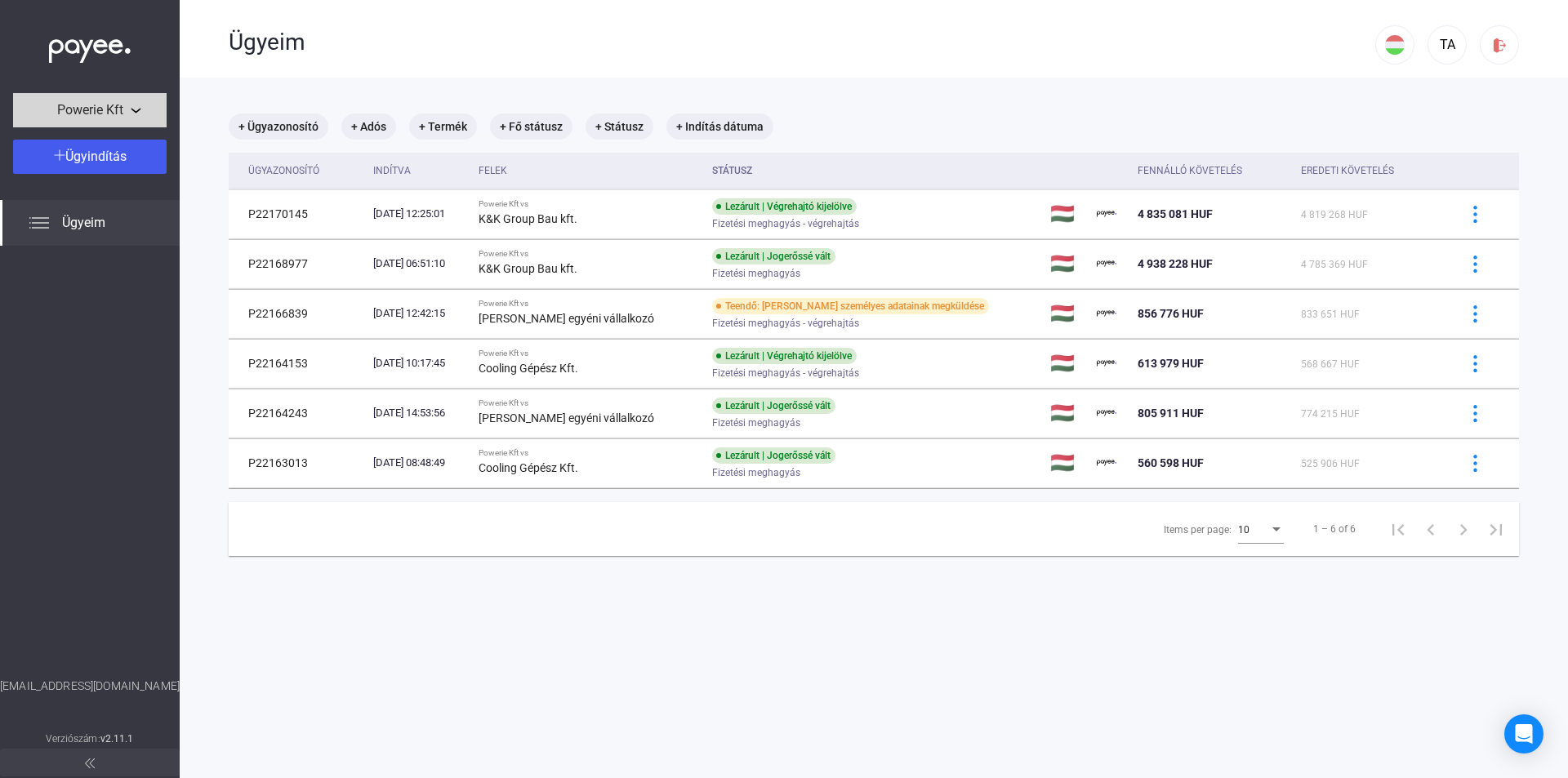
click at [145, 112] on div "Powerie Kft" at bounding box center [90, 110] width 143 height 21
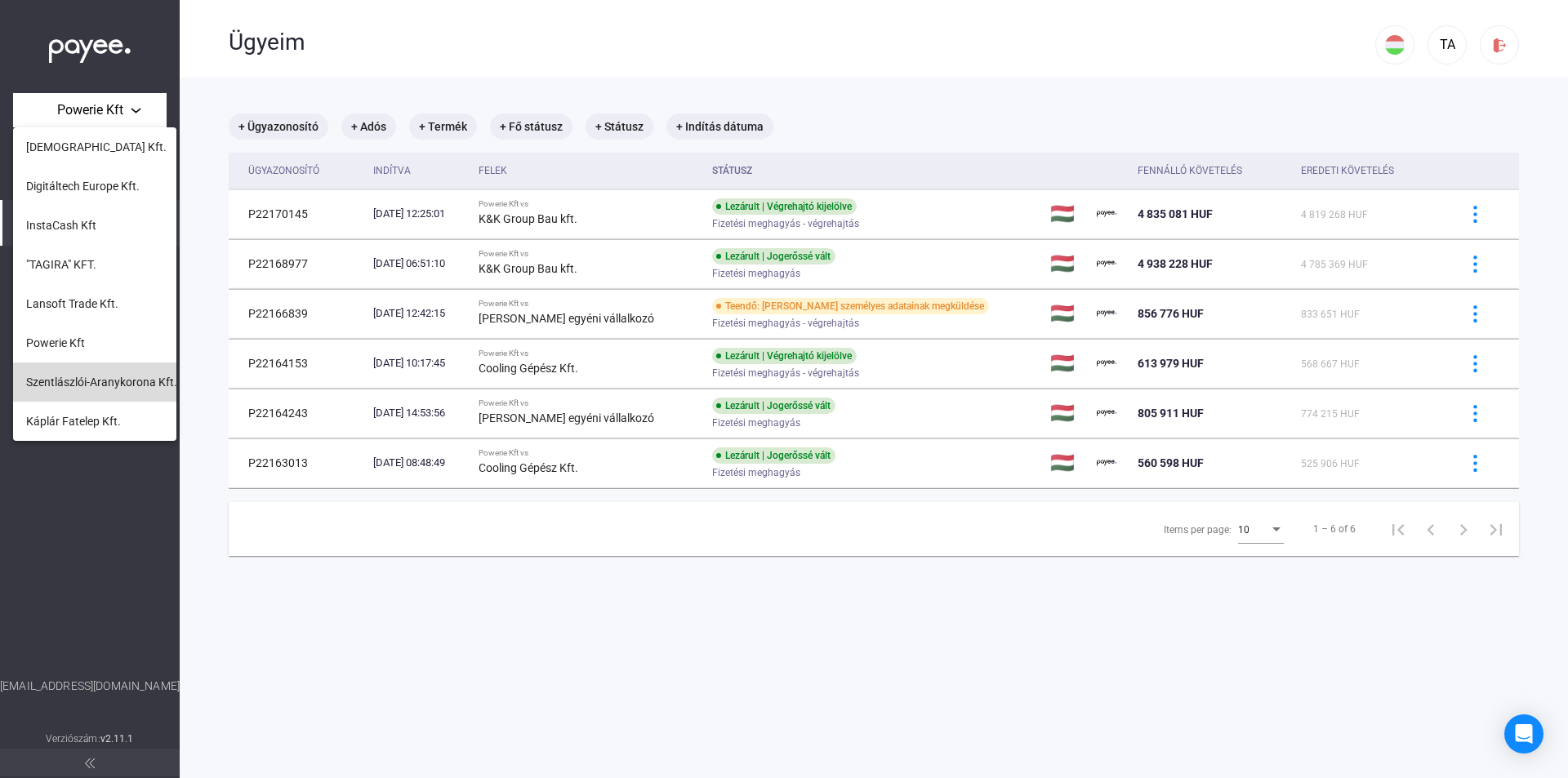
click at [102, 385] on span "Szentlászlói-Aranykorona Kft." at bounding box center [102, 381] width 151 height 20
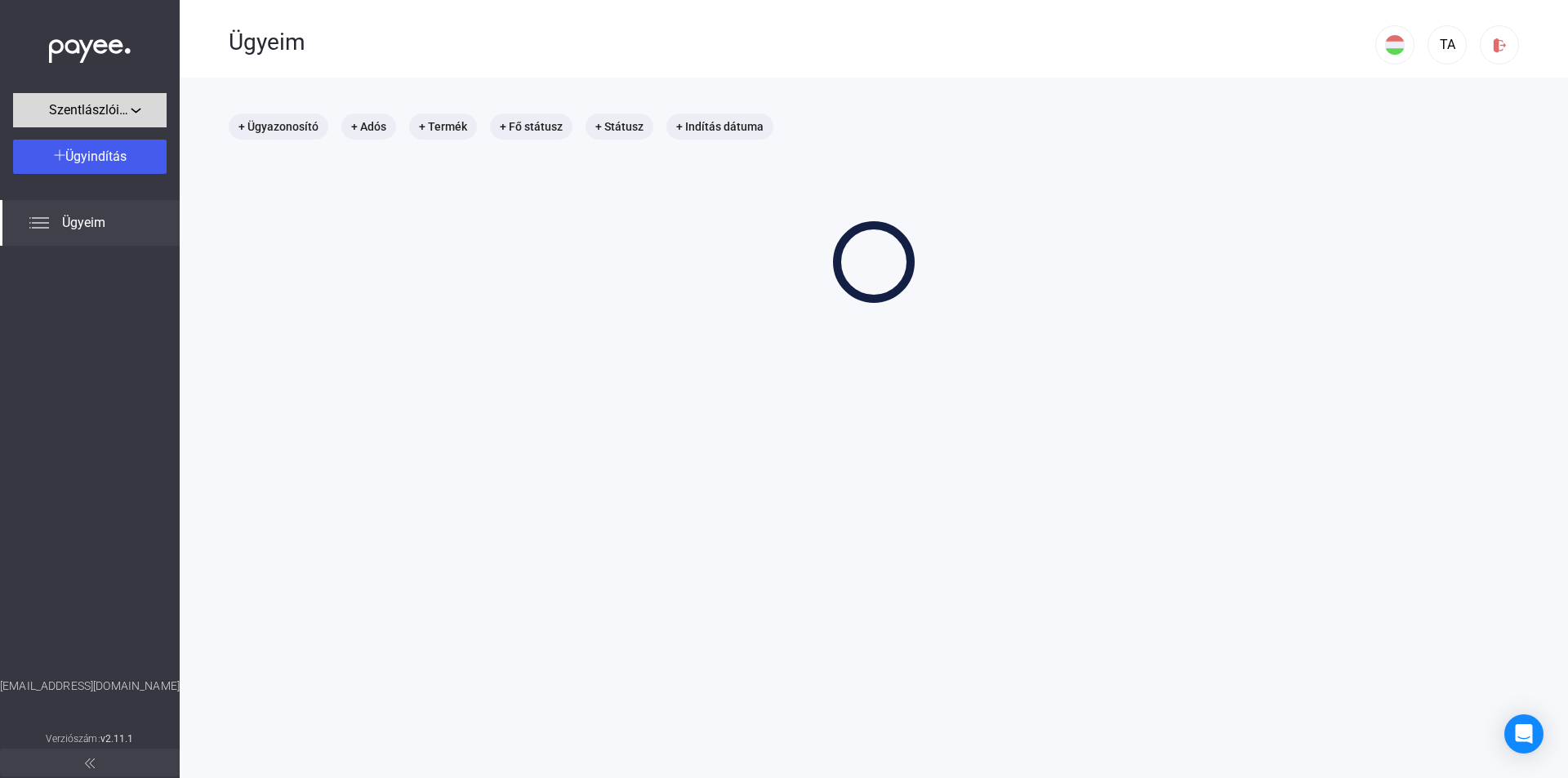
click at [124, 118] on span "Szentlászlói-Aranykorona Kft." at bounding box center [90, 110] width 81 height 20
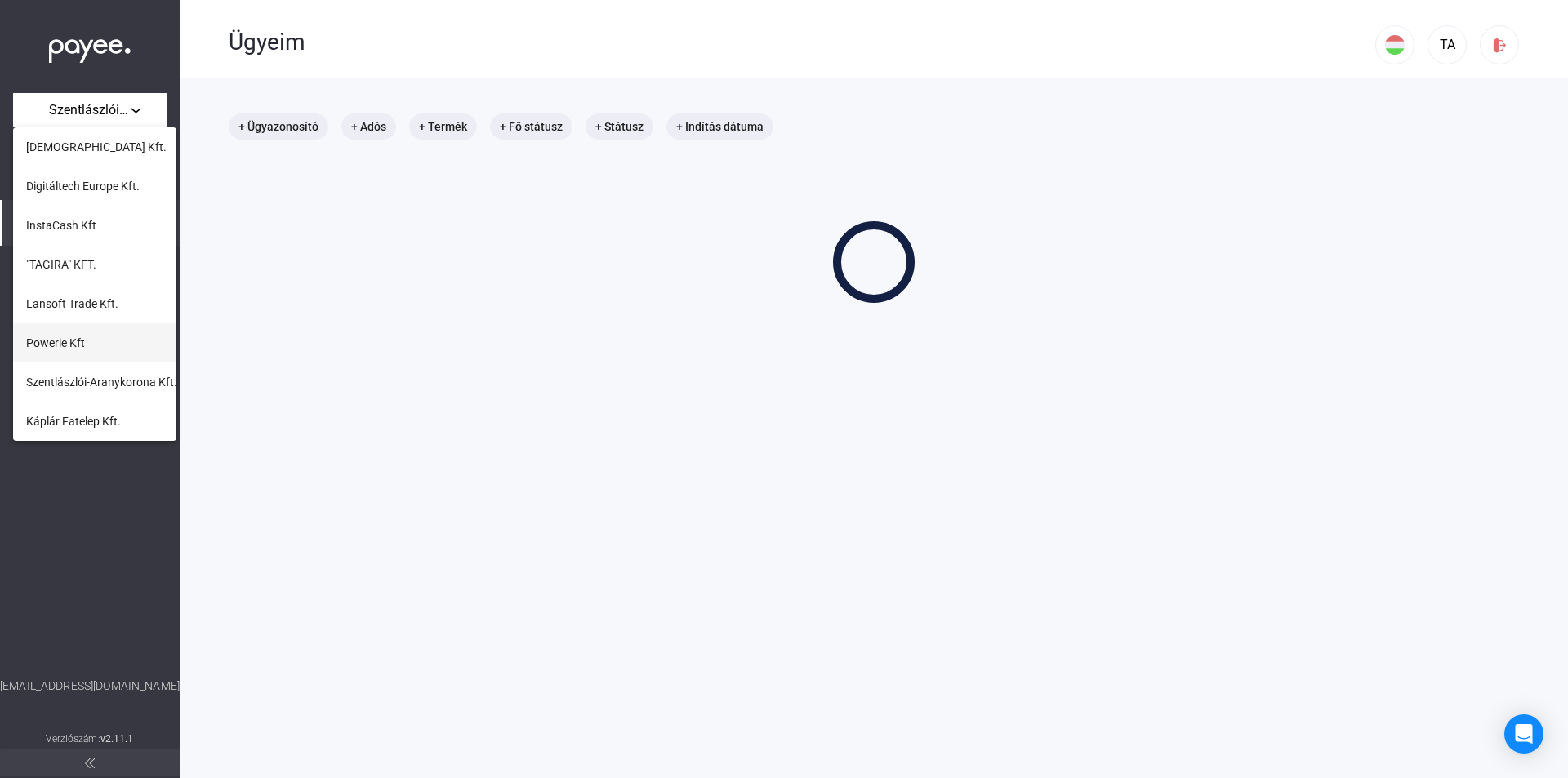
scroll to position [81, 0]
click at [126, 342] on button "Káplár Fatelep Kft." at bounding box center [94, 340] width 163 height 40
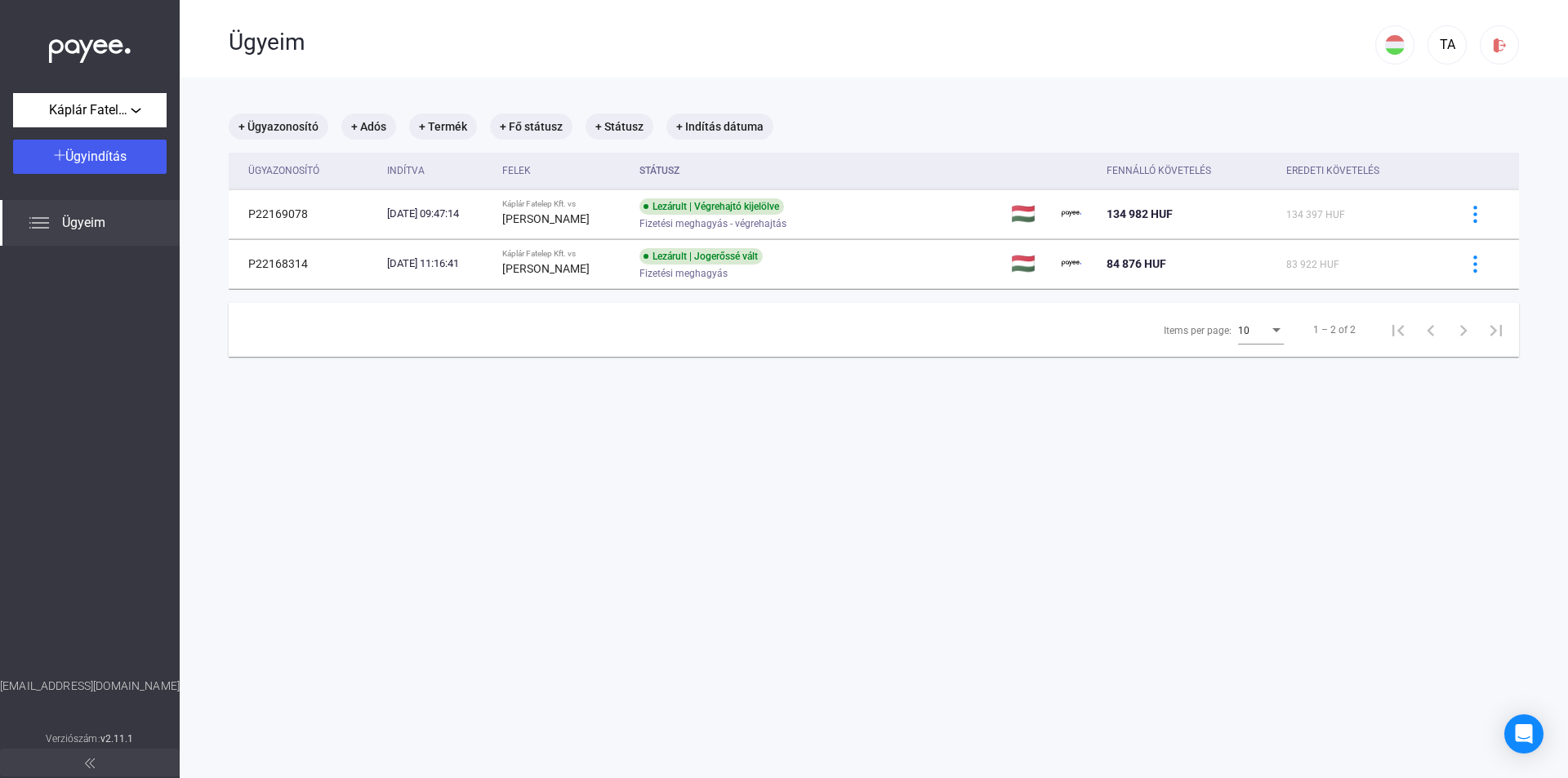
click at [167, 111] on div "Káplár Fatelep Kft. Ügyindítás Ügyeim [EMAIL_ADDRESS][DOMAIN_NAME] Verziószám: …" at bounding box center [90, 389] width 179 height 778
click at [142, 119] on div "Káplár Fatelep Kft." at bounding box center [90, 110] width 143 height 21
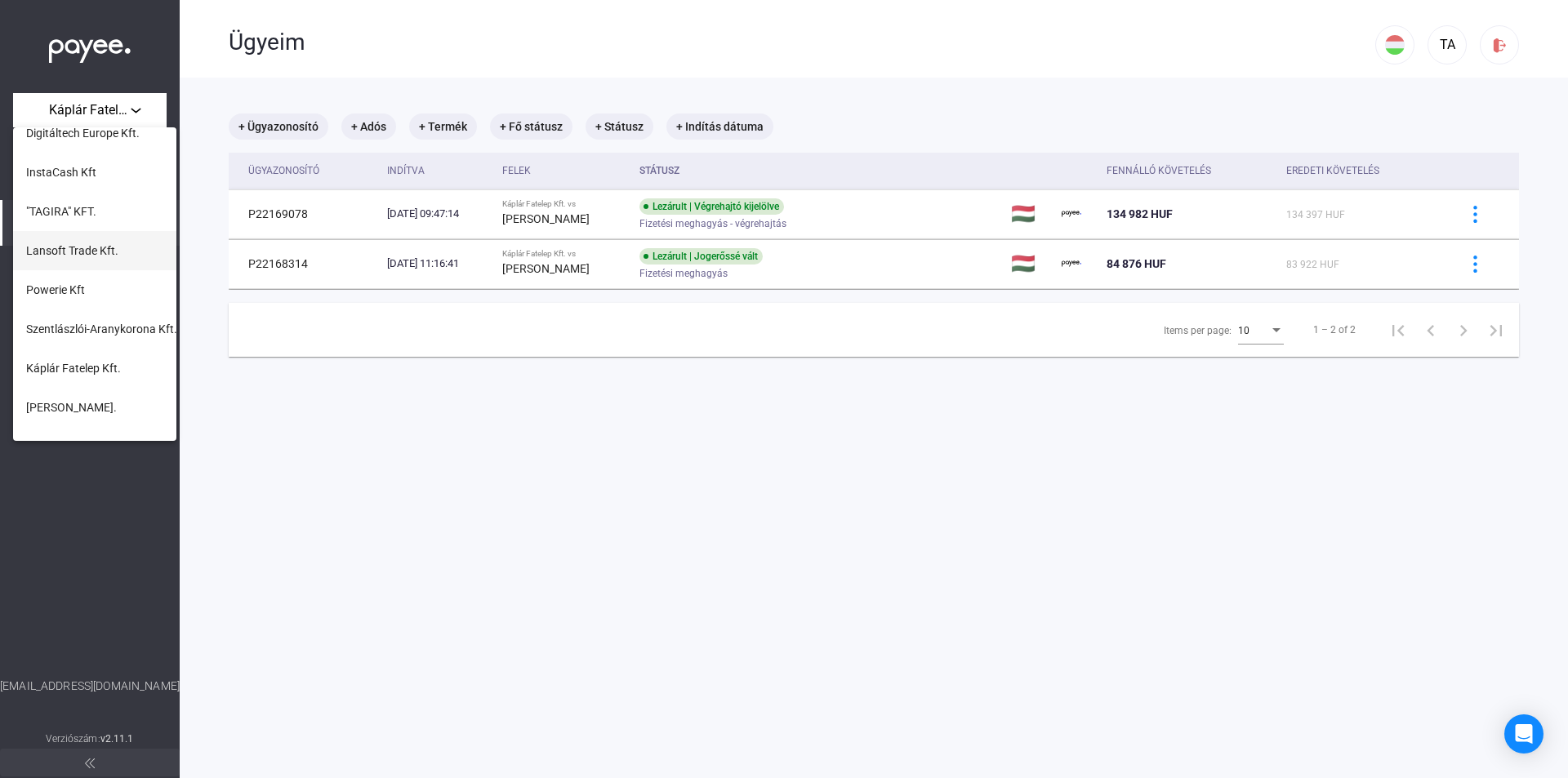
scroll to position [81, 0]
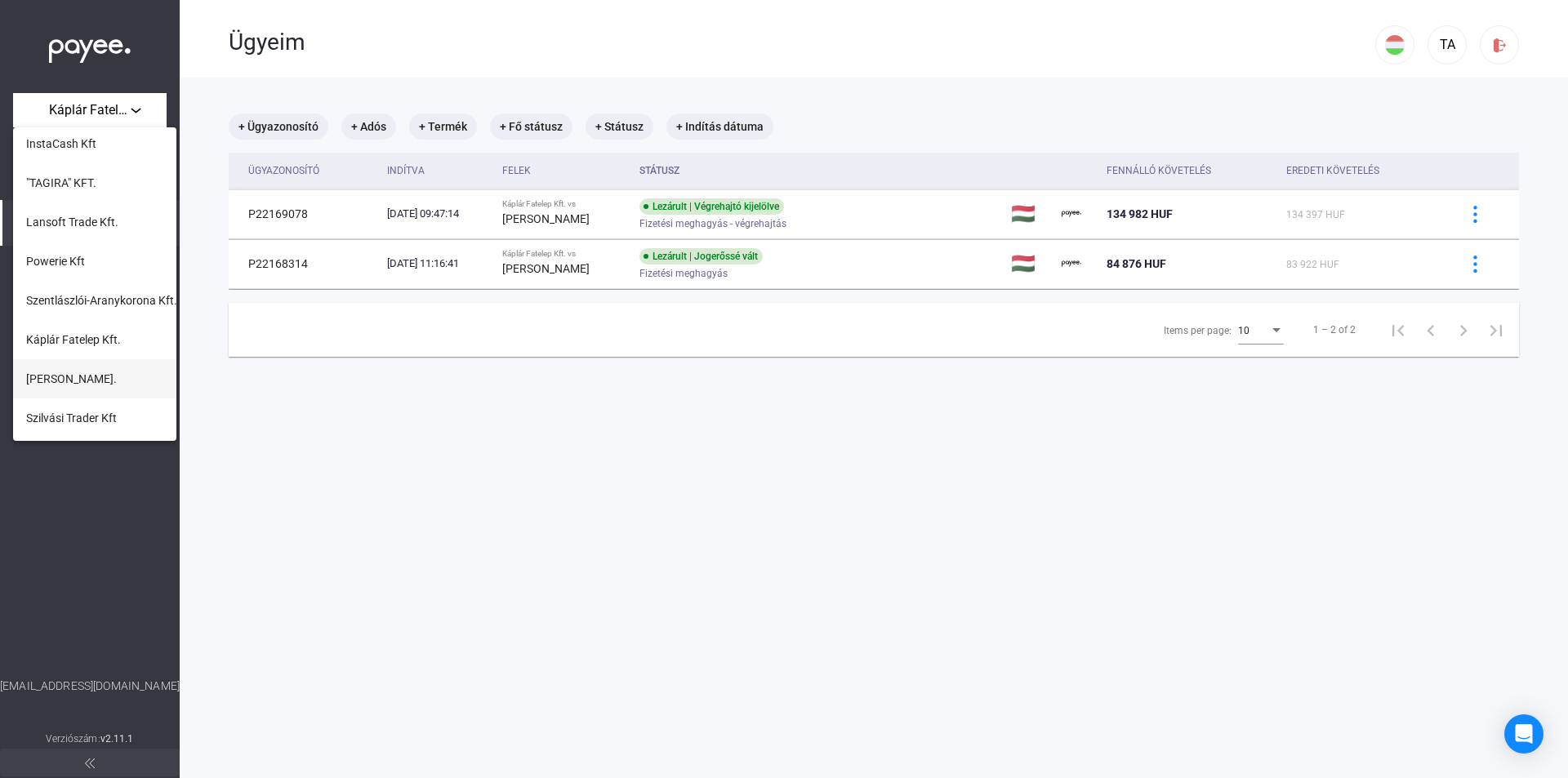
click at [73, 378] on span "[PERSON_NAME]." at bounding box center [72, 379] width 91 height 20
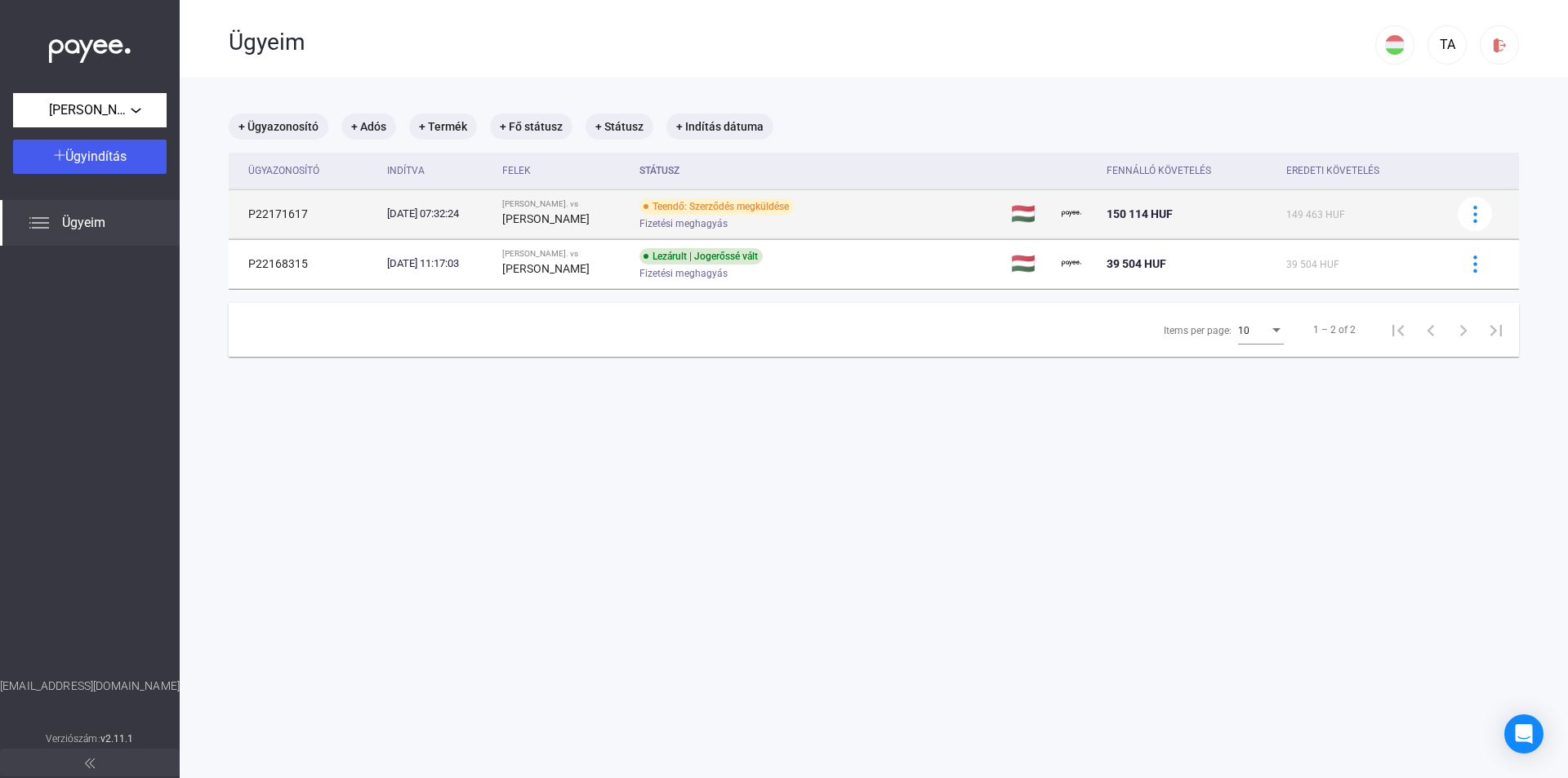
click at [888, 221] on div "Fizetési meghagyás" at bounding box center [769, 224] width 261 height 12
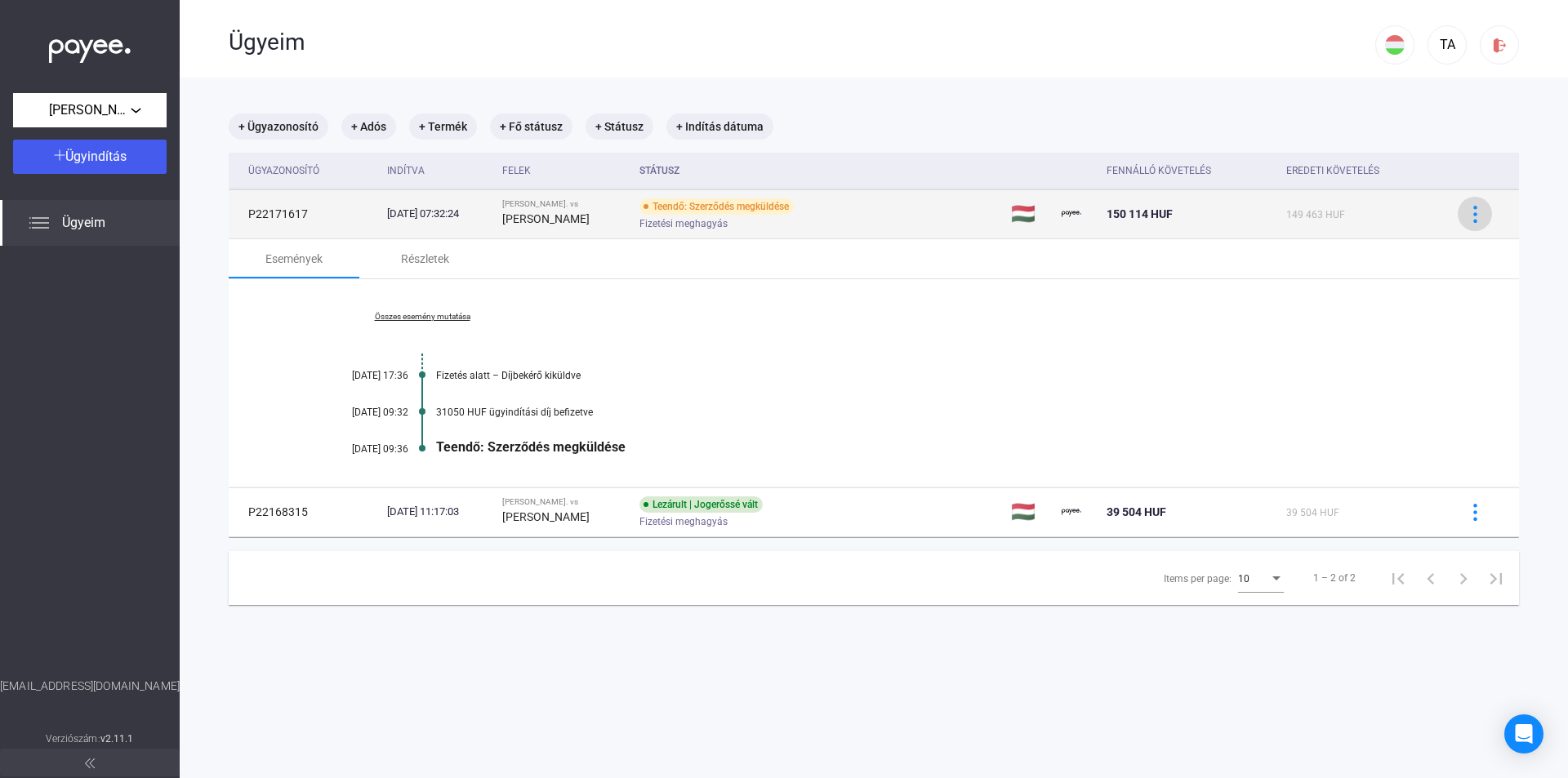
click at [1466, 216] on img at bounding box center [1475, 214] width 17 height 17
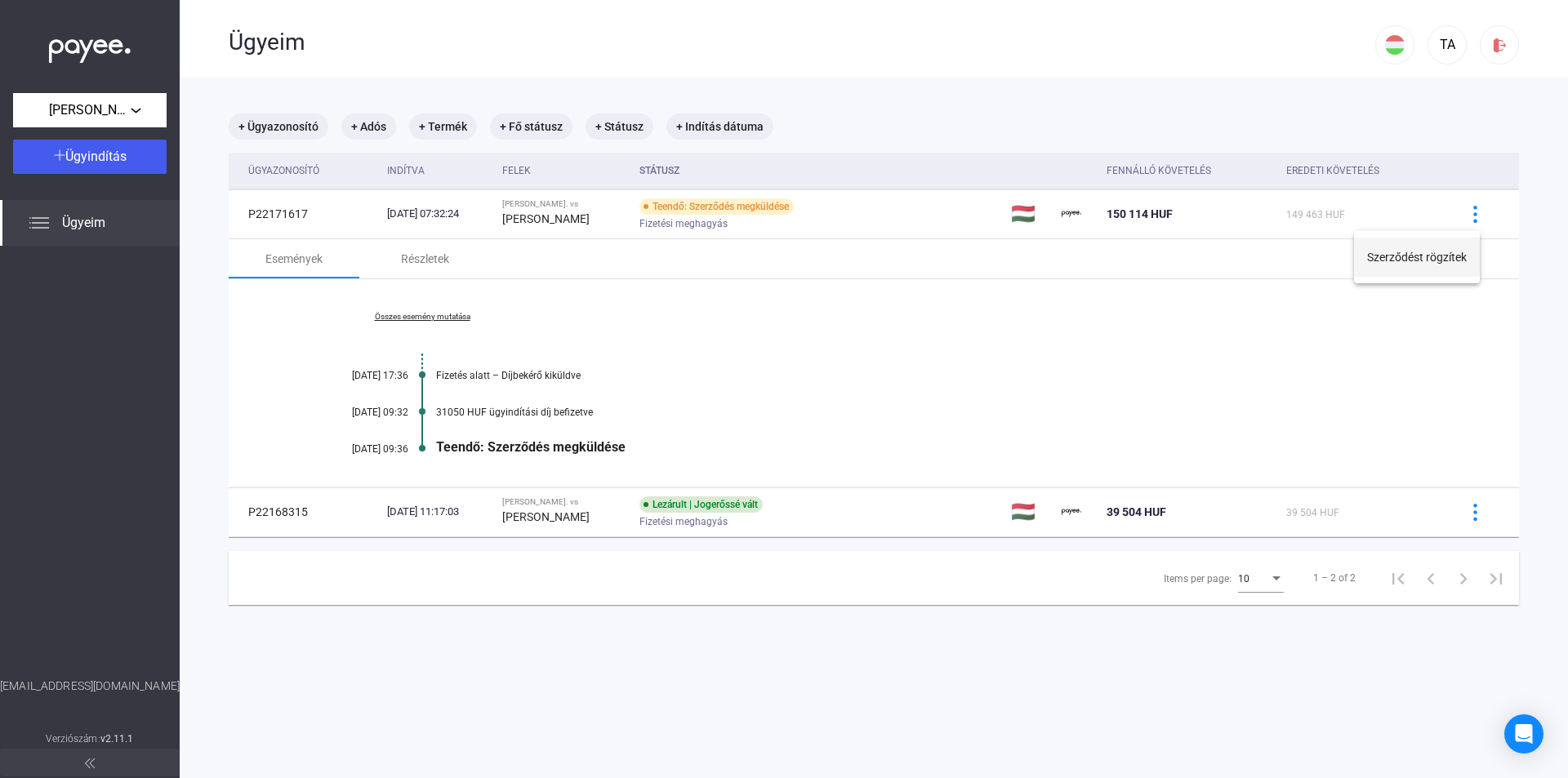
click at [1436, 253] on button "Szerződést rögzítek" at bounding box center [1416, 258] width 126 height 40
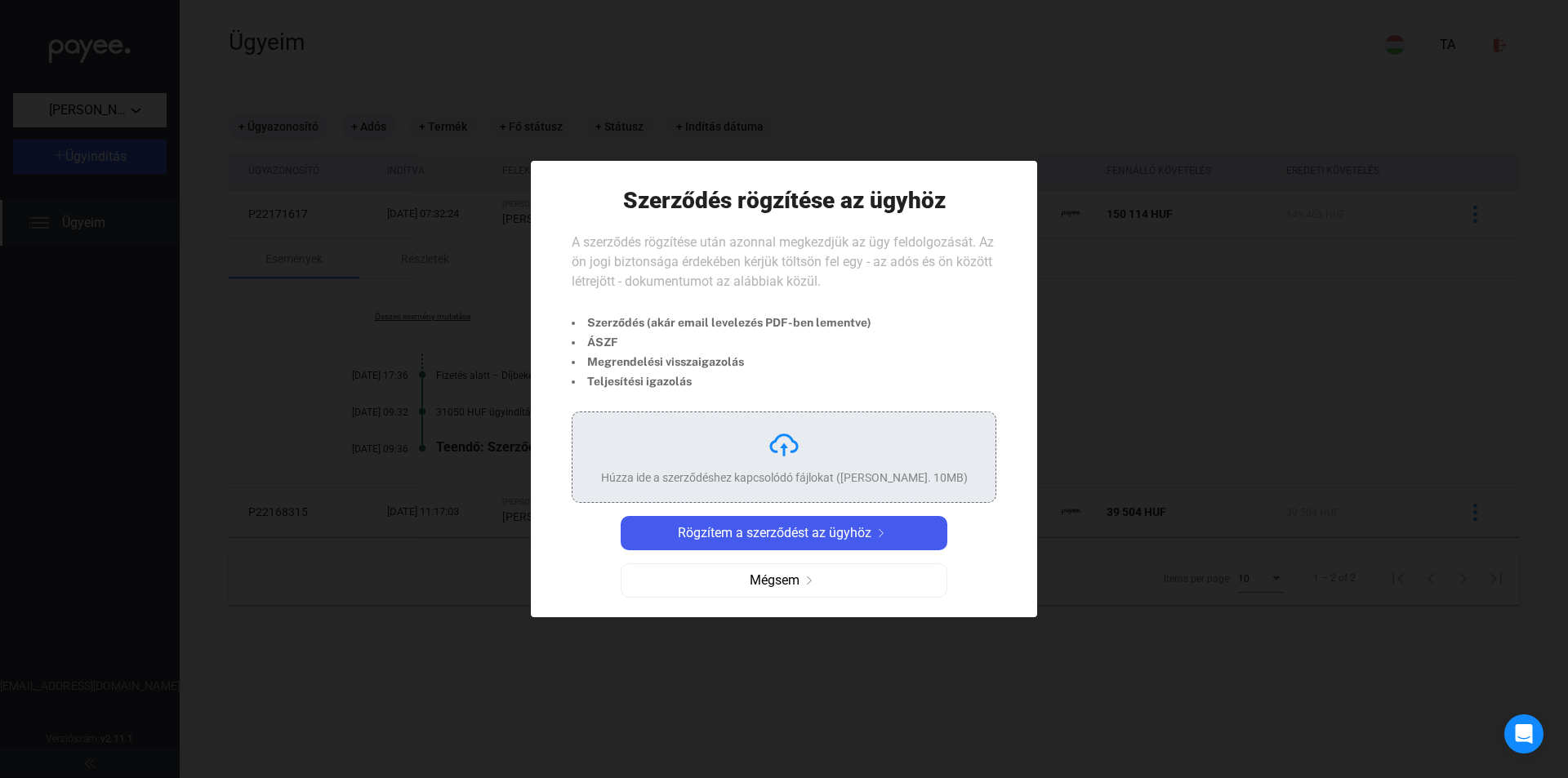
click at [755, 463] on div "Húzza ide a szerződéshez kapcsolódó fájlokat ([PERSON_NAME]. 10MB)" at bounding box center [784, 457] width 366 height 58
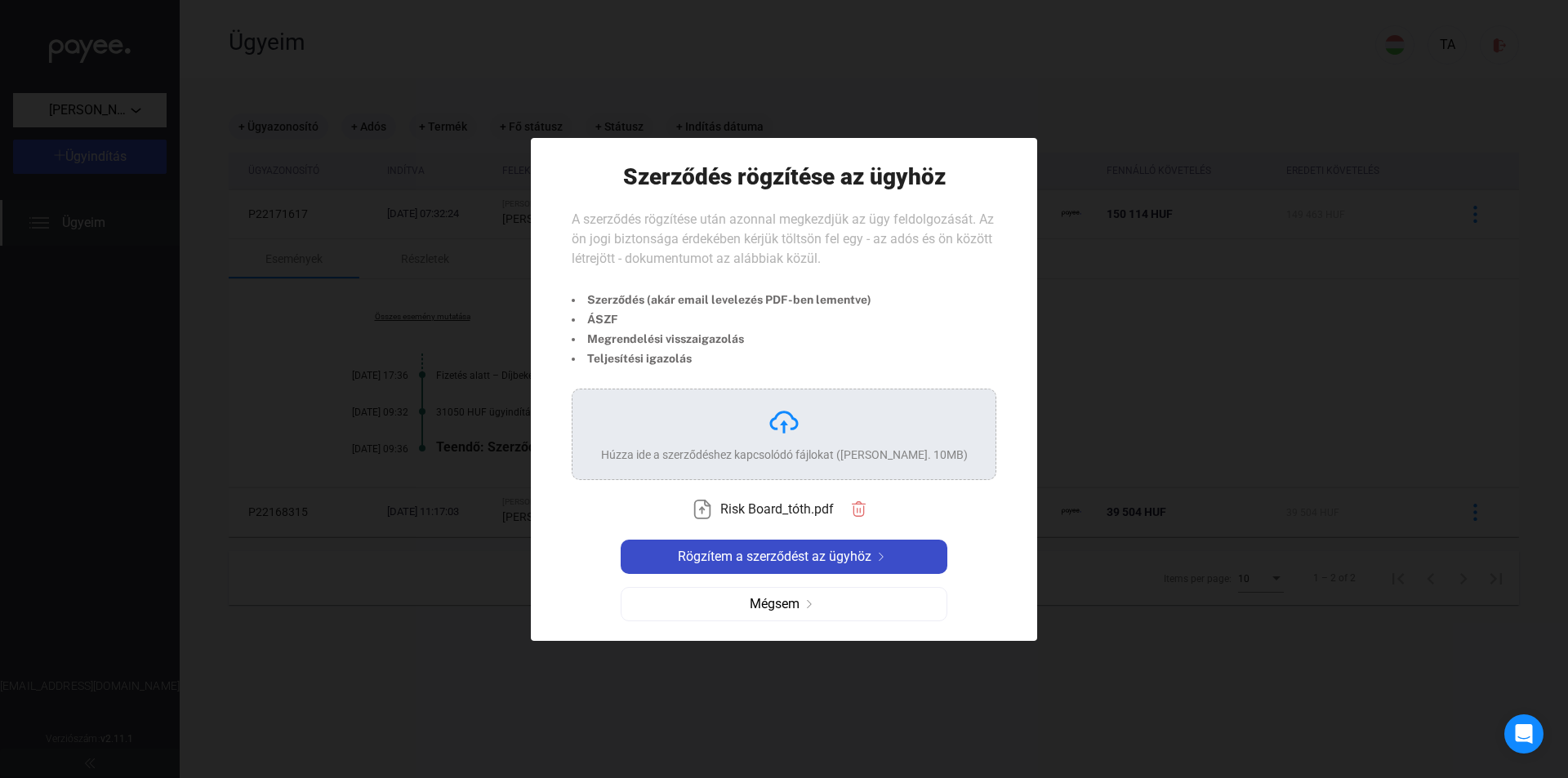
click at [825, 566] on span "Rögzítem a szerződést az ügyhöz" at bounding box center [774, 556] width 194 height 20
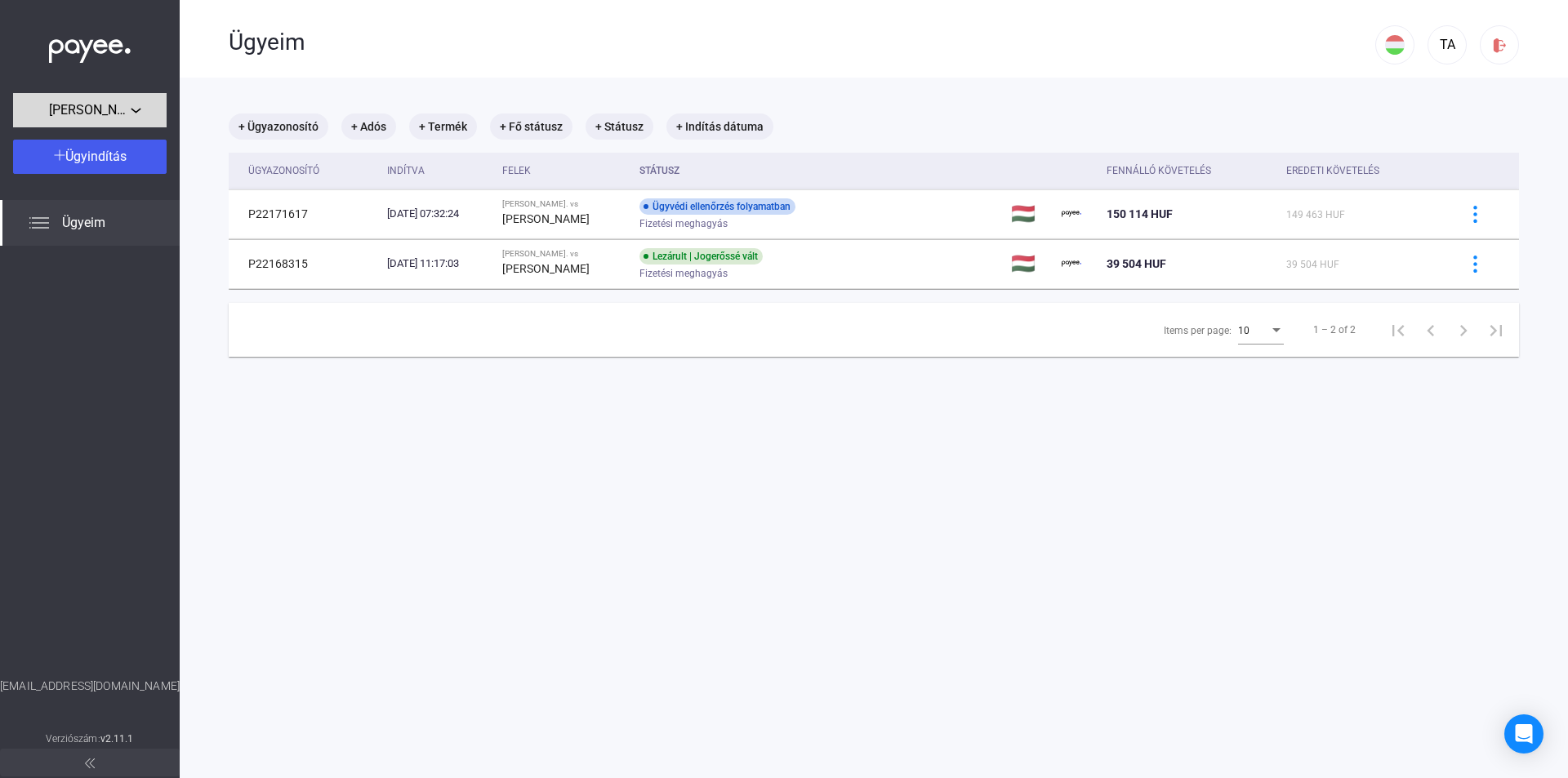
click at [143, 109] on div "[PERSON_NAME]." at bounding box center [90, 110] width 143 height 21
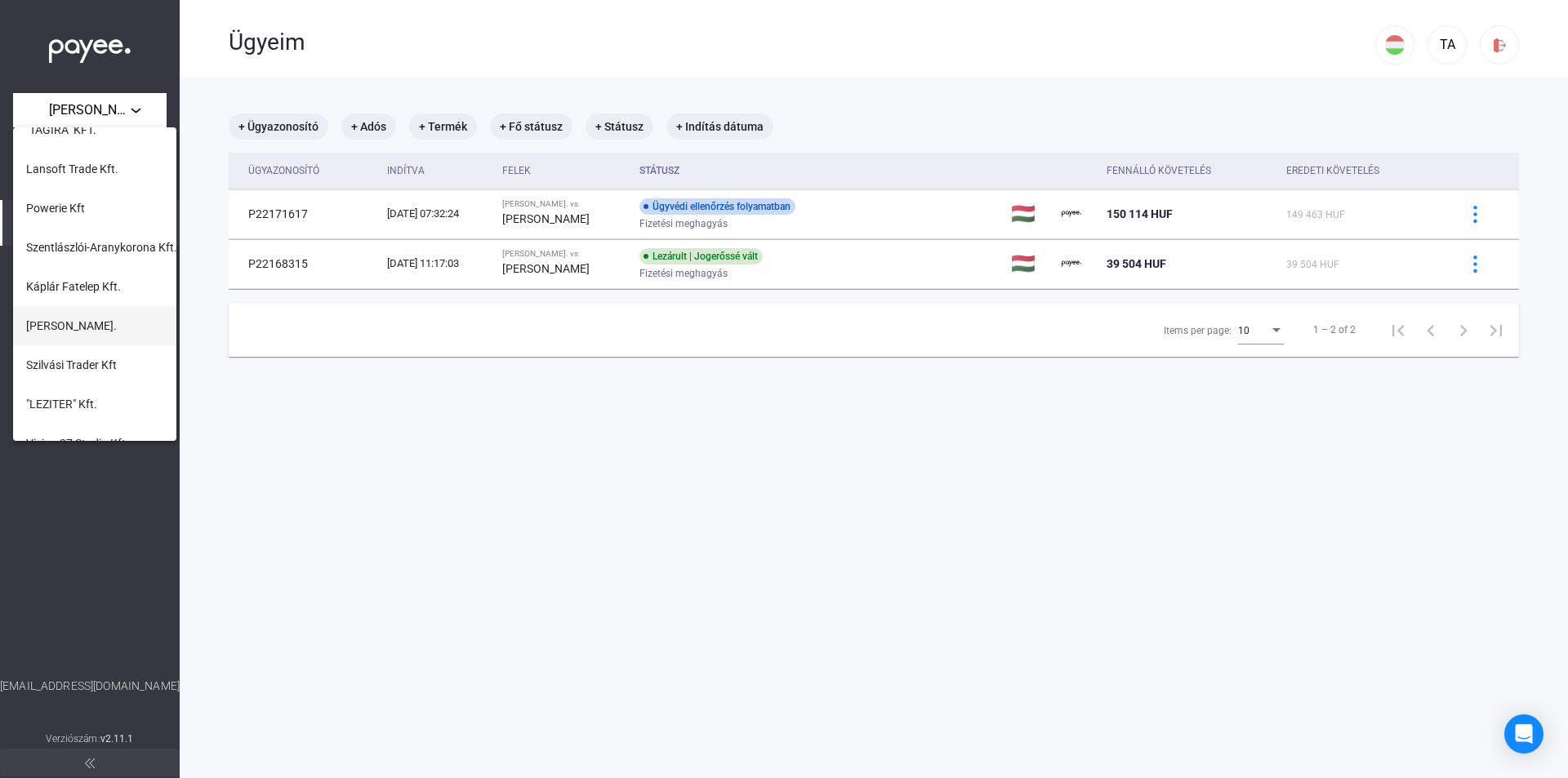
scroll to position [163, 0]
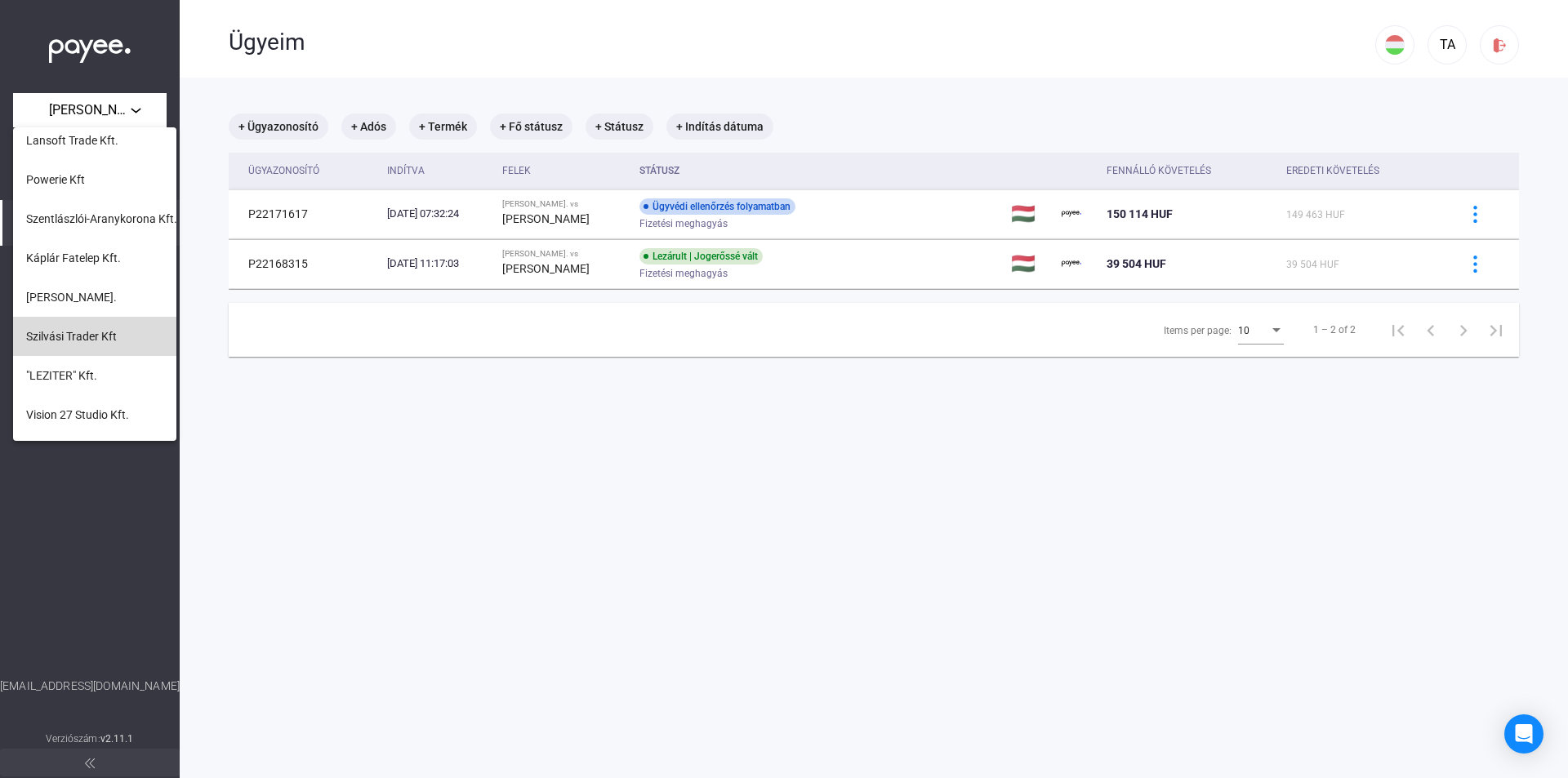
click at [100, 339] on span "Szilvási Trader Kft" at bounding box center [72, 336] width 91 height 20
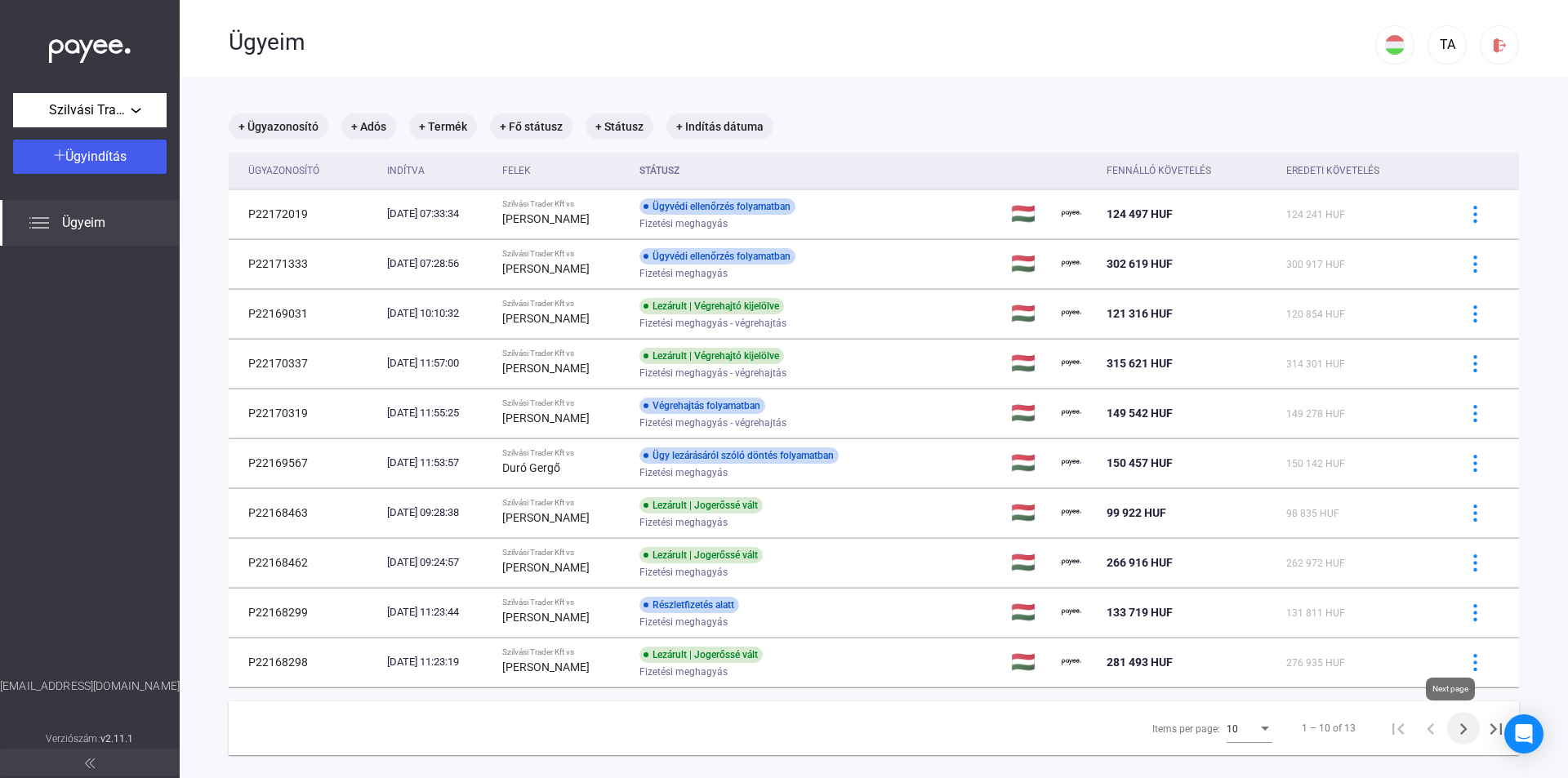
click at [1459, 731] on icon "Next page" at bounding box center [1463, 729] width 23 height 23
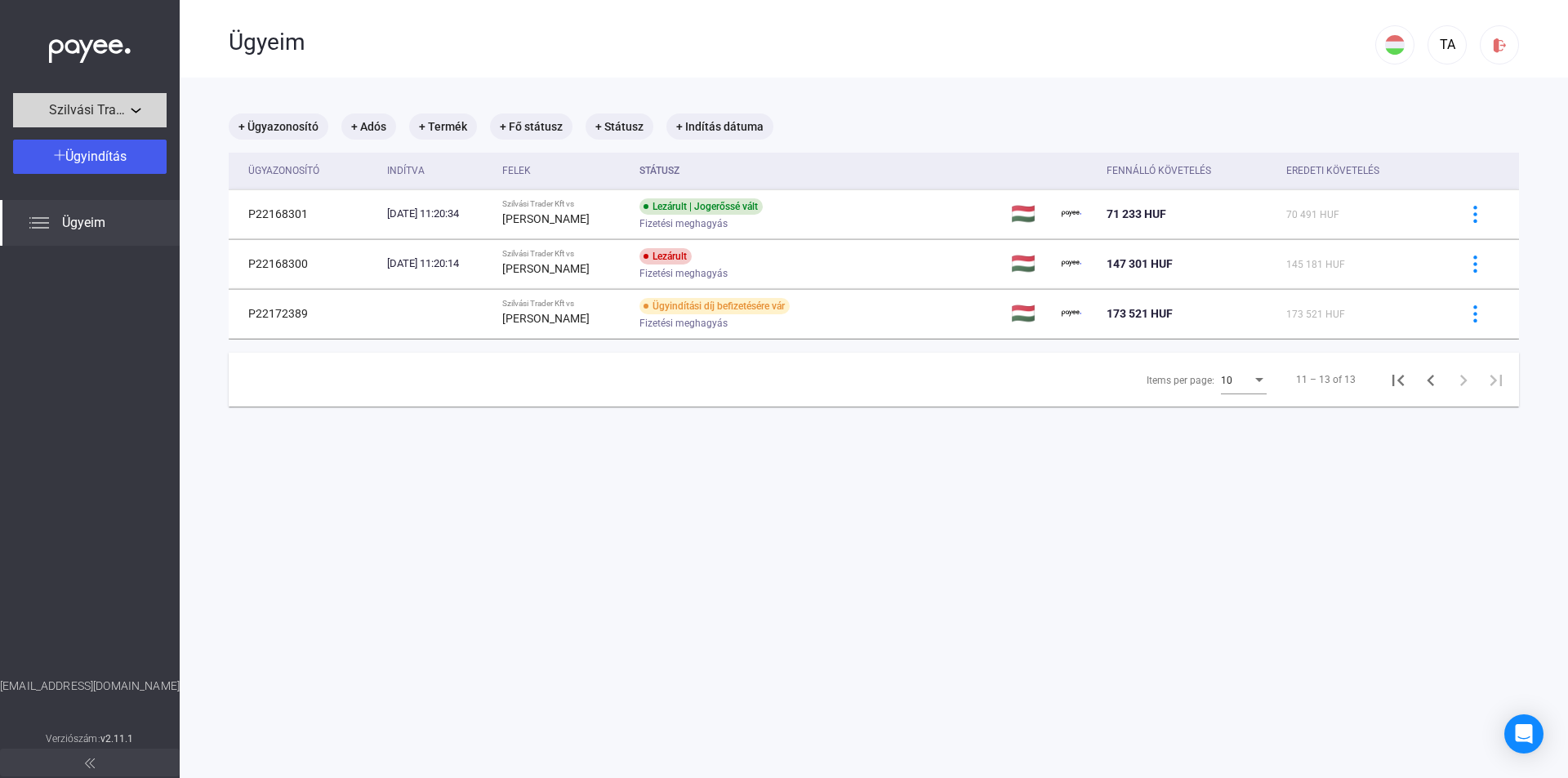
click at [142, 110] on div "Szilvási Trader Kft" at bounding box center [90, 110] width 143 height 21
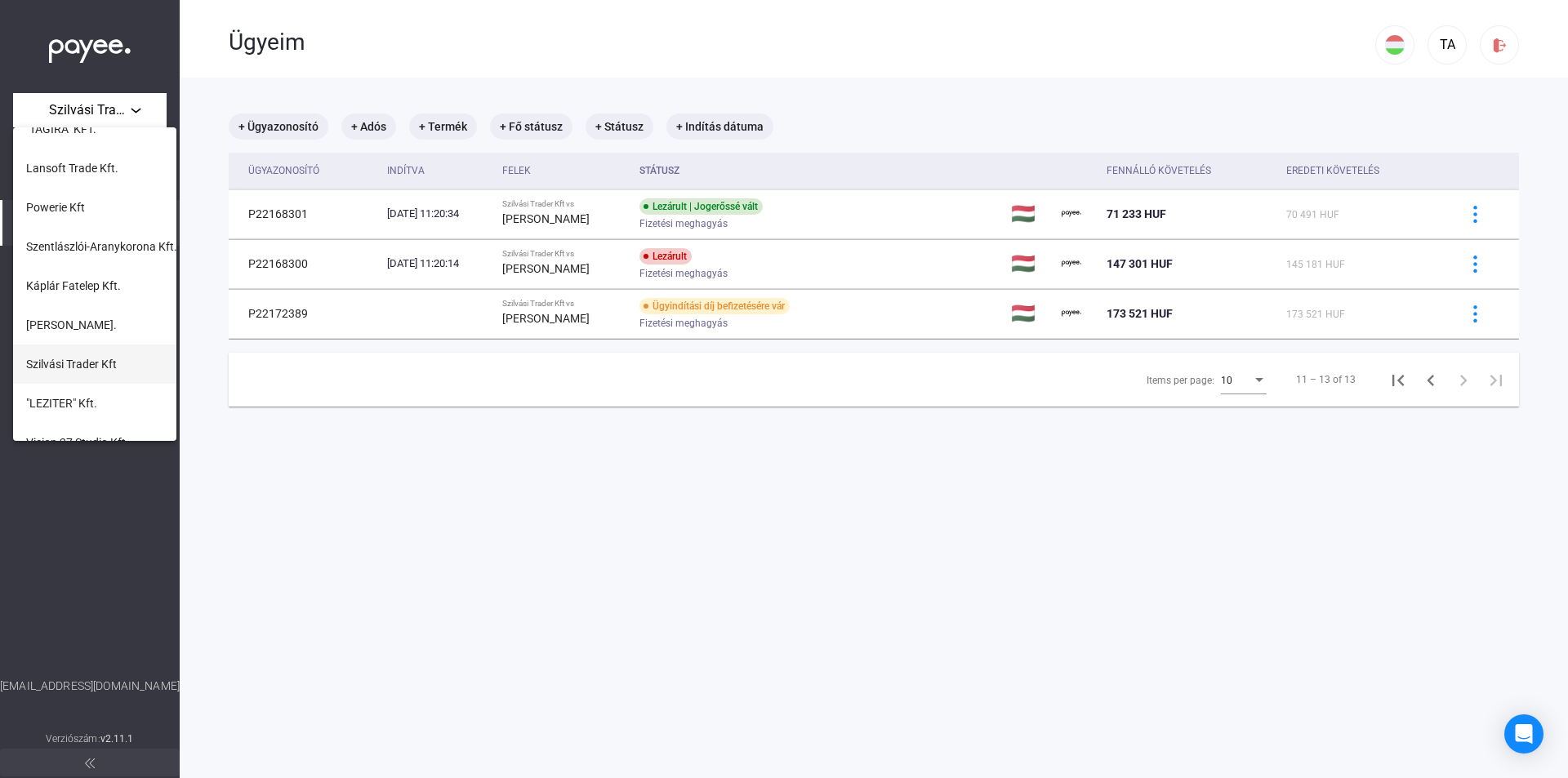
scroll to position [163, 0]
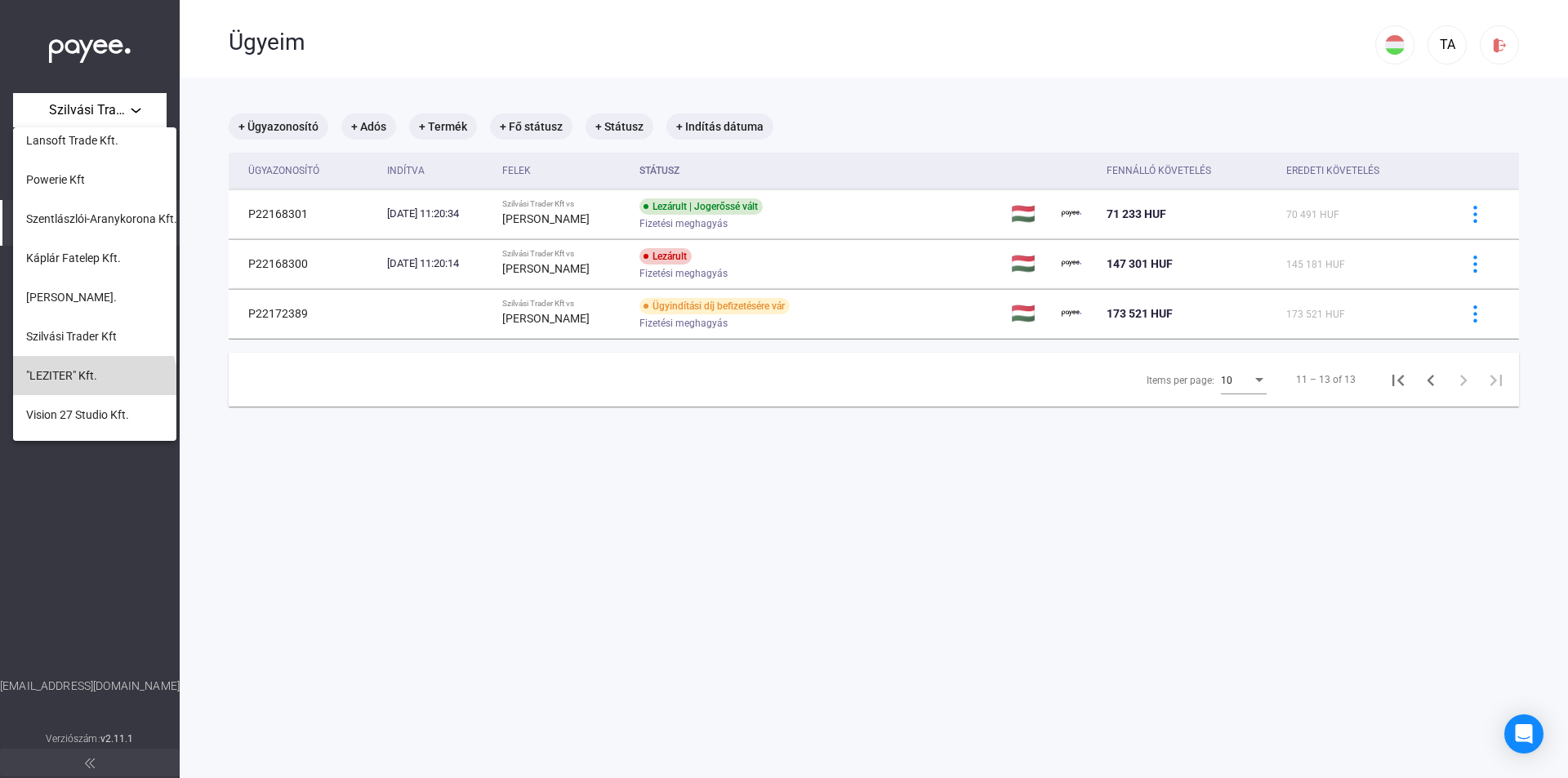
click at [93, 384] on span ""LEZITER" Kft." at bounding box center [61, 375] width 71 height 20
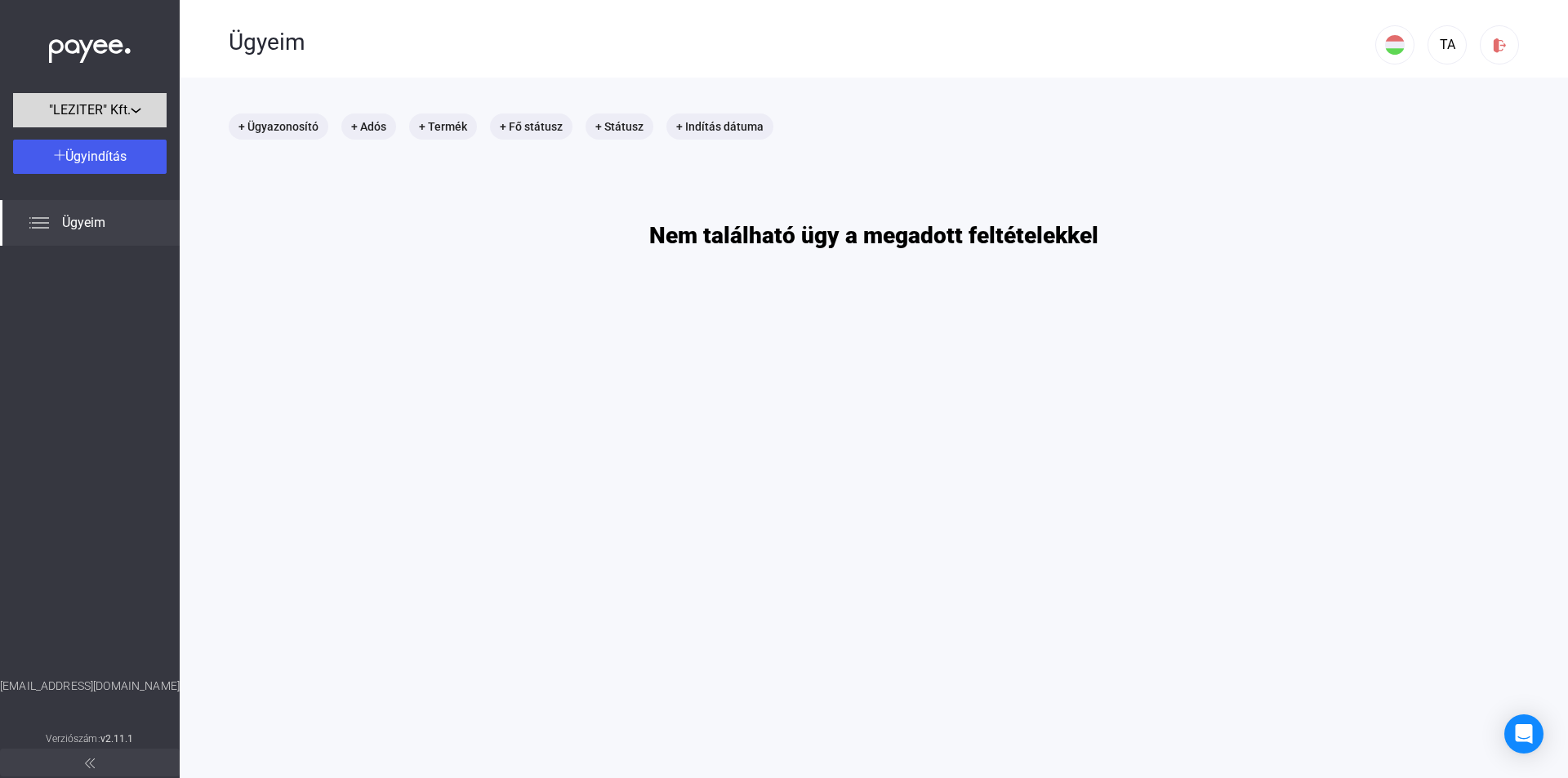
click at [98, 120] on button ""LEZITER" Kft." at bounding box center [90, 110] width 154 height 34
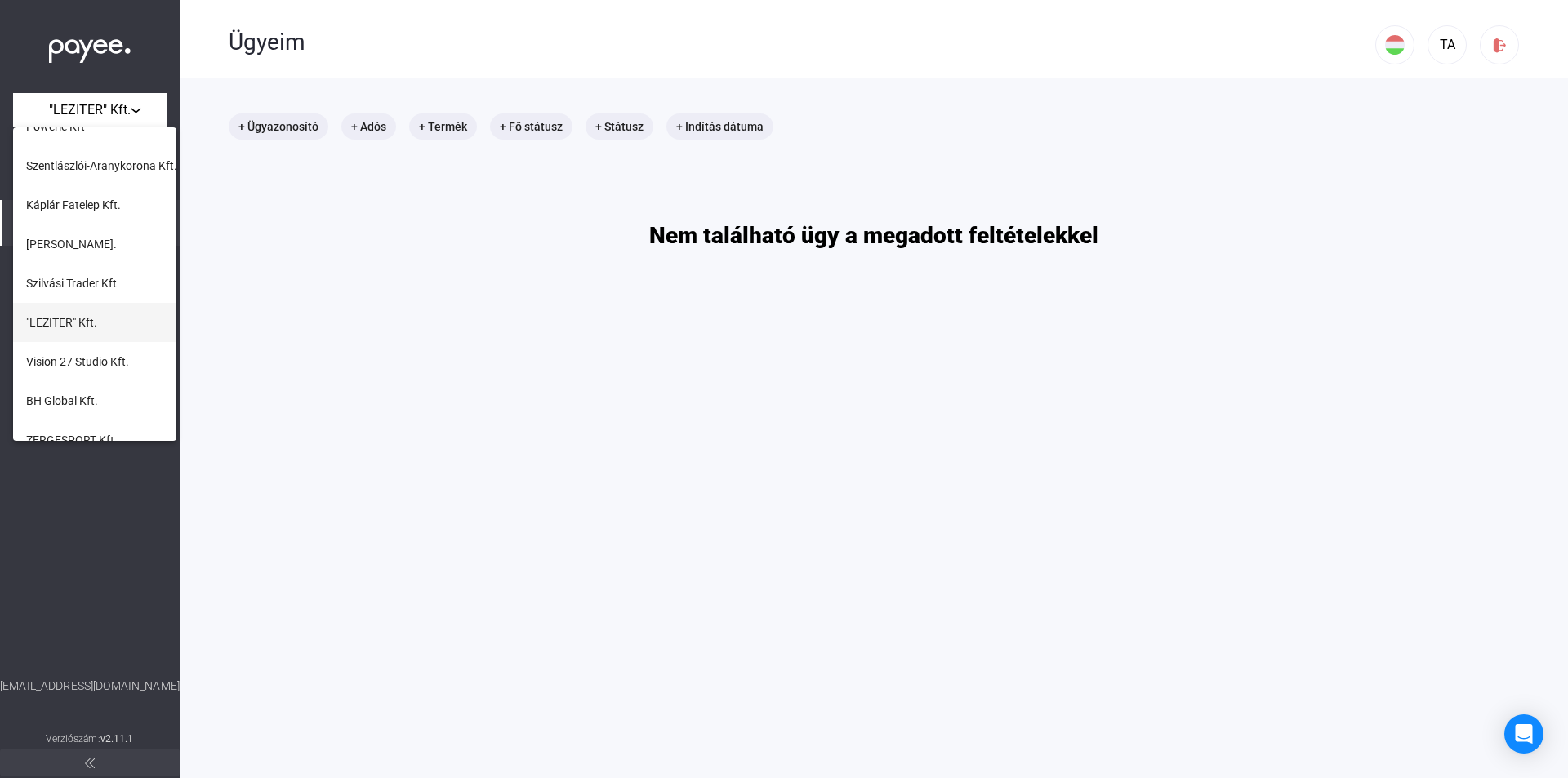
scroll to position [245, 0]
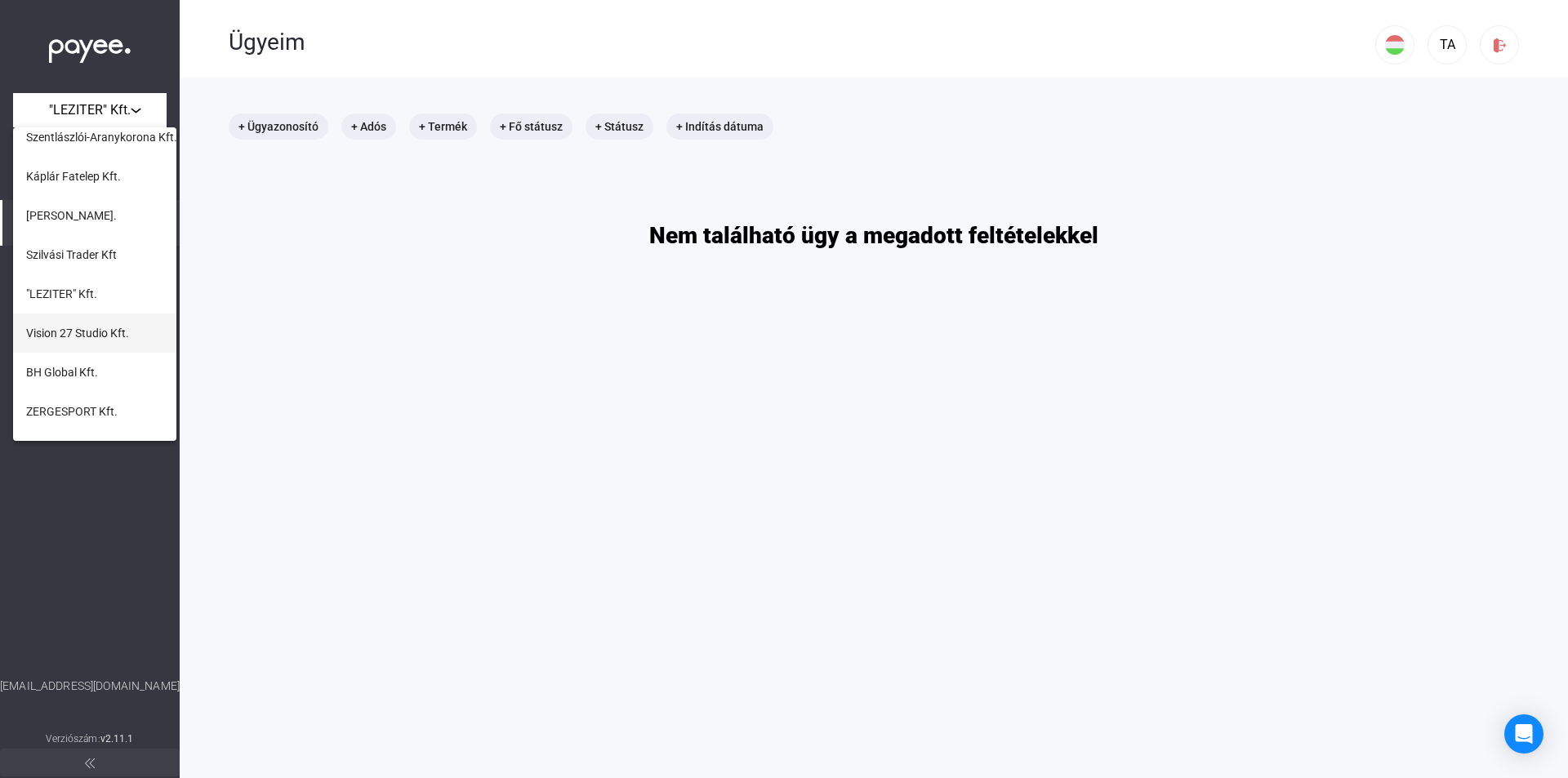
click at [110, 335] on span "Vision 27 Studio Kft." at bounding box center [77, 333] width 103 height 20
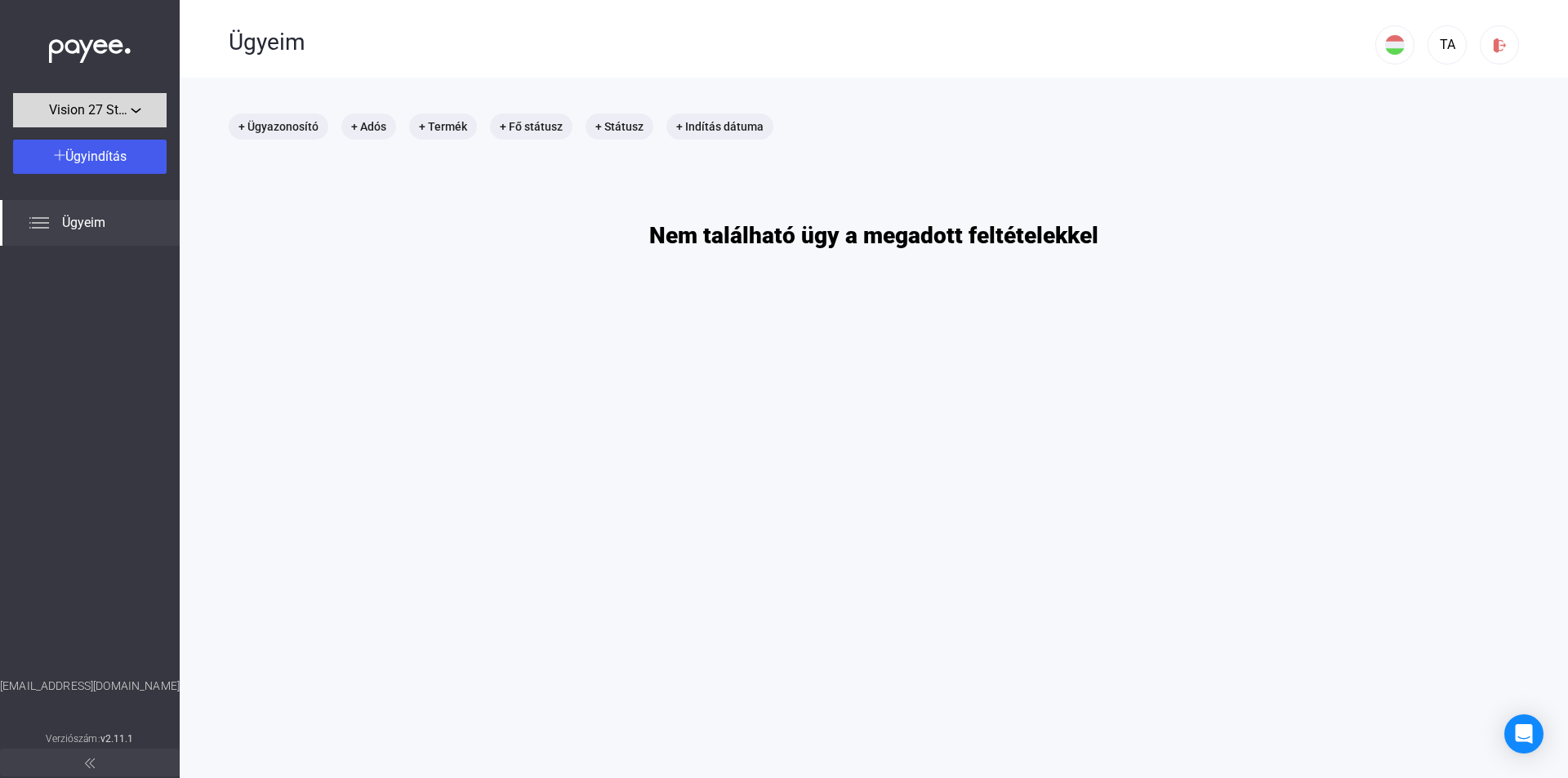
click at [117, 122] on button "Vision 27 Studio Kft." at bounding box center [90, 110] width 154 height 34
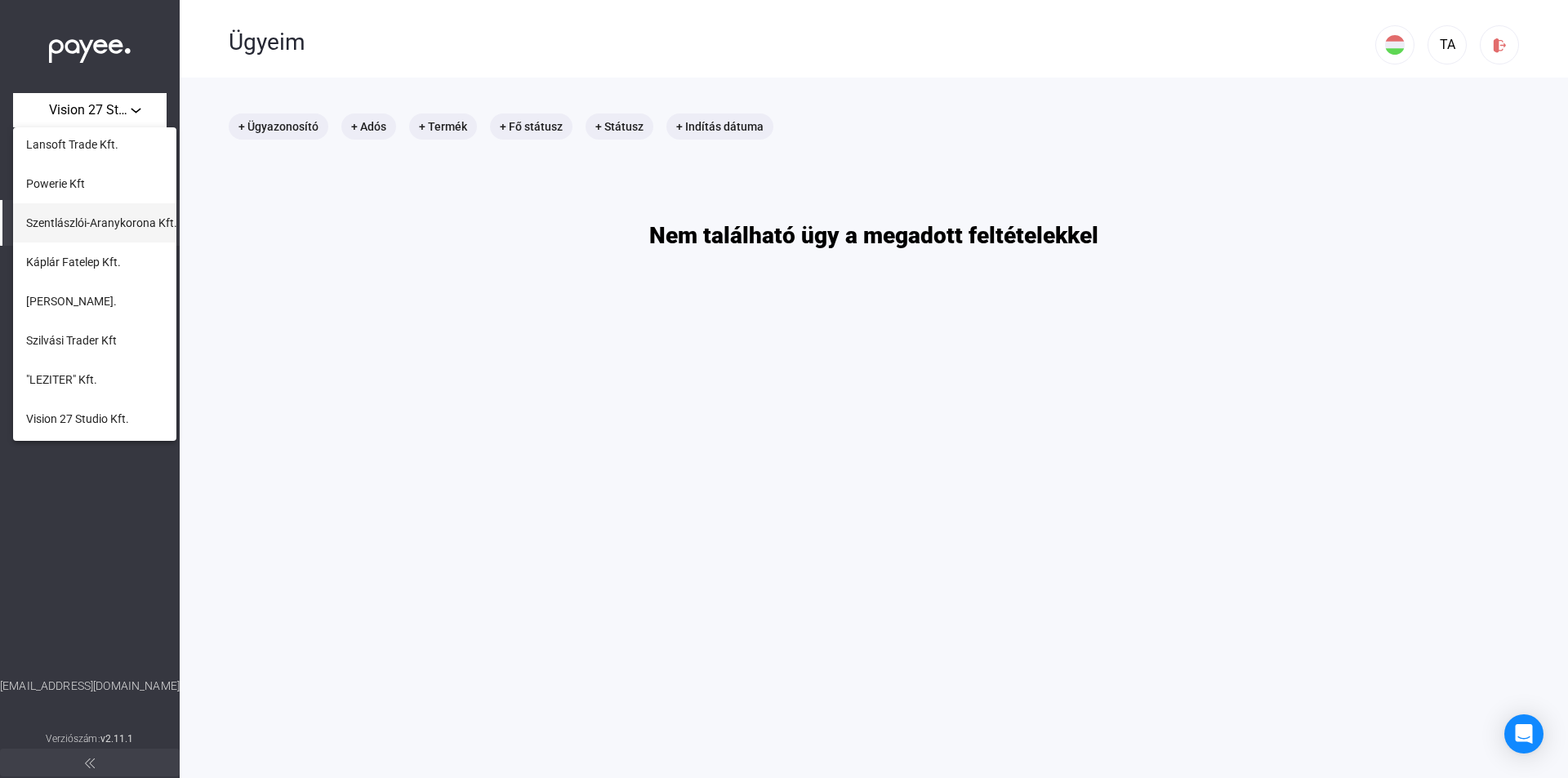
scroll to position [163, 0]
click at [547, 446] on div at bounding box center [784, 389] width 1568 height 778
